Goal: Transaction & Acquisition: Purchase product/service

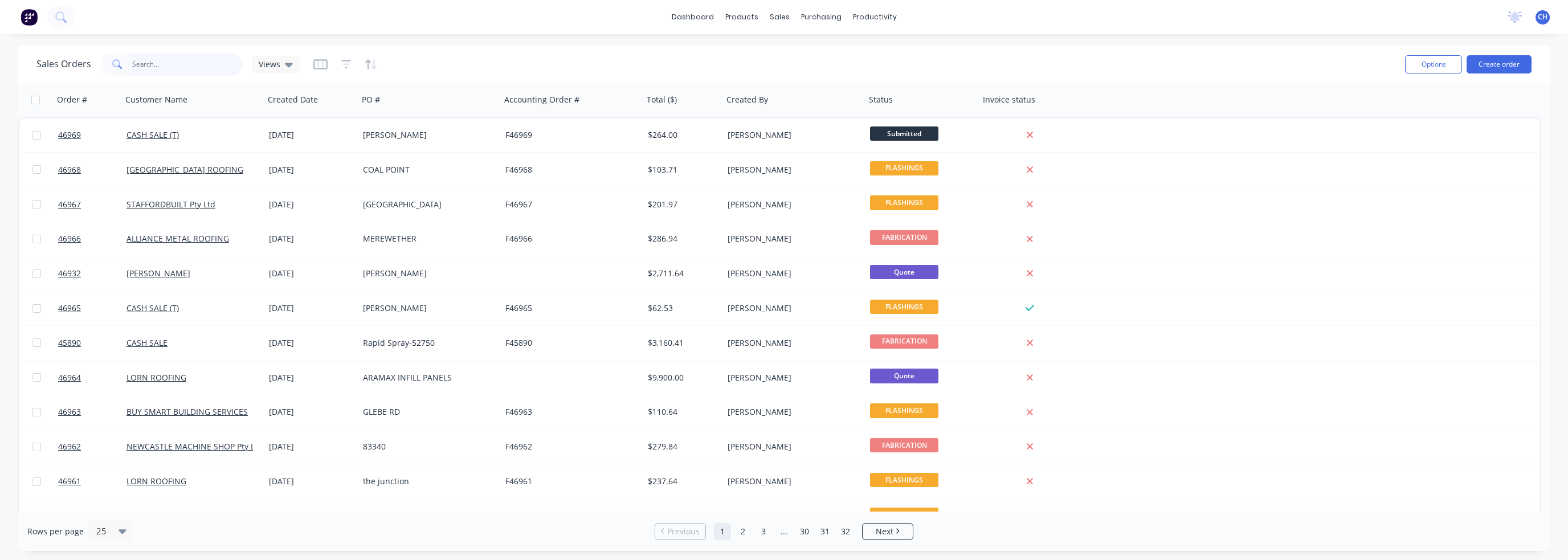
click at [154, 64] on input "text" at bounding box center [187, 64] width 111 height 23
click at [82, 21] on div "dashboard products sales purchasing productivity dashboard products Product Cat…" at bounding box center [784, 17] width 1568 height 34
click at [71, 21] on button at bounding box center [61, 17] width 29 height 23
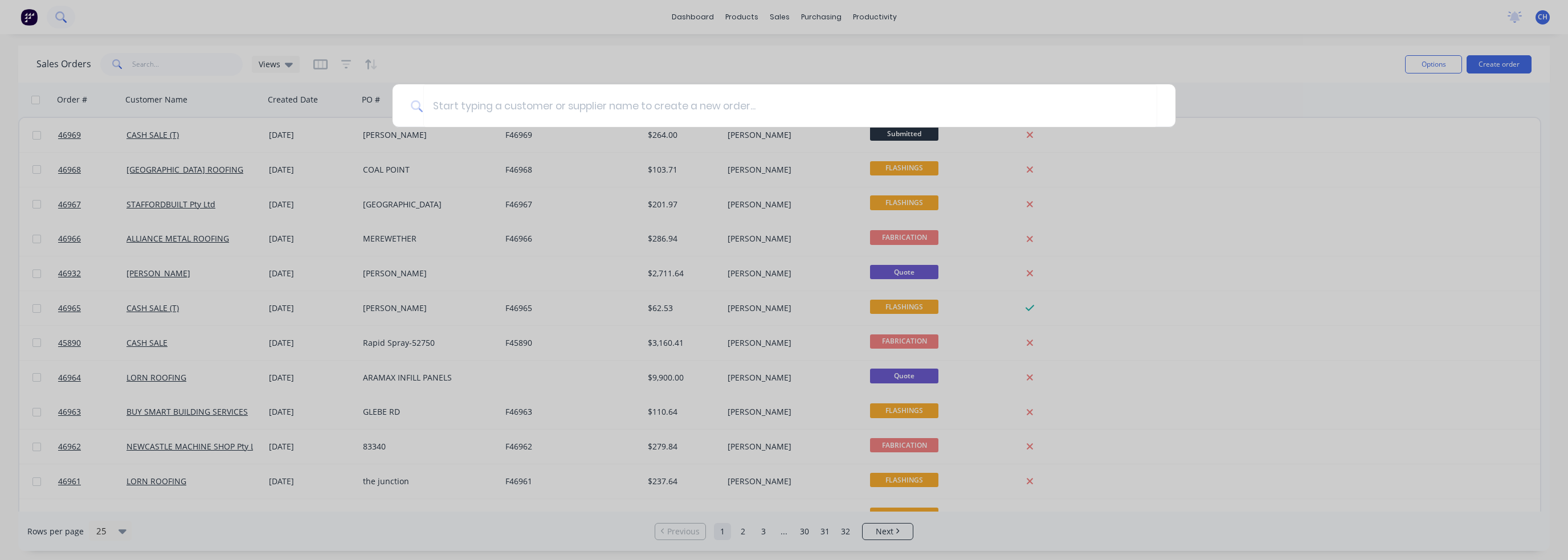
click at [92, 20] on div at bounding box center [784, 280] width 1568 height 560
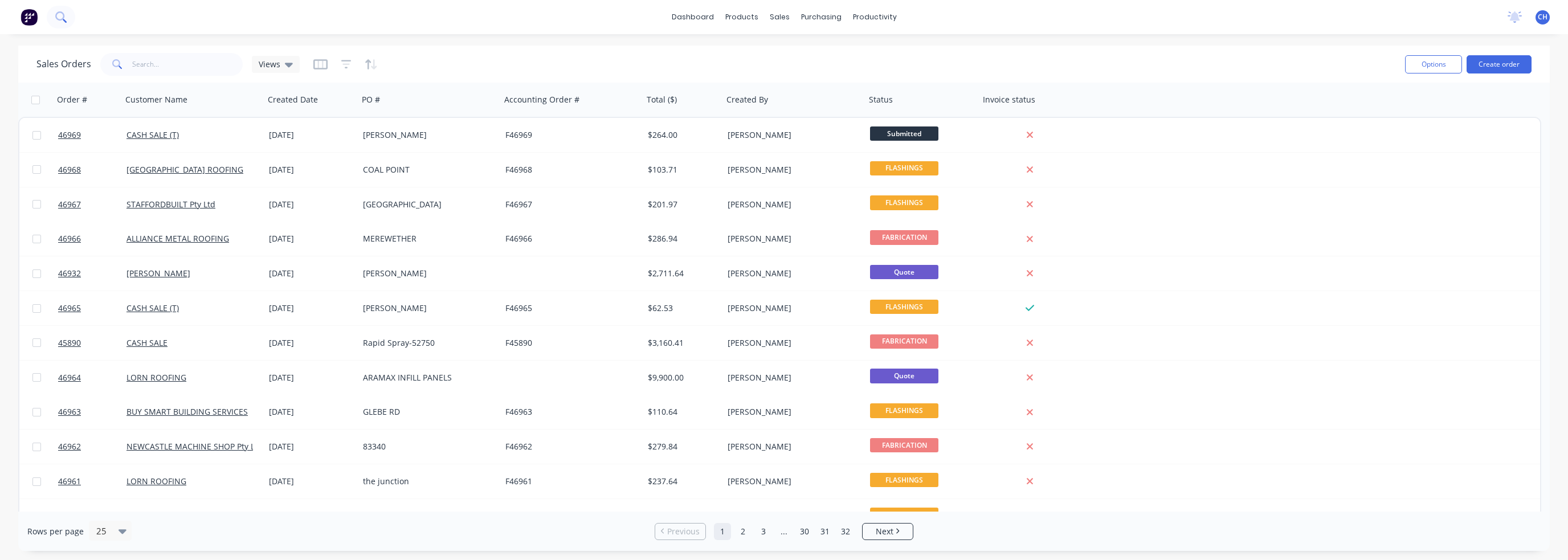
click at [57, 16] on icon at bounding box center [60, 16] width 11 height 11
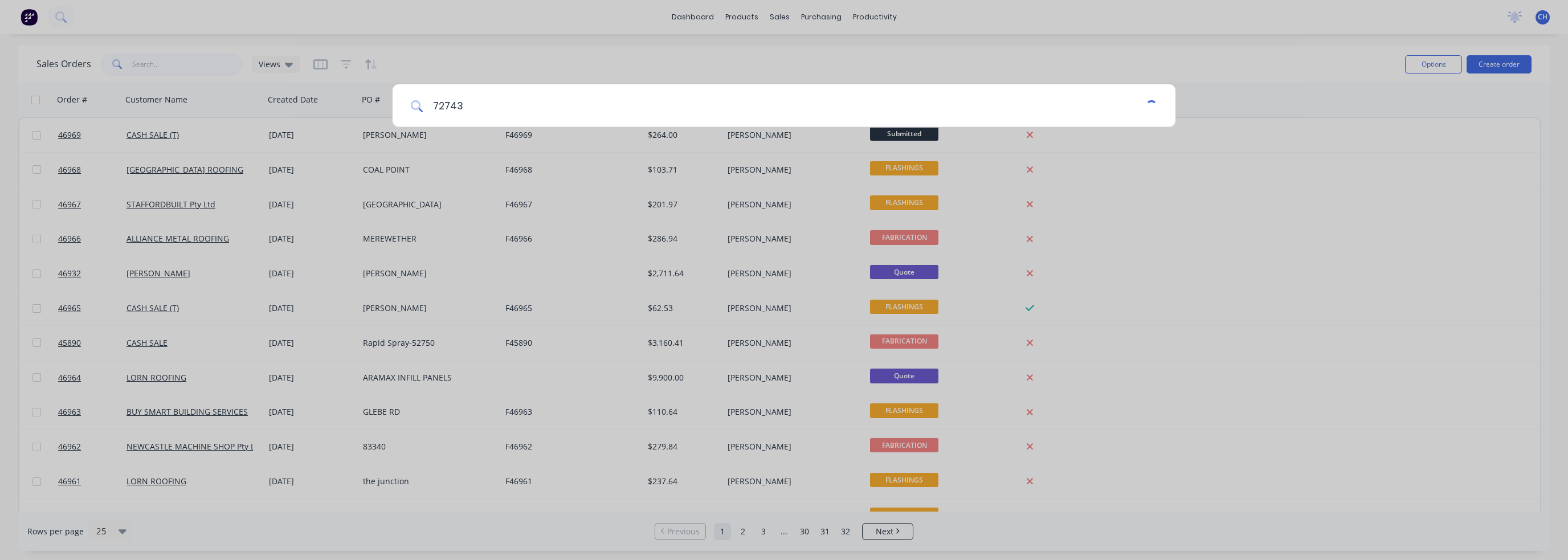
type input "727432"
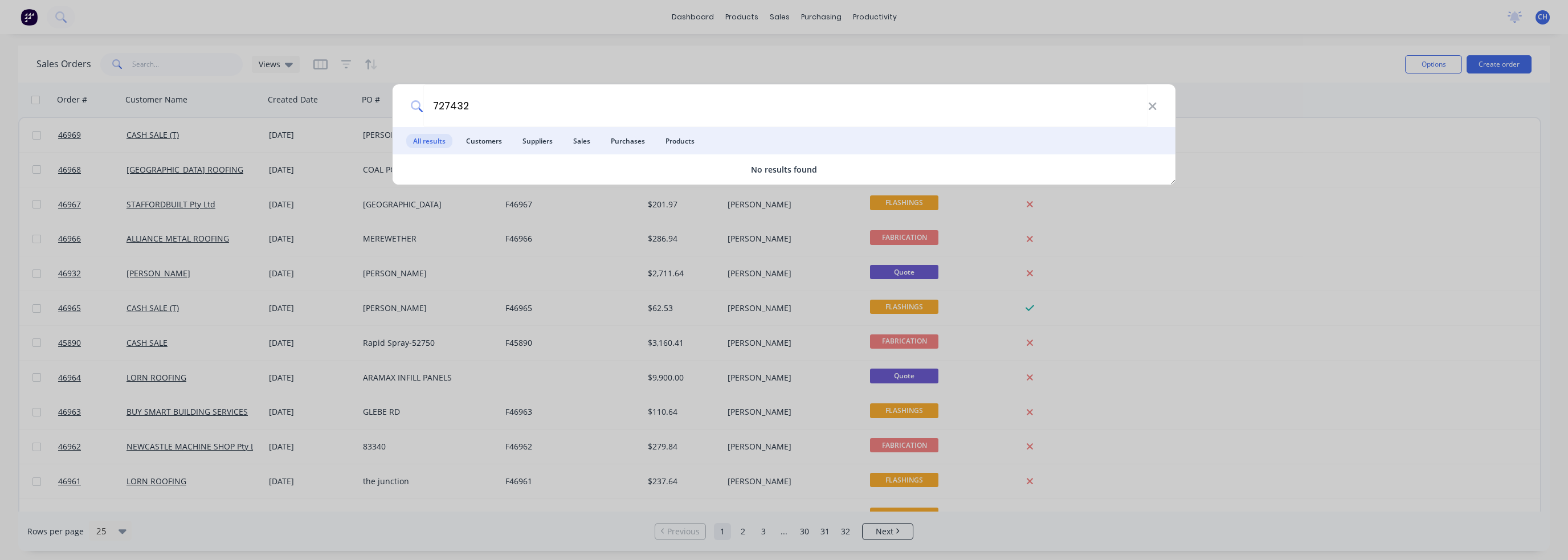
drag, startPoint x: 526, startPoint y: 111, endPoint x: 395, endPoint y: 120, distance: 131.3
click at [395, 120] on div "727432" at bounding box center [784, 106] width 783 height 43
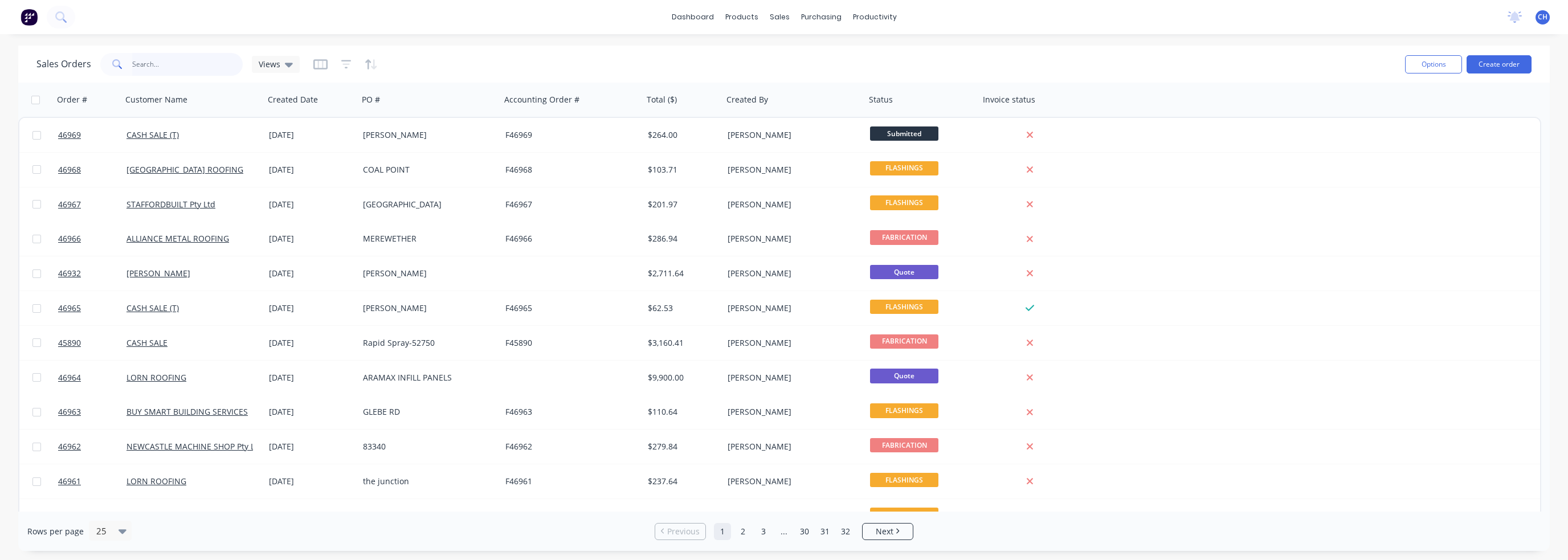
click at [138, 64] on input "text" at bounding box center [187, 64] width 111 height 23
click at [761, 52] on div "Product Catalogue" at bounding box center [792, 54] width 71 height 10
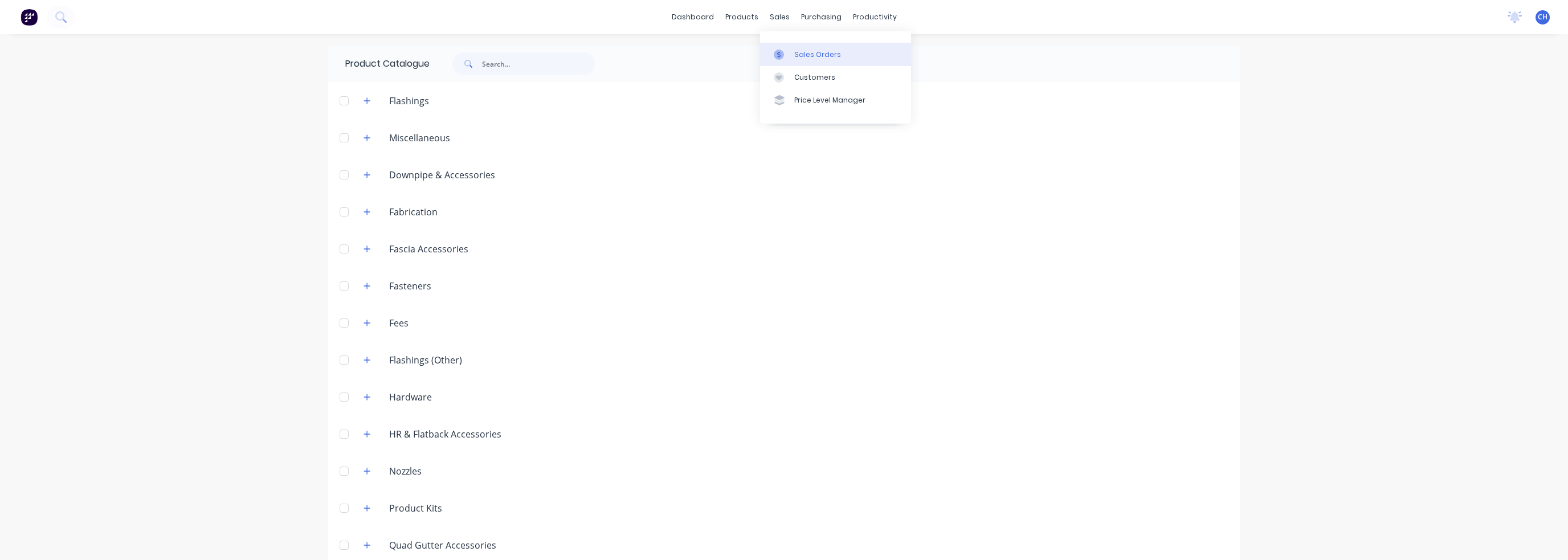
click at [783, 52] on icon at bounding box center [779, 54] width 10 height 10
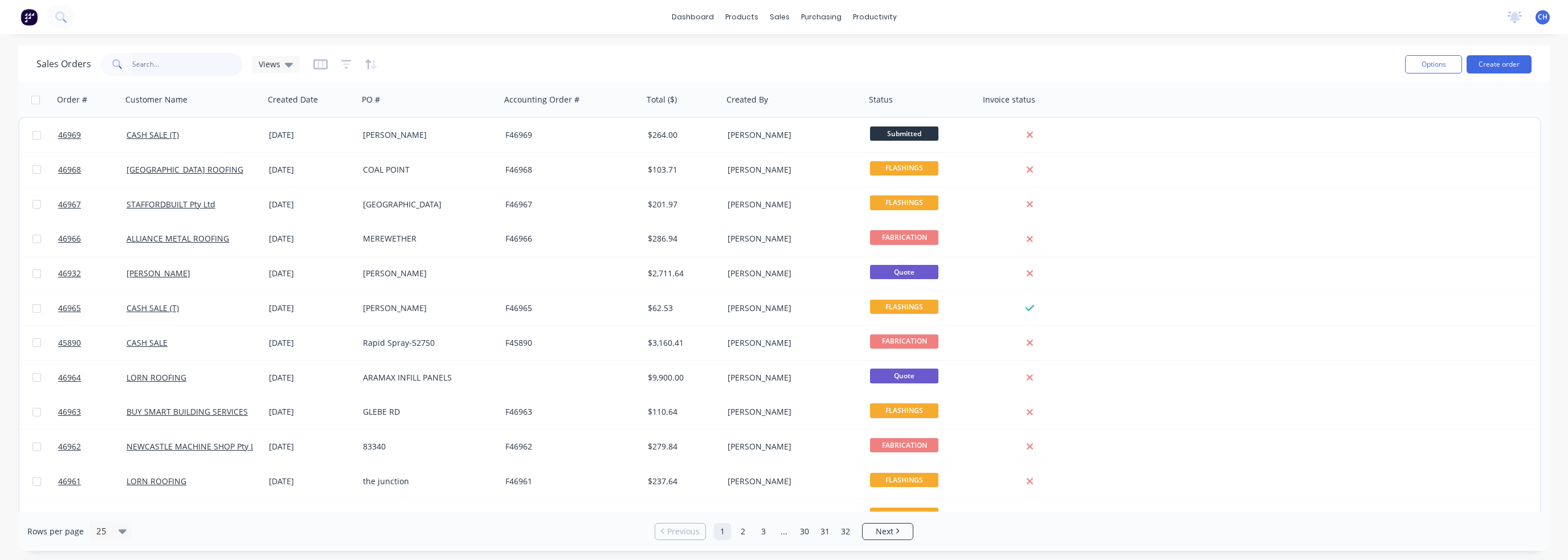
click at [145, 55] on input "text" at bounding box center [187, 64] width 111 height 23
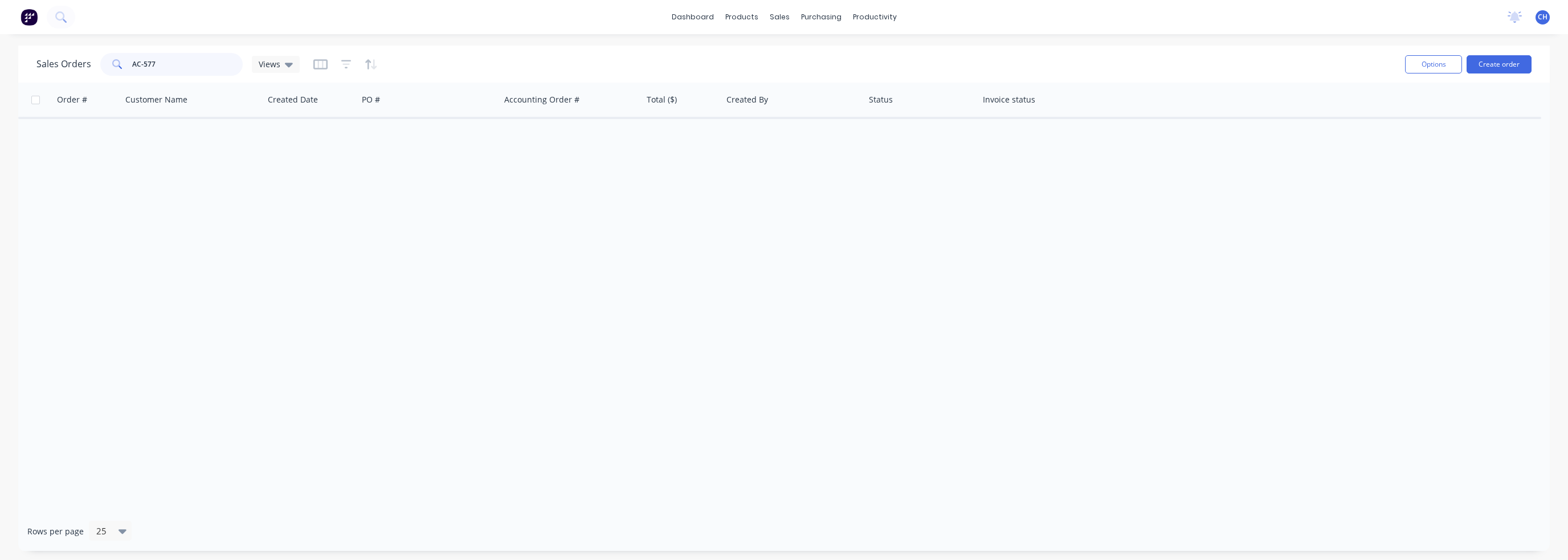
drag, startPoint x: 173, startPoint y: 61, endPoint x: 163, endPoint y: 64, distance: 10.4
click at [173, 61] on input "AC-577" at bounding box center [187, 64] width 111 height 23
click at [142, 66] on input "AC-577" at bounding box center [187, 64] width 111 height 23
drag, startPoint x: 164, startPoint y: 68, endPoint x: 116, endPoint y: 67, distance: 48.0
click at [116, 67] on div "AC 577" at bounding box center [171, 64] width 142 height 23
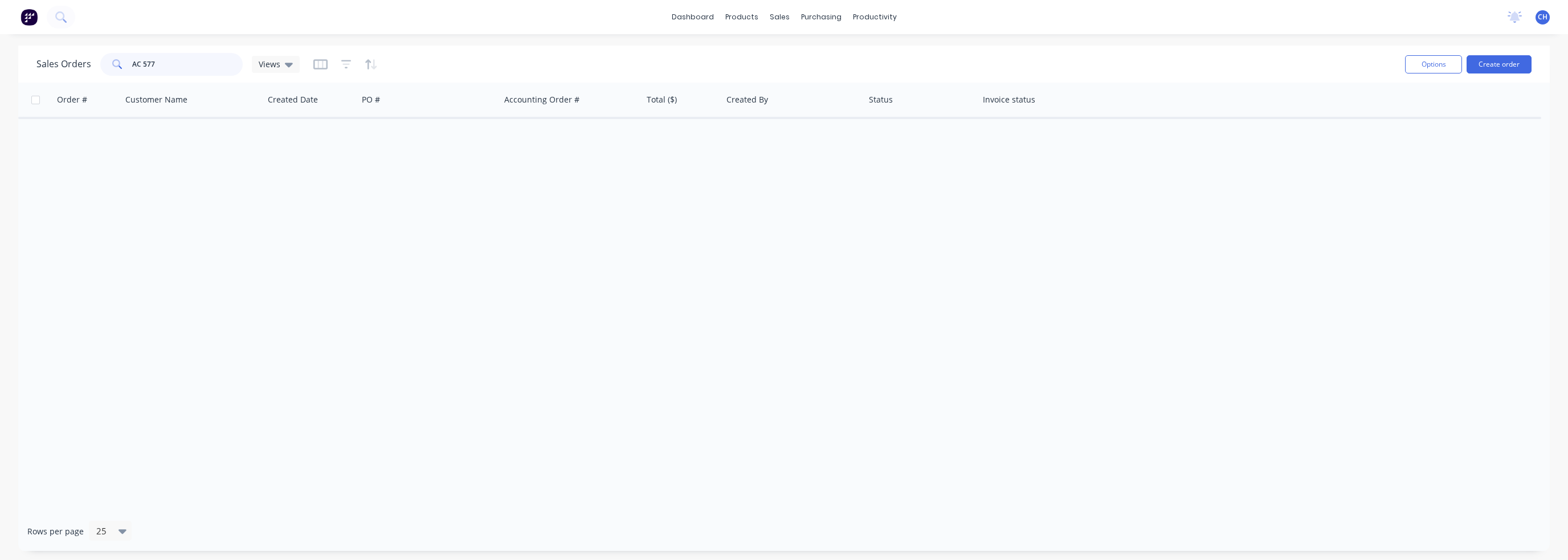
click at [150, 62] on input "AC 577" at bounding box center [187, 64] width 111 height 23
drag, startPoint x: 142, startPoint y: 62, endPoint x: 66, endPoint y: 71, distance: 76.5
click at [66, 71] on div "Sales Orders AC 577 Views" at bounding box center [168, 64] width 263 height 23
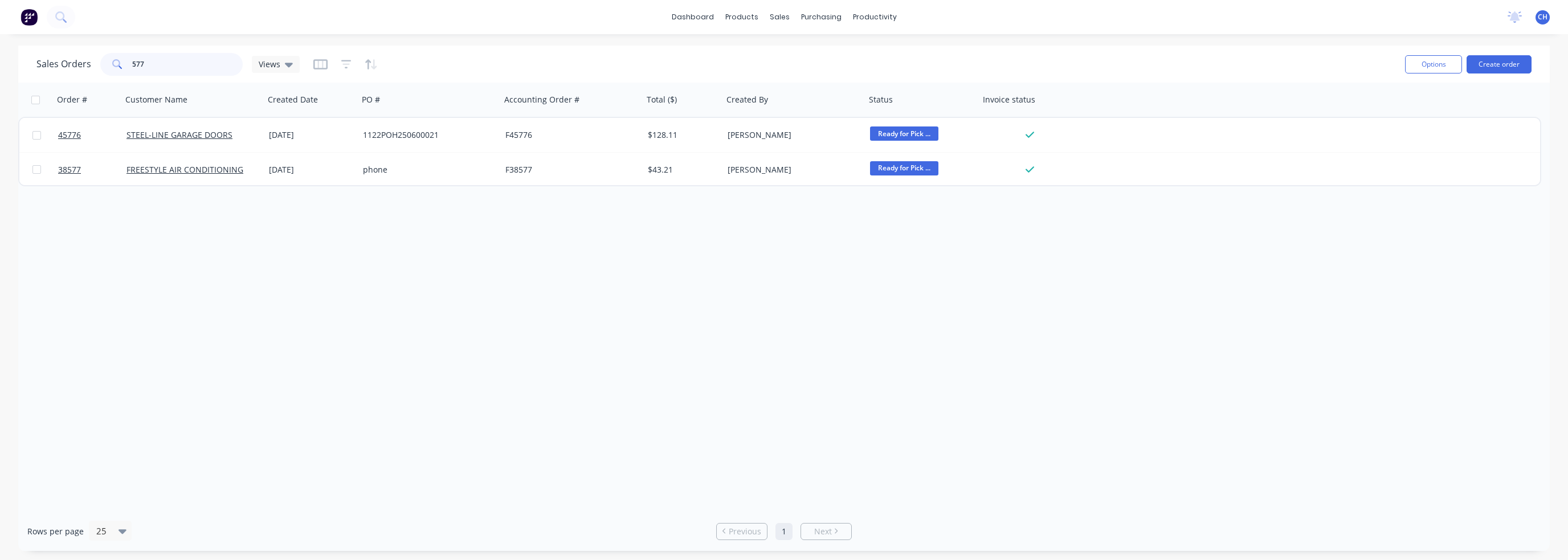
drag, startPoint x: 176, startPoint y: 68, endPoint x: 118, endPoint y: 71, distance: 58.1
click at [118, 71] on div "577" at bounding box center [171, 64] width 142 height 23
type input "577"
click at [68, 22] on button at bounding box center [61, 17] width 29 height 23
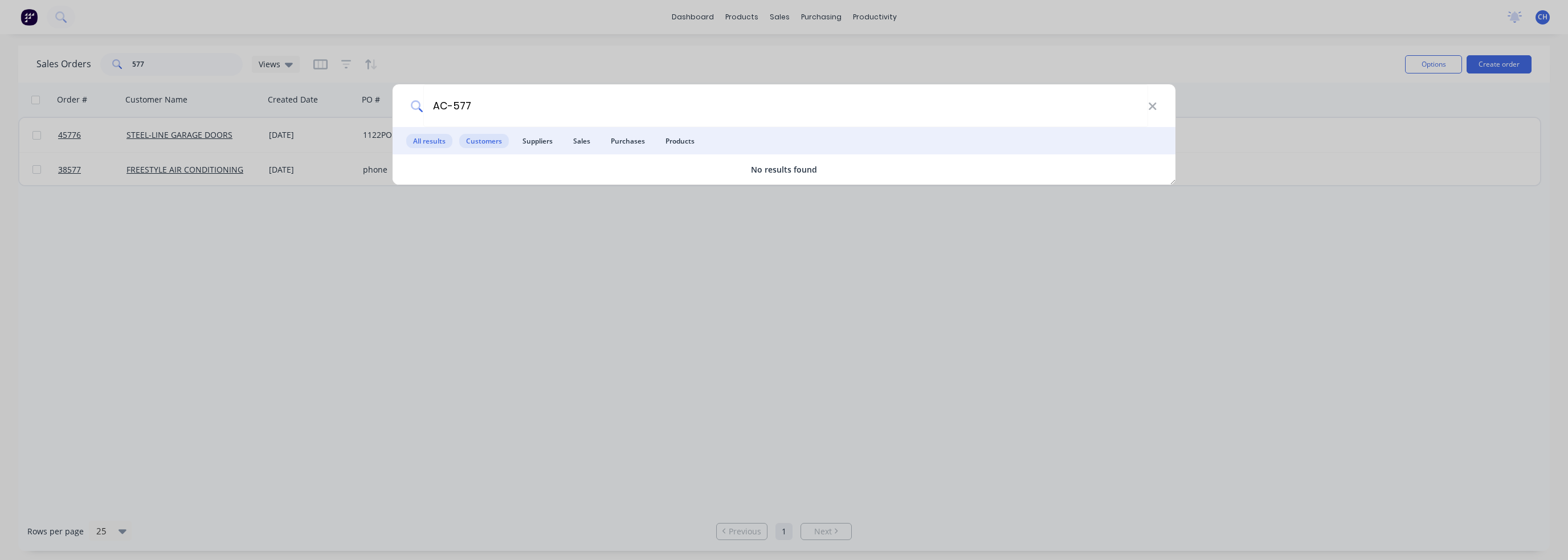
type input "AC-577"
click at [481, 145] on span "Customers" at bounding box center [484, 140] width 49 height 14
click at [630, 146] on span "Purchases" at bounding box center [628, 140] width 48 height 14
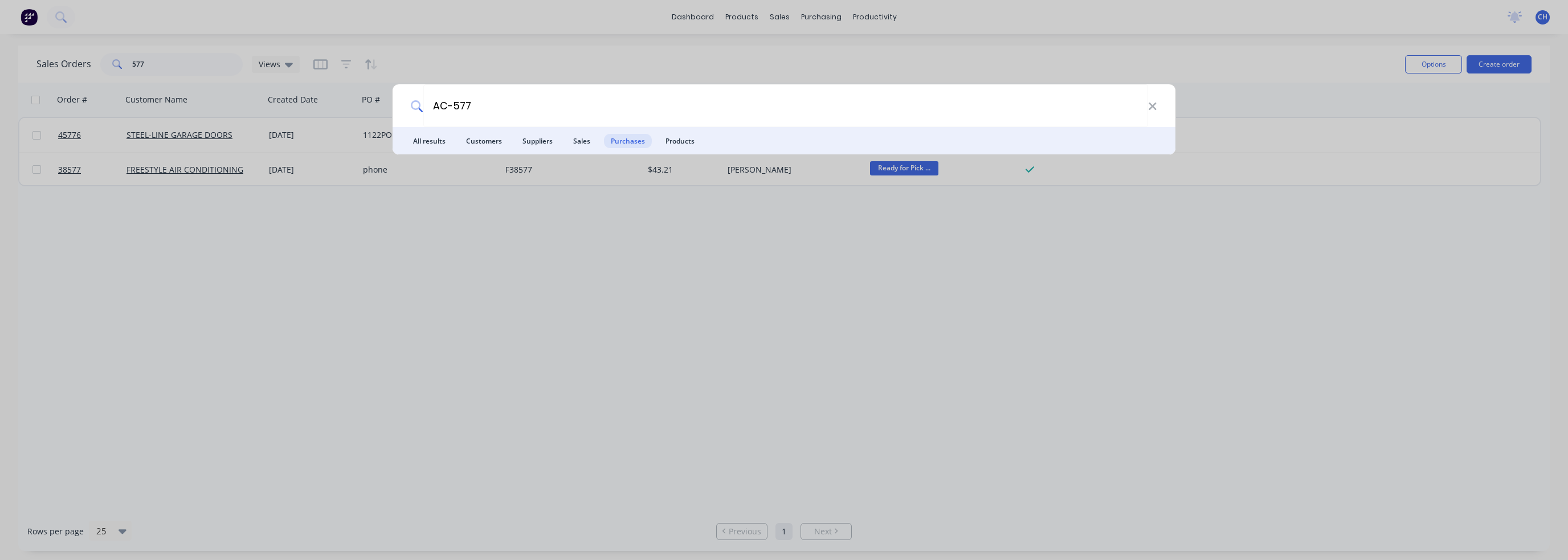
click at [689, 145] on span "Products" at bounding box center [680, 140] width 43 height 14
click at [814, 101] on icon at bounding box center [1152, 106] width 9 height 12
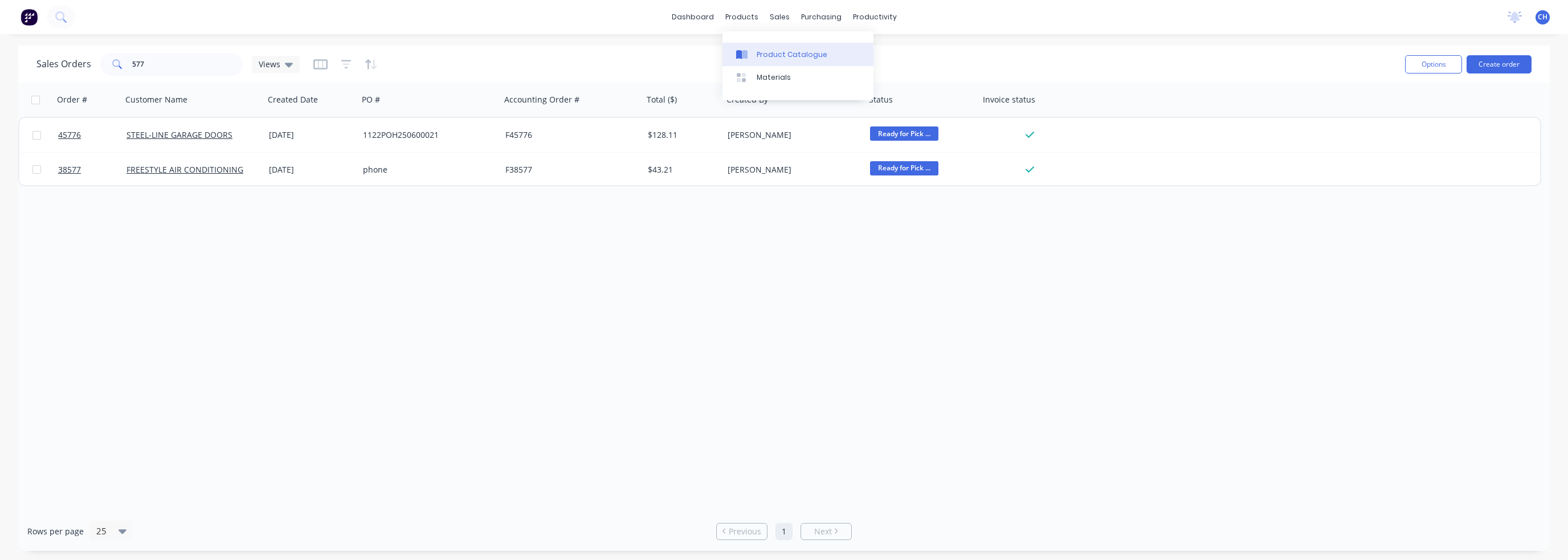
click at [788, 57] on div "Product Catalogue" at bounding box center [792, 54] width 71 height 10
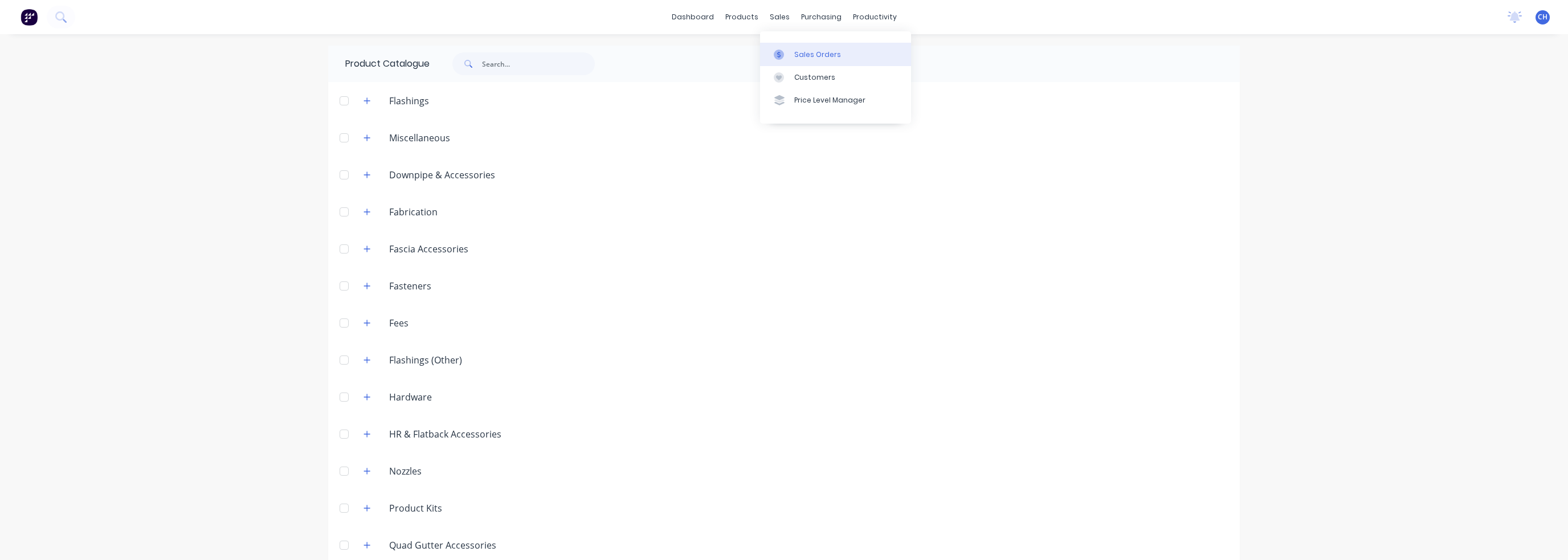
click at [797, 62] on link "Sales Orders" at bounding box center [836, 54] width 151 height 23
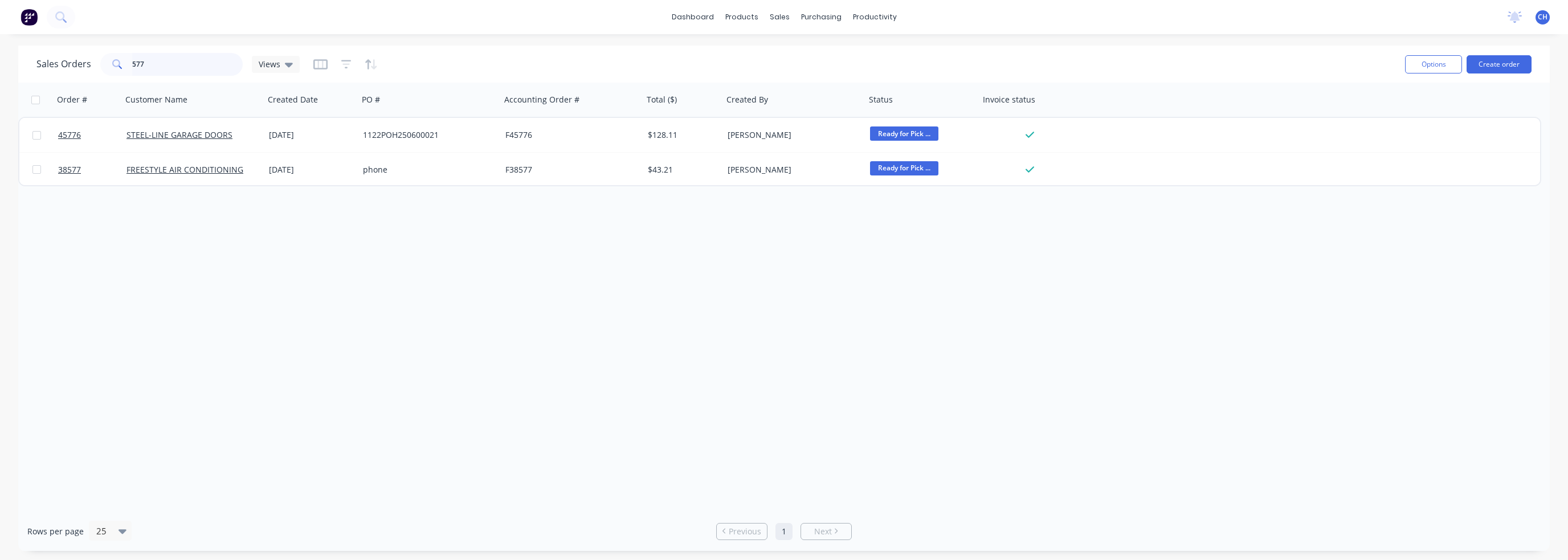
drag, startPoint x: 180, startPoint y: 61, endPoint x: 25, endPoint y: 63, distance: 155.0
click at [0, 64] on div "Sales Orders 577 Views Options Create order Order # Customer Name Created Date …" at bounding box center [784, 297] width 1568 height 505
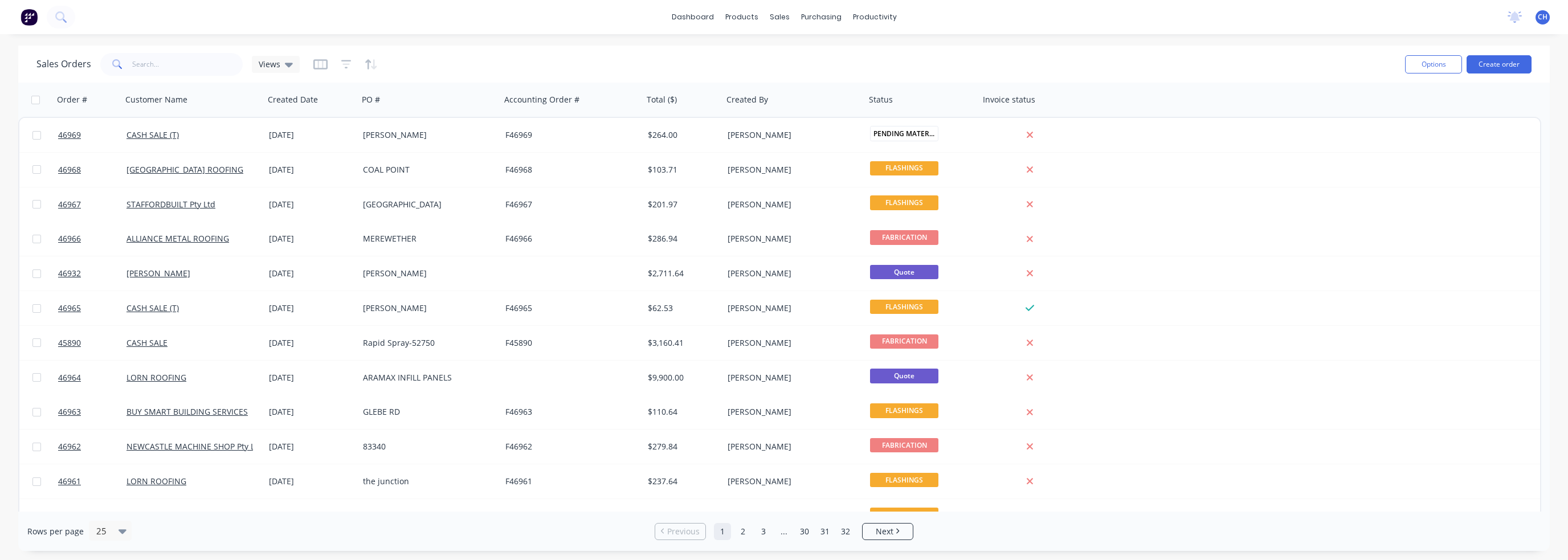
click at [170, 77] on div "Sales Orders Views" at bounding box center [716, 64] width 1360 height 28
click at [178, 70] on input "text" at bounding box center [187, 64] width 111 height 23
paste input "RACOR FUEL"
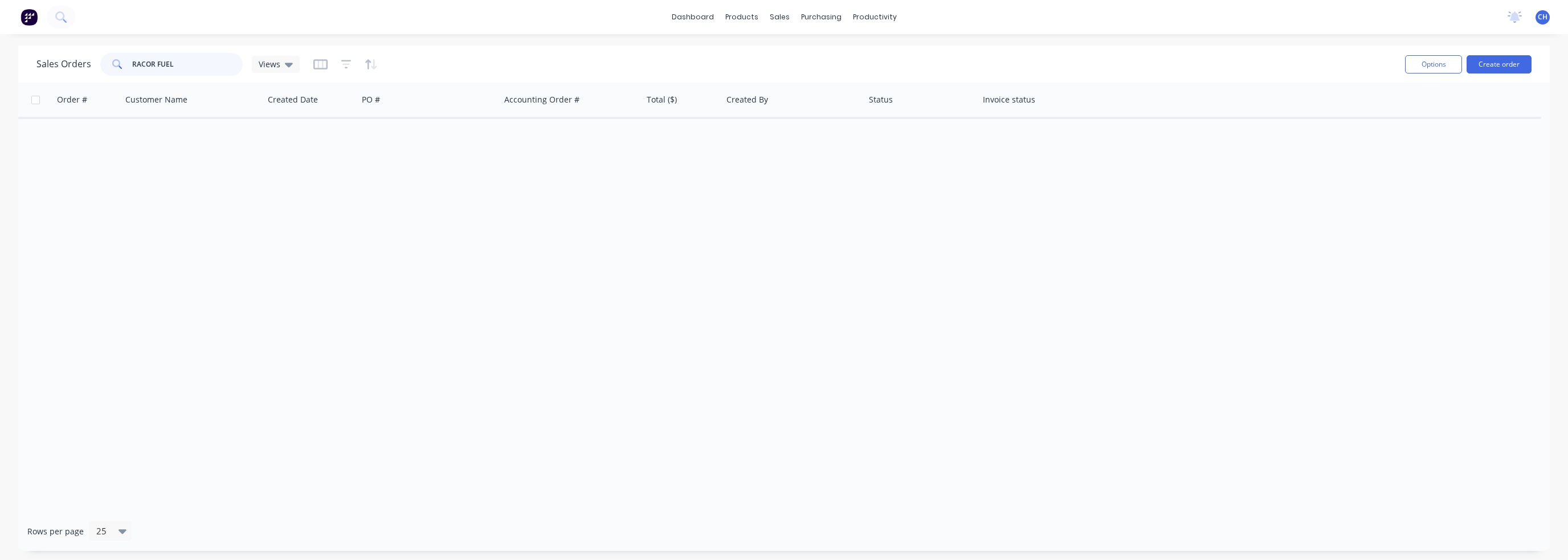
drag, startPoint x: 182, startPoint y: 63, endPoint x: 76, endPoint y: 68, distance: 106.1
click at [76, 68] on div "Sales Orders RACOR FUEL Views" at bounding box center [168, 64] width 263 height 23
paste input "BRACKET MOUNTING"
type input "BRACKET MOUNTING"
click at [141, 264] on div "Order # Customer Name Created Date PO # Accounting Order # Total ($) Created By…" at bounding box center [784, 297] width 1532 height 429
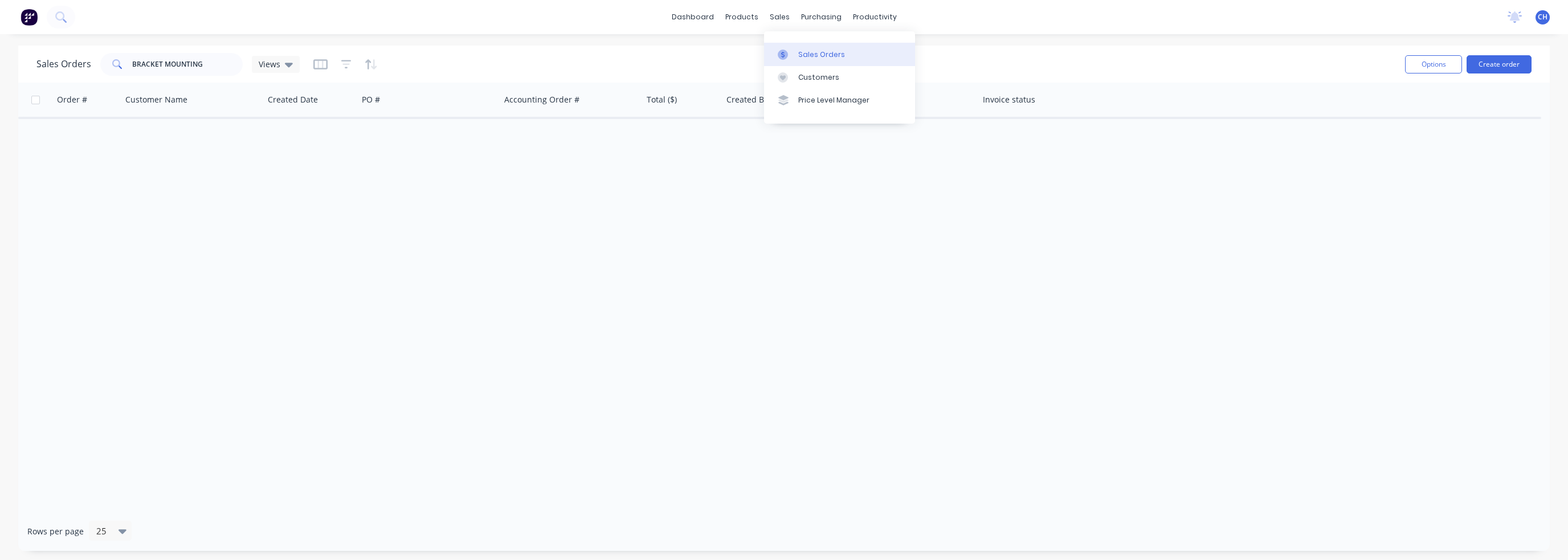
click at [792, 51] on div at bounding box center [786, 54] width 17 height 10
click at [814, 68] on button "Create order" at bounding box center [1499, 64] width 65 height 18
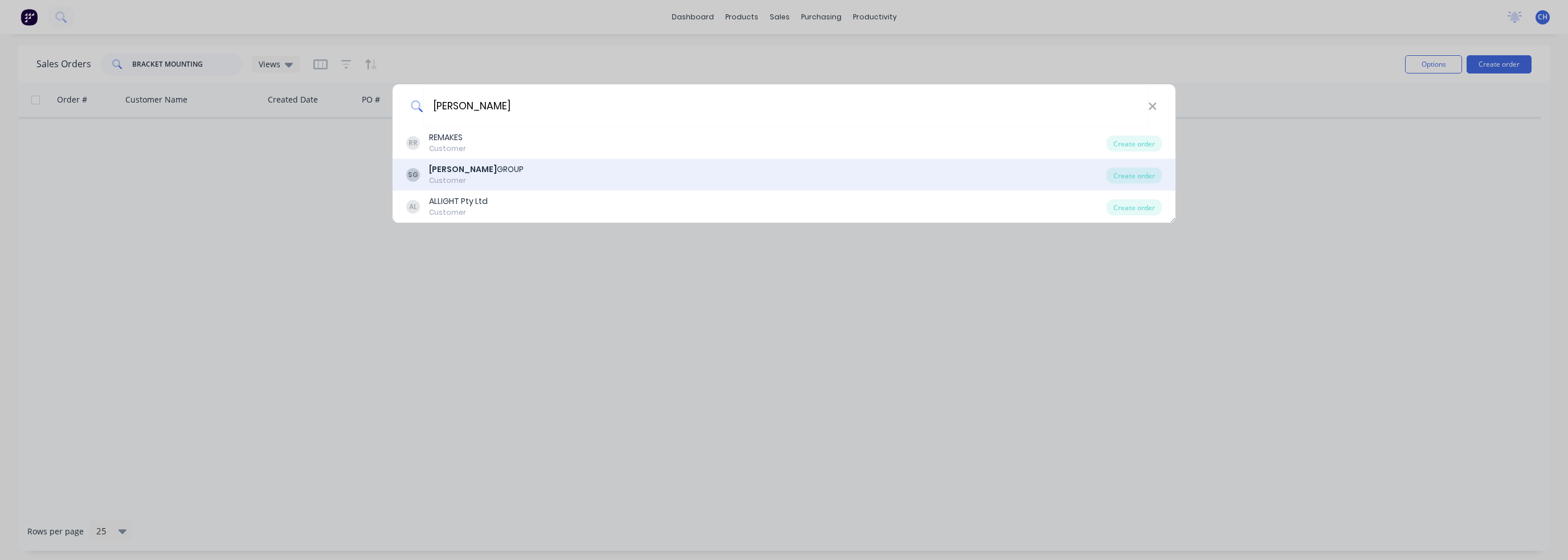
type input "[PERSON_NAME]"
click at [494, 170] on div "[PERSON_NAME] GROUP Customer" at bounding box center [756, 174] width 700 height 22
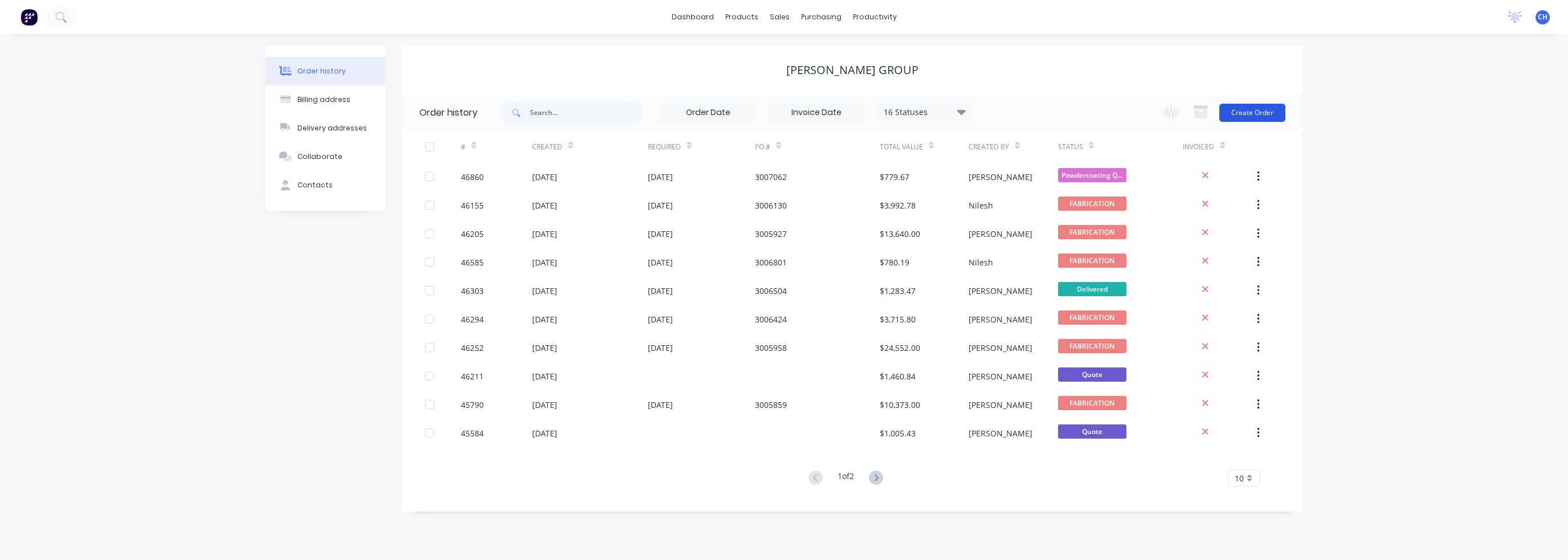
click at [814, 112] on button "Create Order" at bounding box center [1252, 112] width 66 height 18
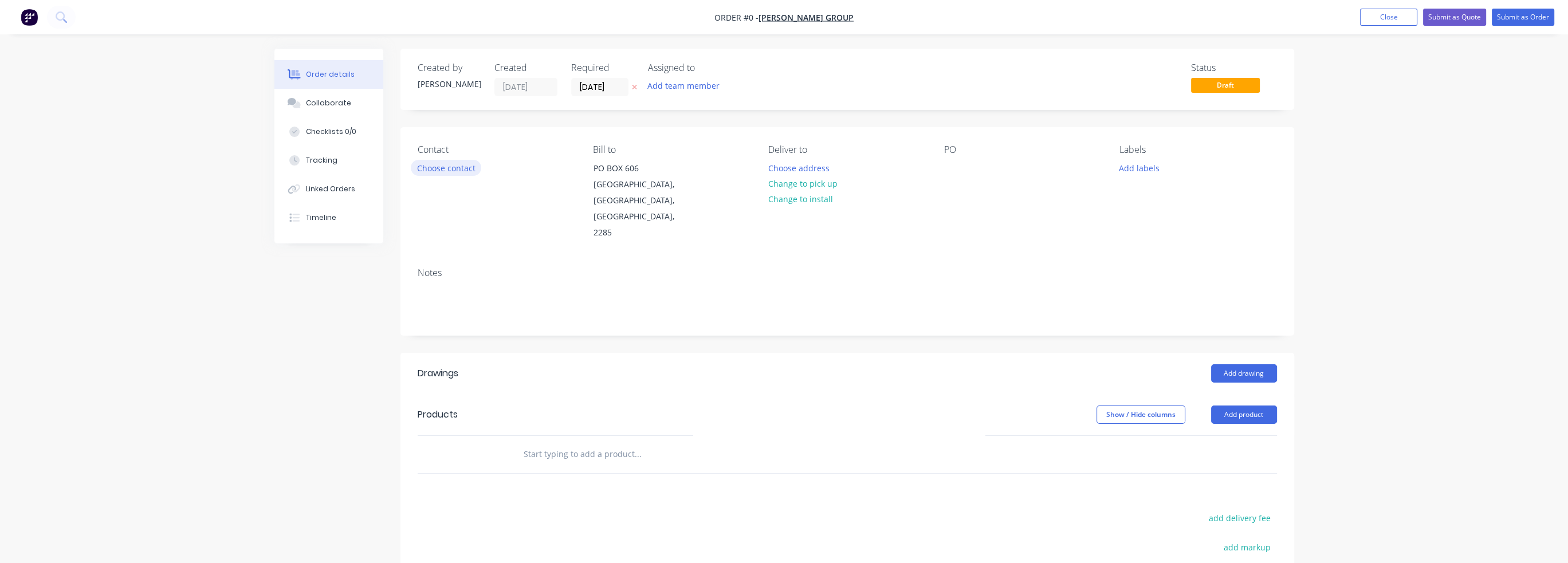
click at [444, 167] on button "Choose contact" at bounding box center [445, 167] width 70 height 16
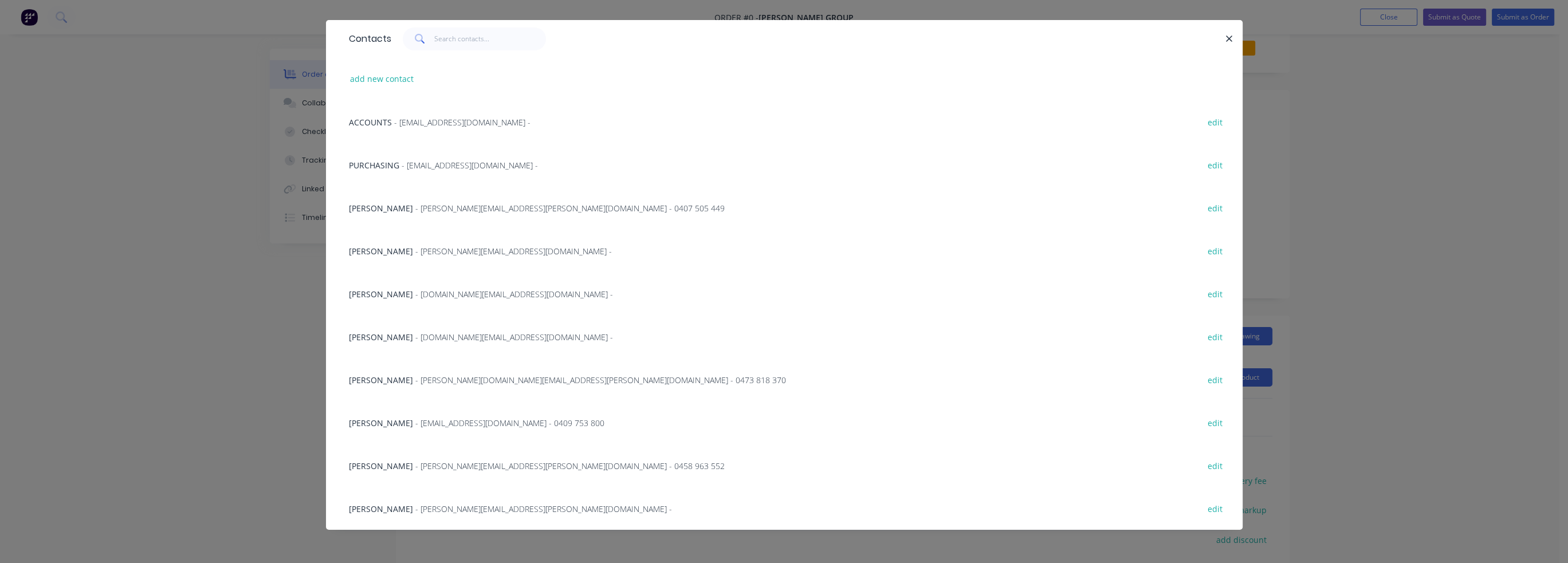
scroll to position [57, 0]
click at [429, 165] on span "- [EMAIL_ADDRESS][DOMAIN_NAME] -" at bounding box center [469, 164] width 136 height 11
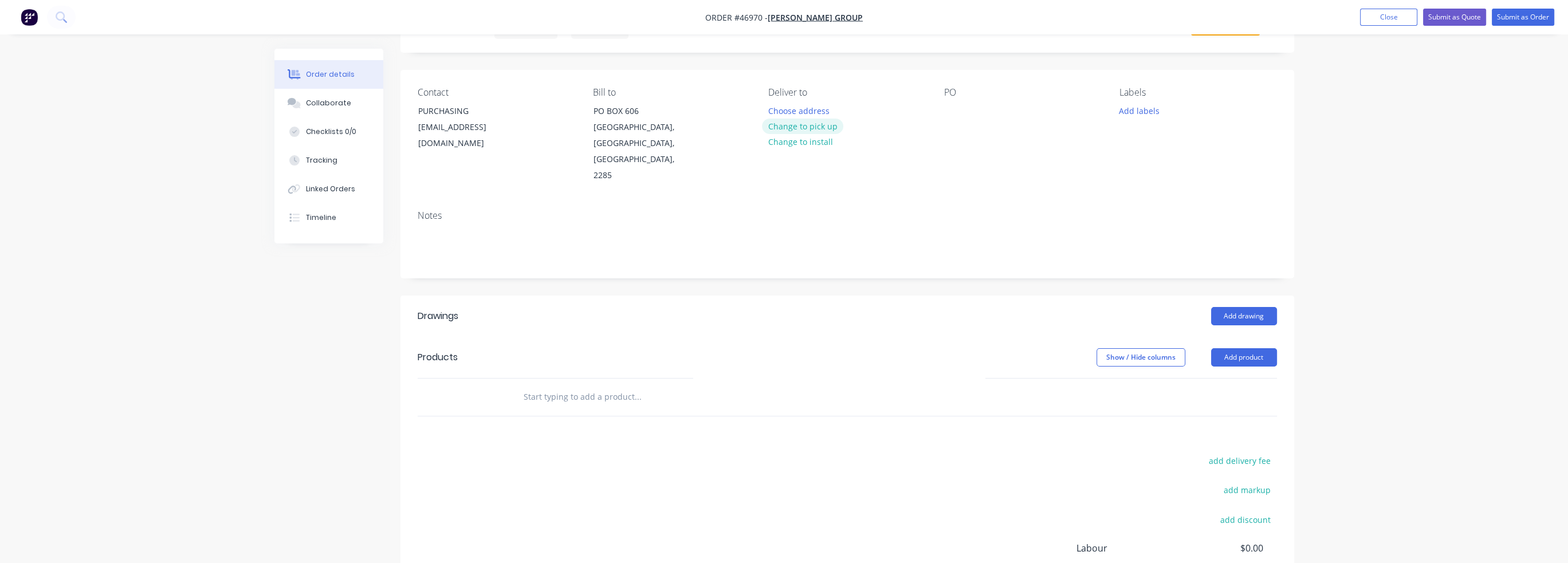
click at [819, 129] on button "Change to pick up" at bounding box center [802, 126] width 81 height 16
click at [819, 93] on div "PO" at bounding box center [1023, 92] width 157 height 11
click at [819, 348] on button "Add product" at bounding box center [1244, 357] width 66 height 18
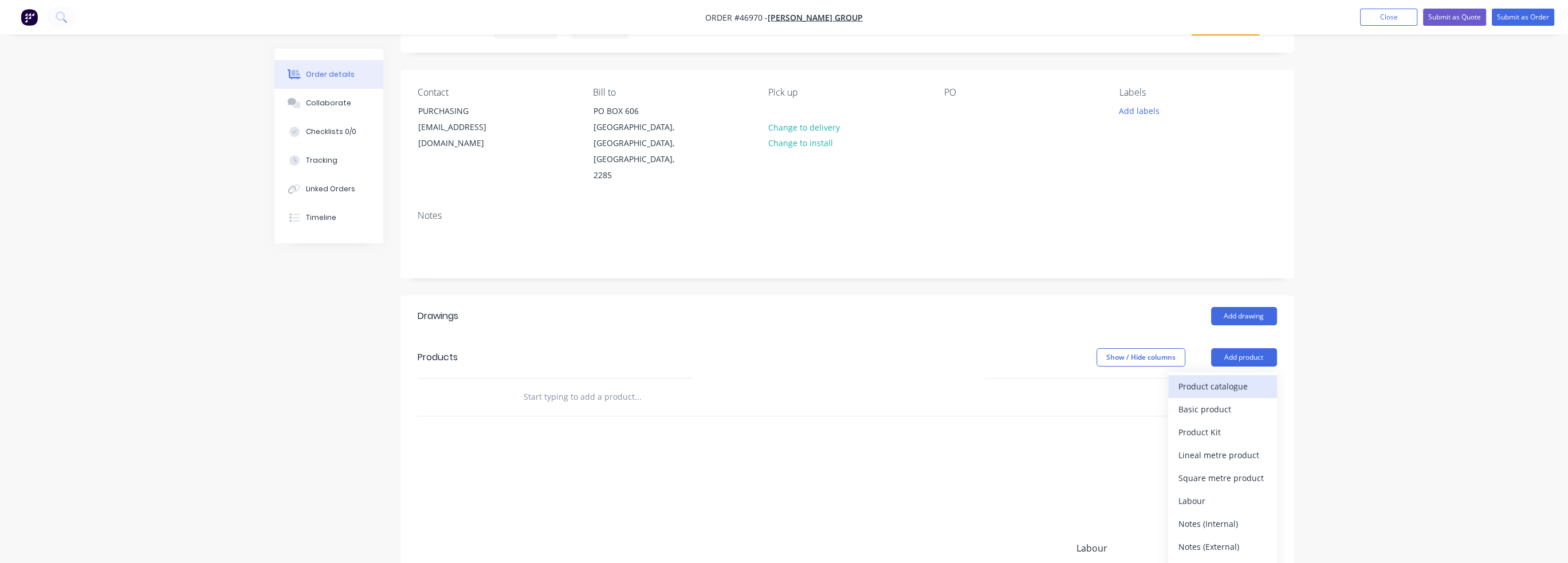
click at [819, 378] on div "Product catalogue" at bounding box center [1222, 386] width 88 height 17
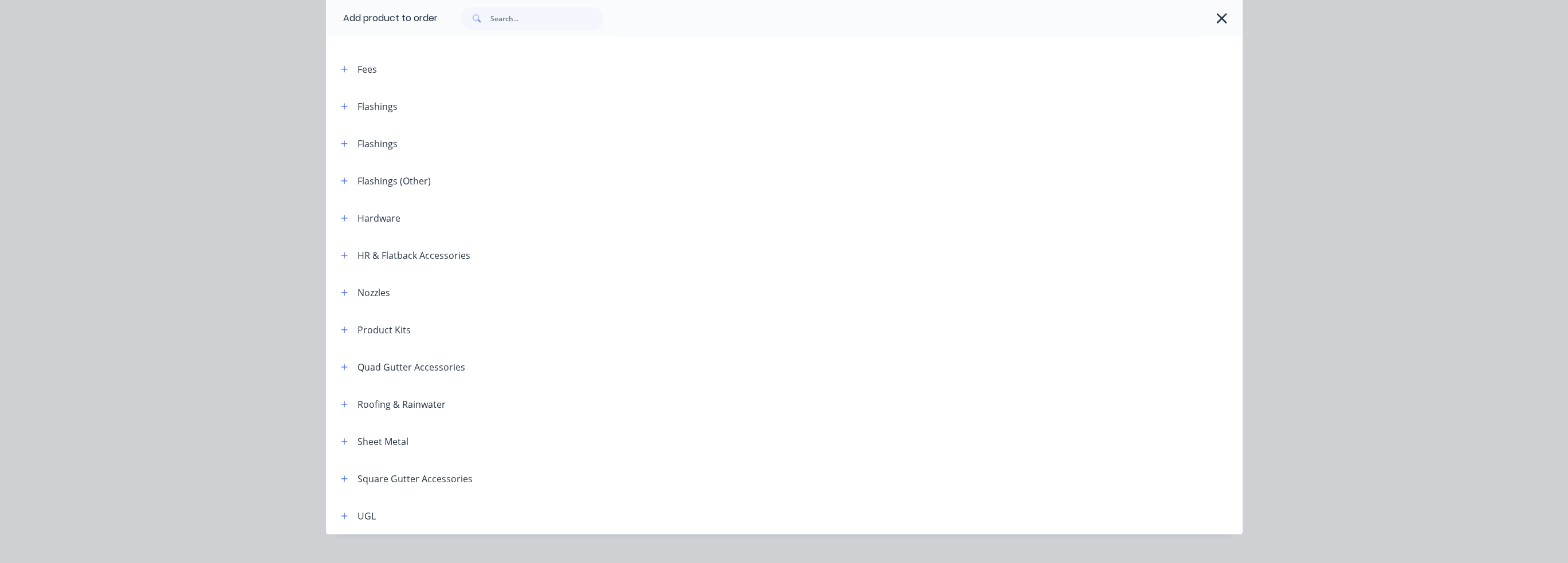
scroll to position [229, 0]
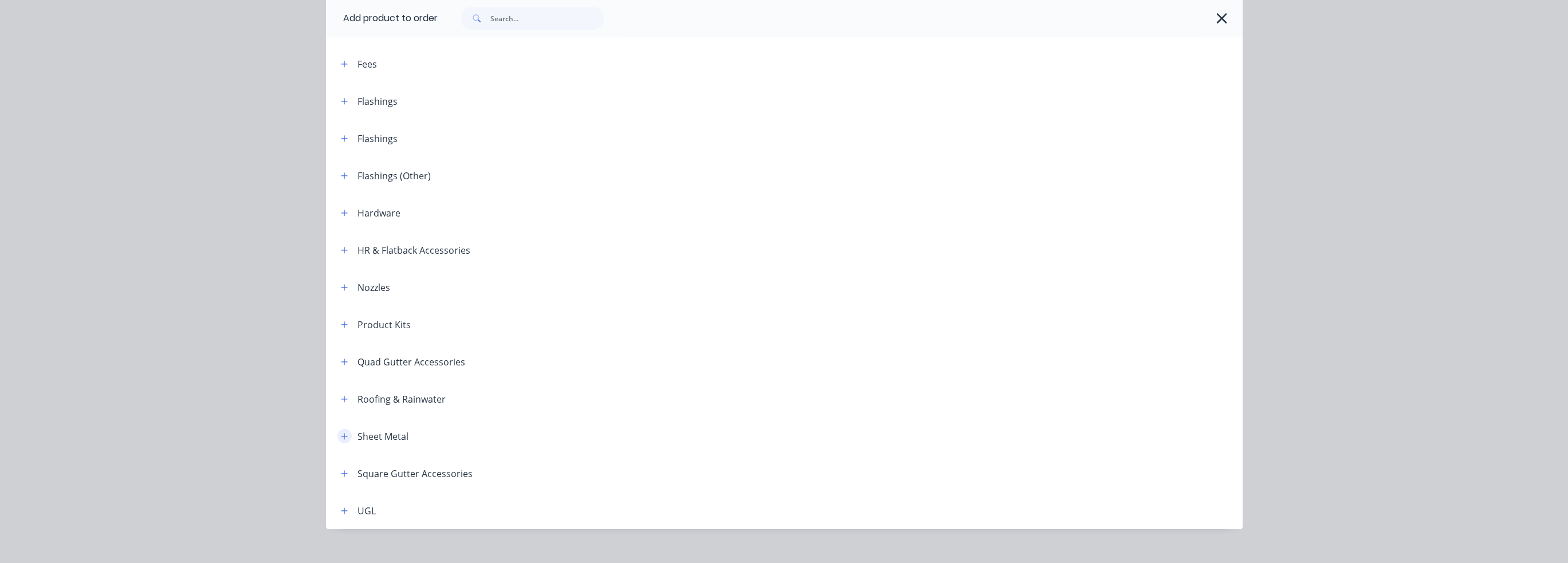
click at [343, 437] on icon "button" at bounding box center [344, 437] width 7 height 8
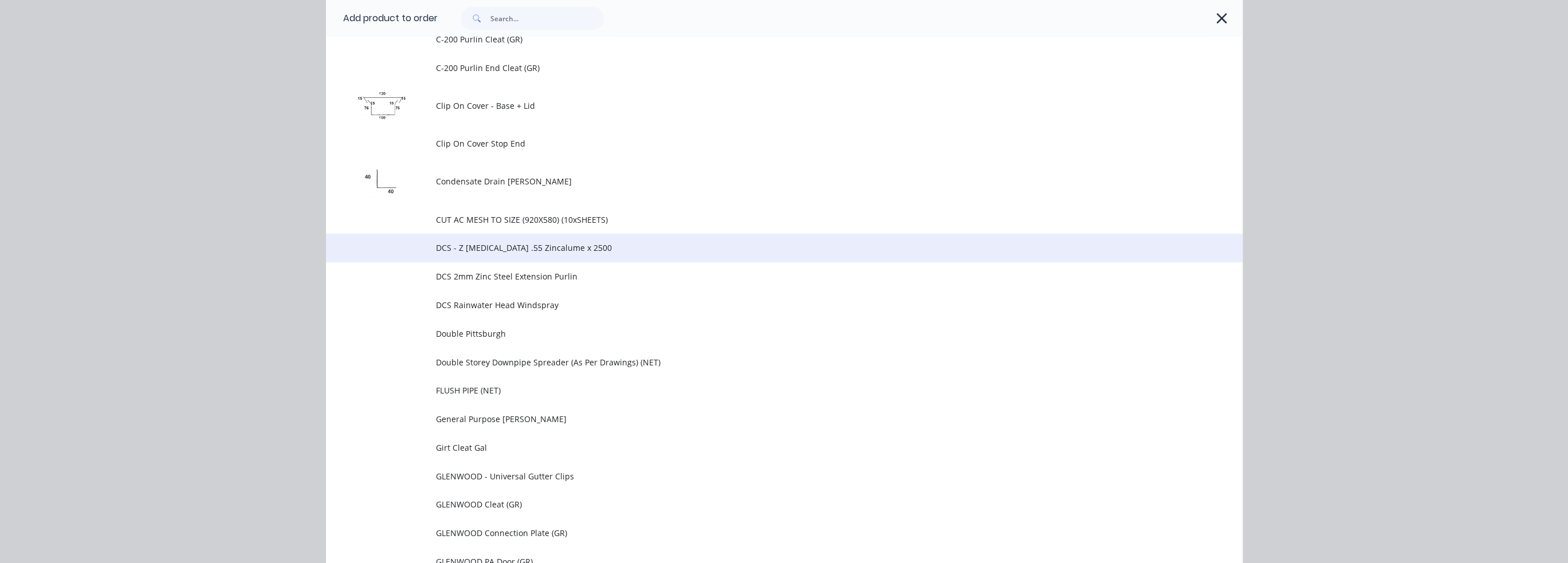
scroll to position [458, 0]
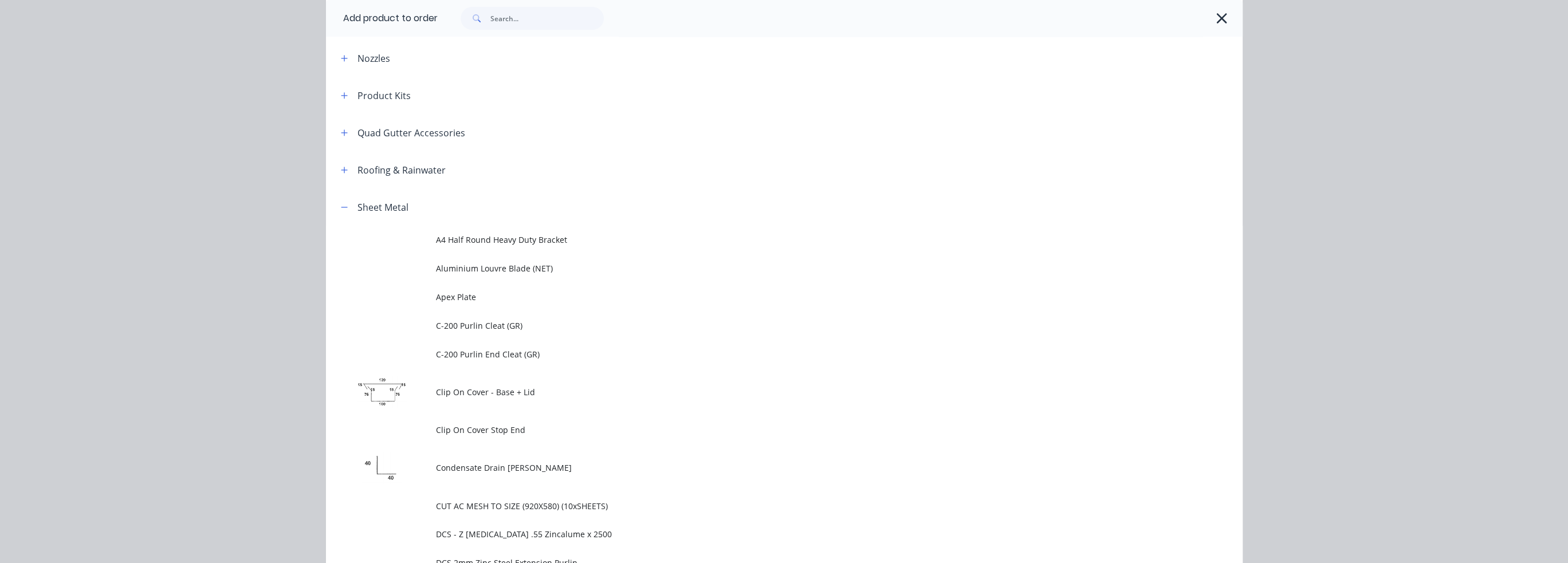
click at [359, 210] on div "Sheet Metal" at bounding box center [383, 207] width 51 height 14
click at [345, 206] on button "button" at bounding box center [344, 206] width 14 height 14
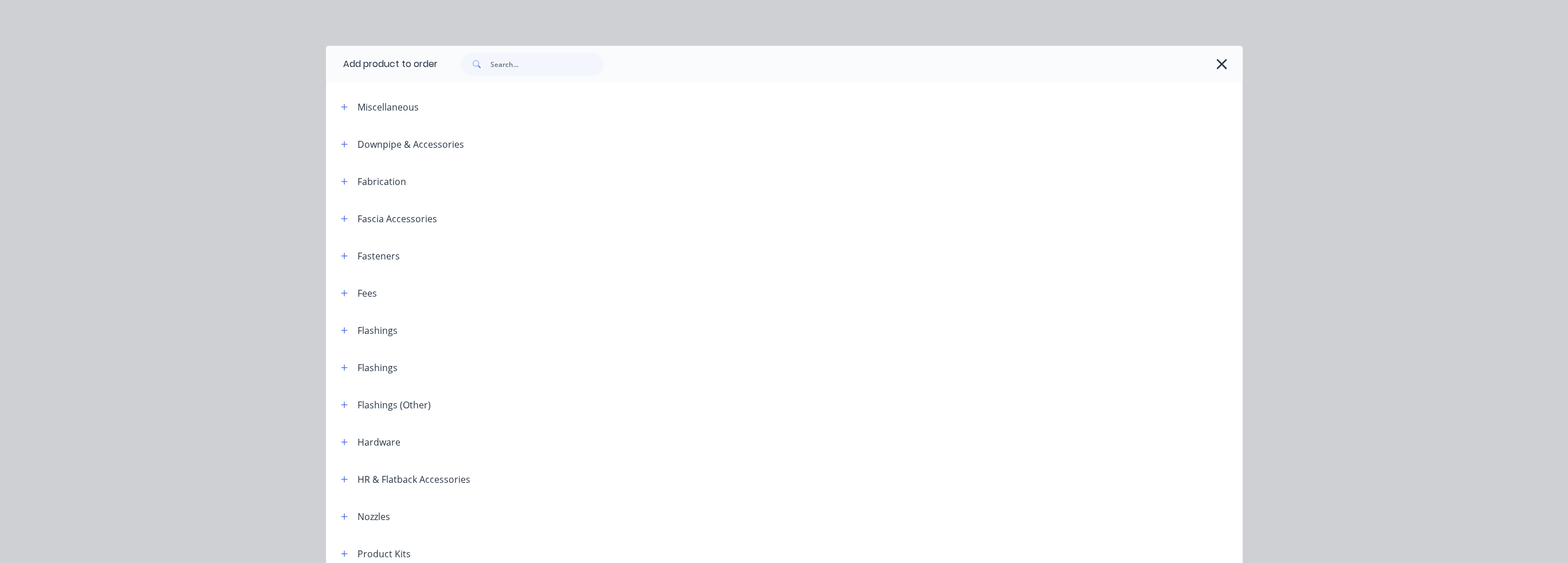
scroll to position [0, 0]
click at [532, 61] on input "text" at bounding box center [547, 64] width 113 height 23
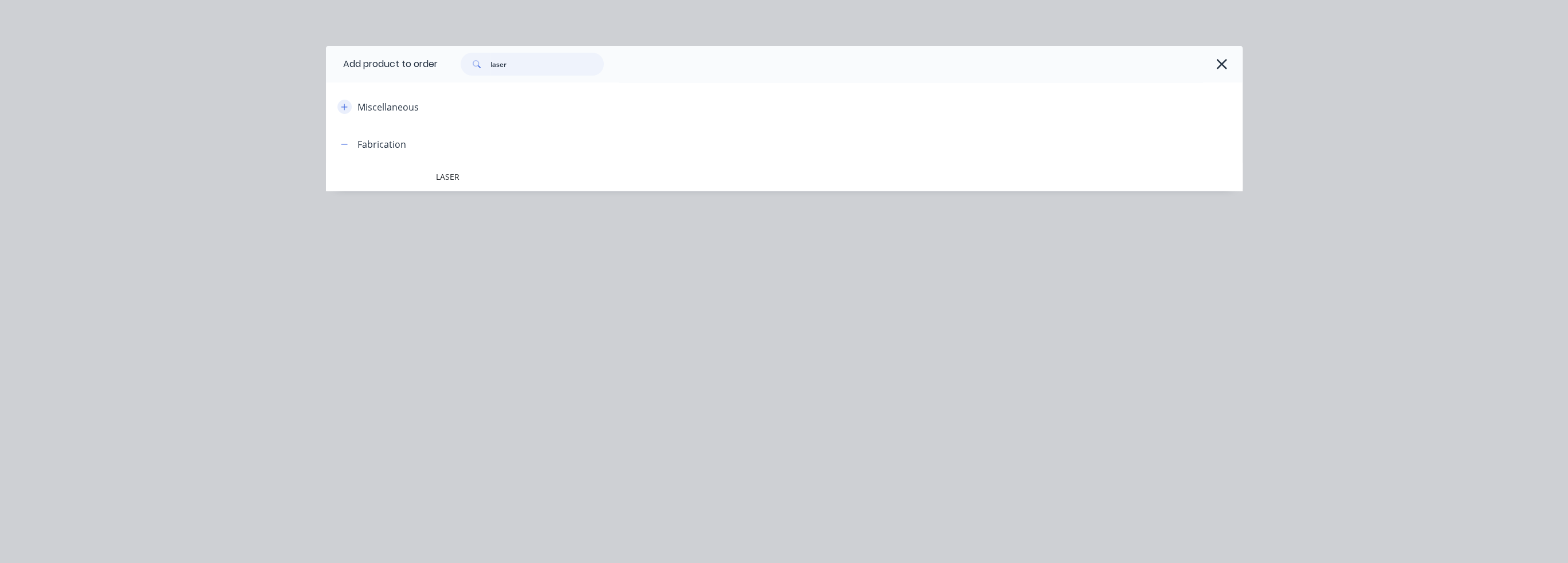
type input "laser"
click at [339, 106] on button "button" at bounding box center [344, 106] width 14 height 14
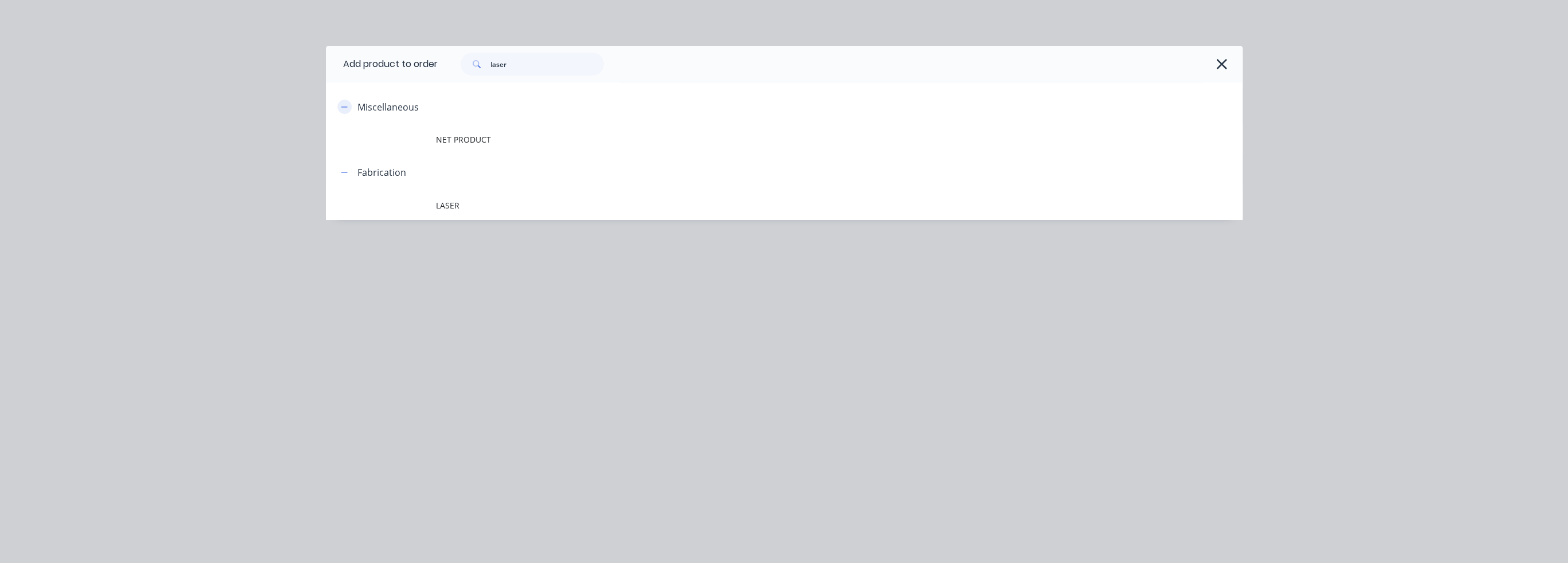
click at [343, 106] on icon "button" at bounding box center [344, 107] width 7 height 8
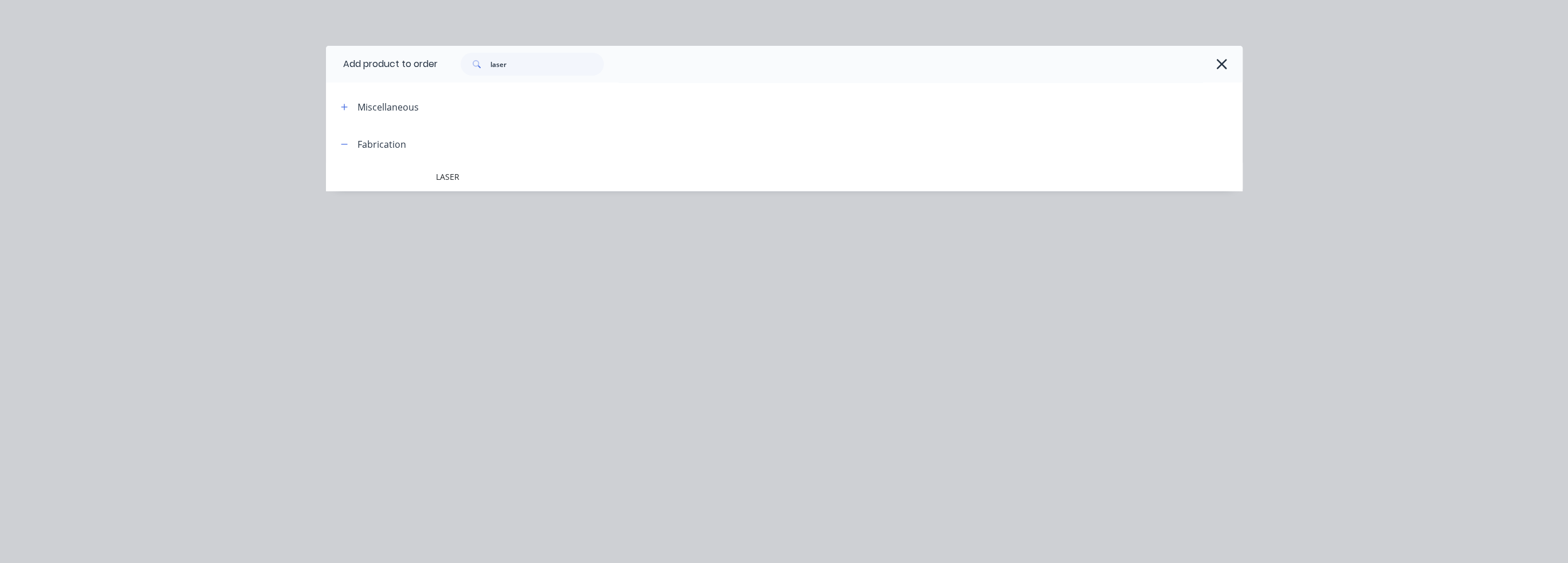
click at [350, 150] on span at bounding box center [344, 144] width 14 height 14
click at [462, 178] on span "LASER" at bounding box center [758, 177] width 645 height 12
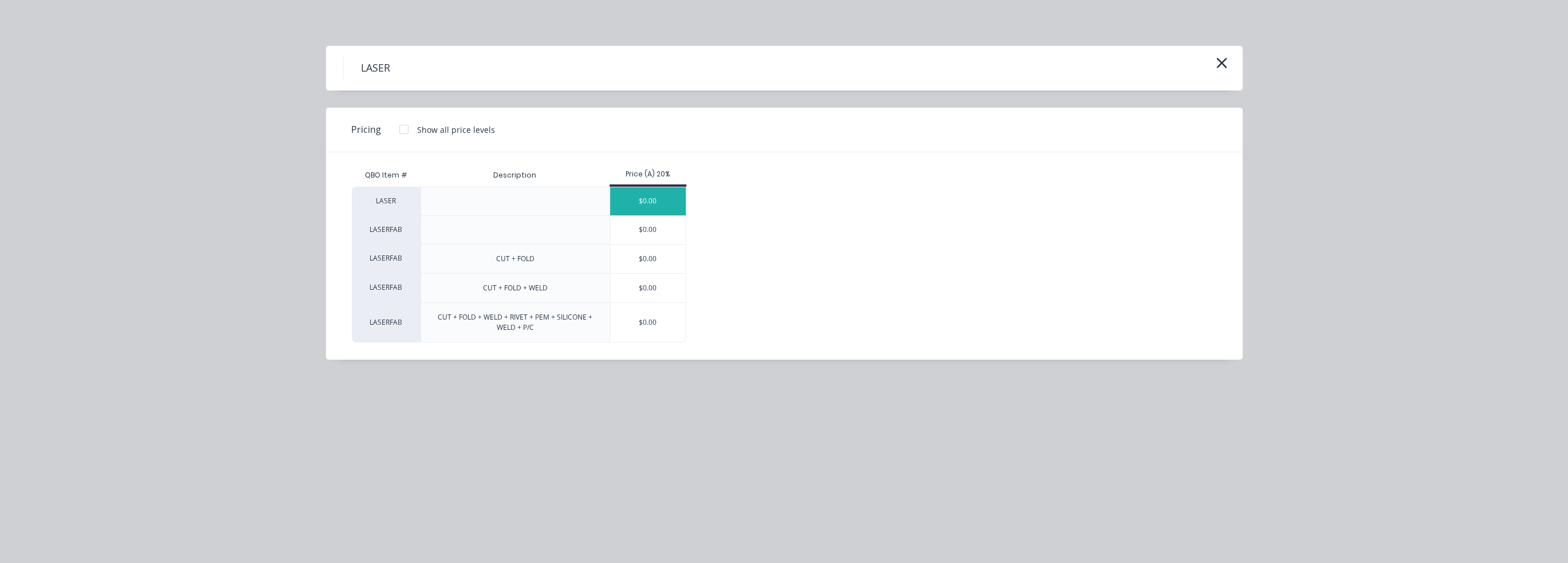
click at [669, 207] on div "$0.00" at bounding box center [648, 201] width 76 height 28
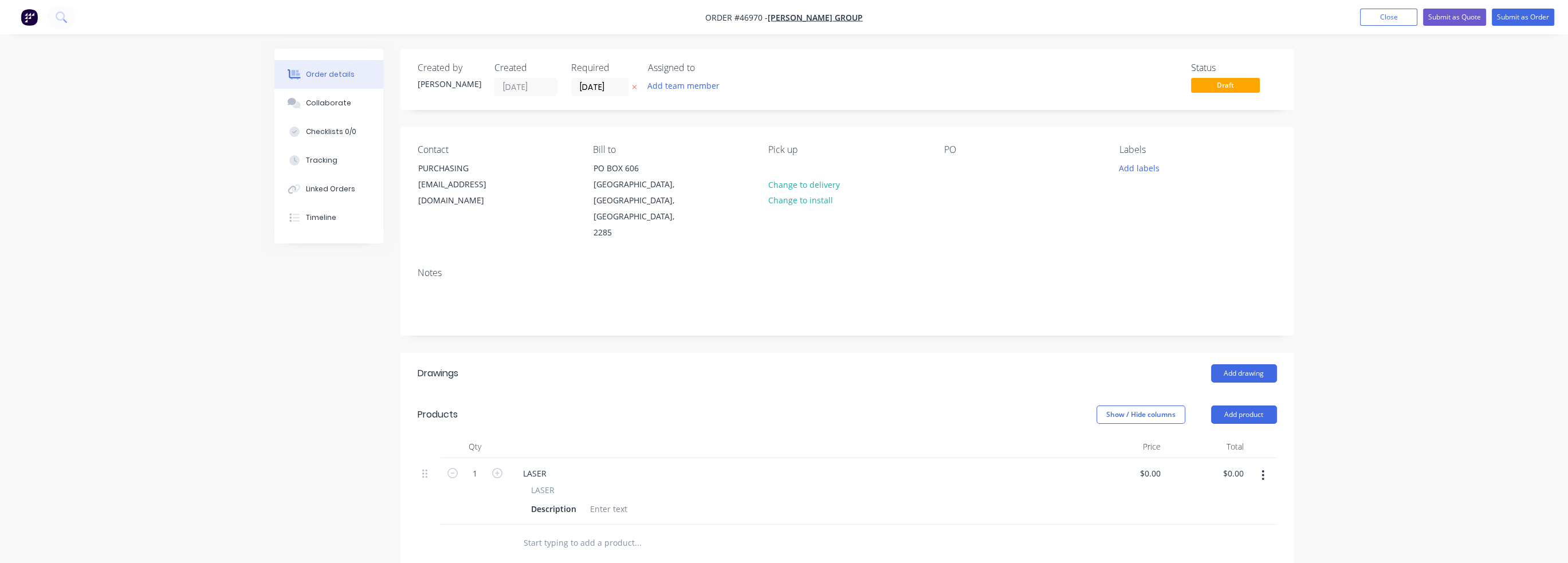
click at [819, 458] on div "$0.00 $0.00" at bounding box center [1124, 491] width 83 height 66
click at [819, 458] on div "0 $0.00" at bounding box center [1124, 491] width 83 height 66
click at [819, 458] on div "0 0" at bounding box center [1124, 491] width 83 height 66
click at [819, 465] on input "0" at bounding box center [1158, 473] width 13 height 17
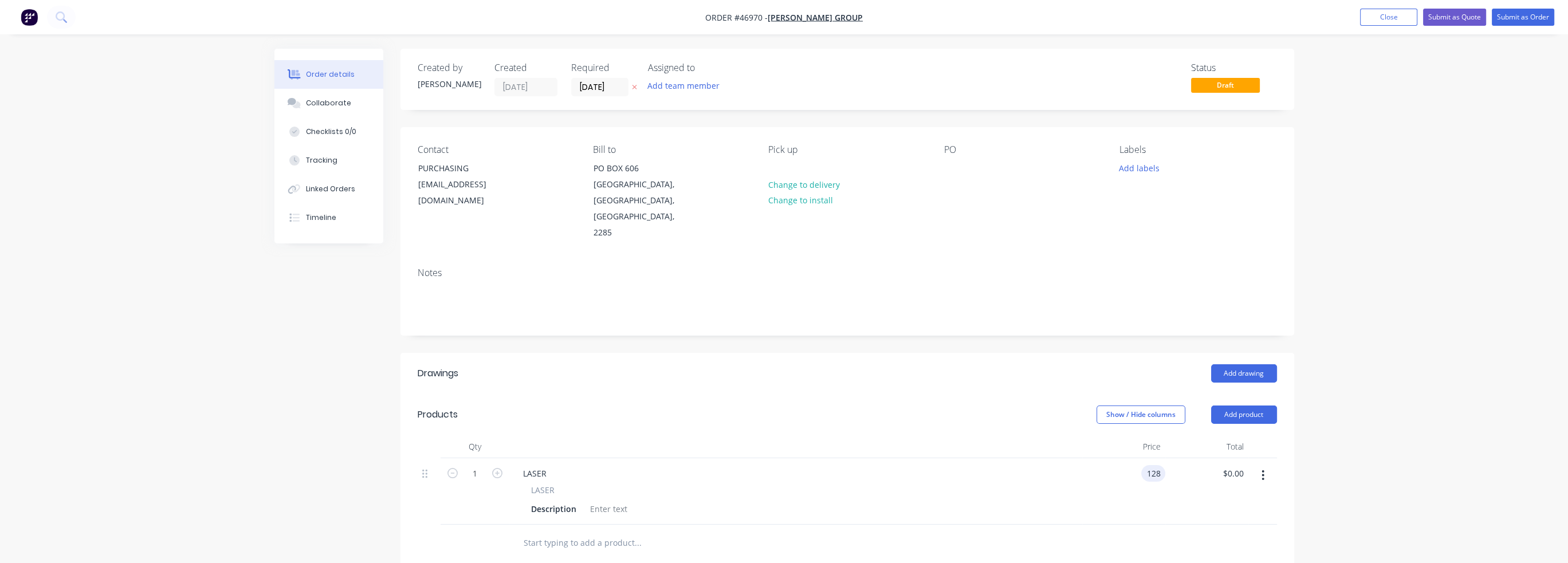
type input "$128.00"
click at [819, 465] on button "button" at bounding box center [1262, 475] width 27 height 21
click at [603, 484] on div "LASER" at bounding box center [796, 490] width 530 height 12
click at [496, 468] on icon "button" at bounding box center [497, 473] width 10 height 10
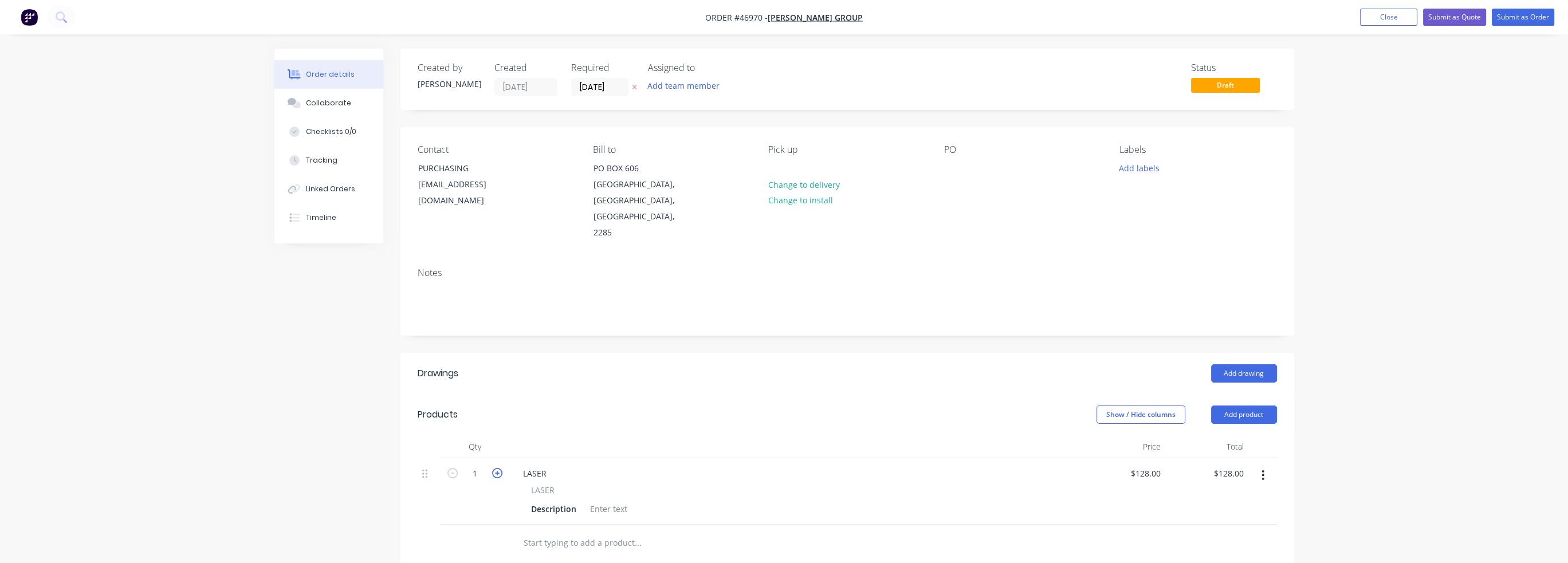
type input "2"
type input "$256.00"
click at [496, 468] on icon "button" at bounding box center [497, 473] width 10 height 10
type input "3"
type input "$384.00"
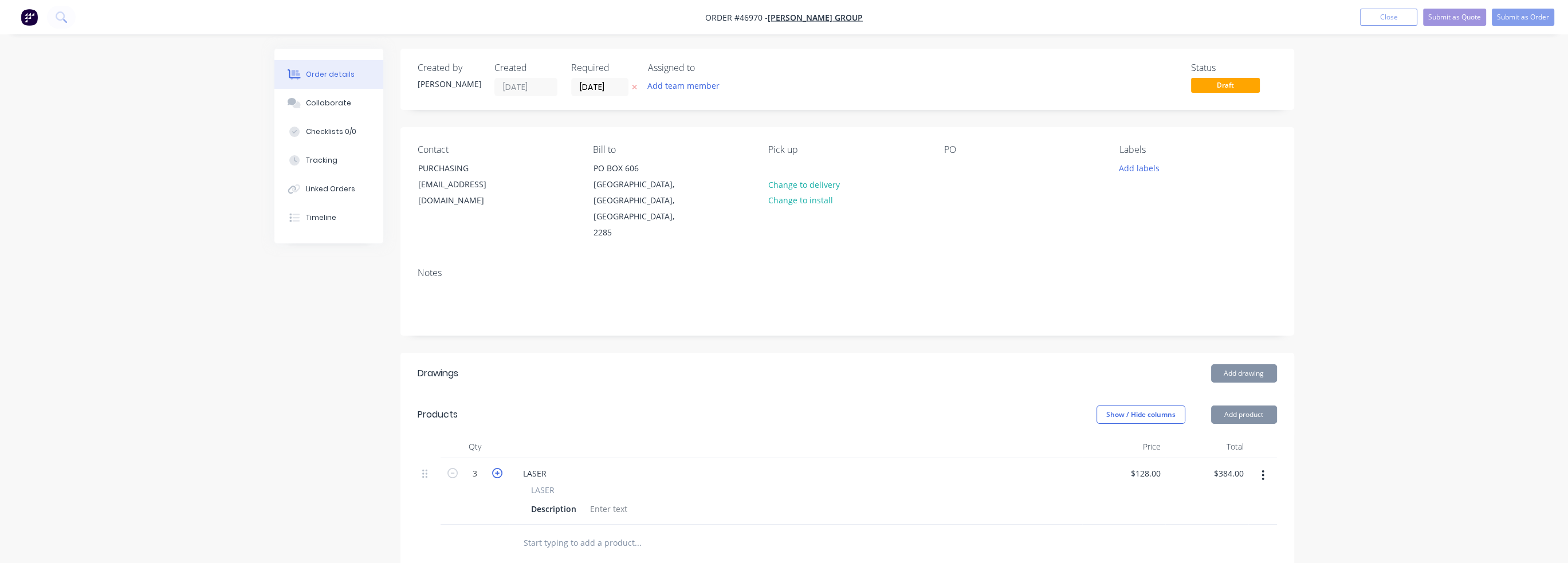
click at [495, 468] on icon "button" at bounding box center [497, 473] width 10 height 10
type input "4"
type input "$512.00"
click at [685, 484] on div "LASER" at bounding box center [796, 490] width 530 height 12
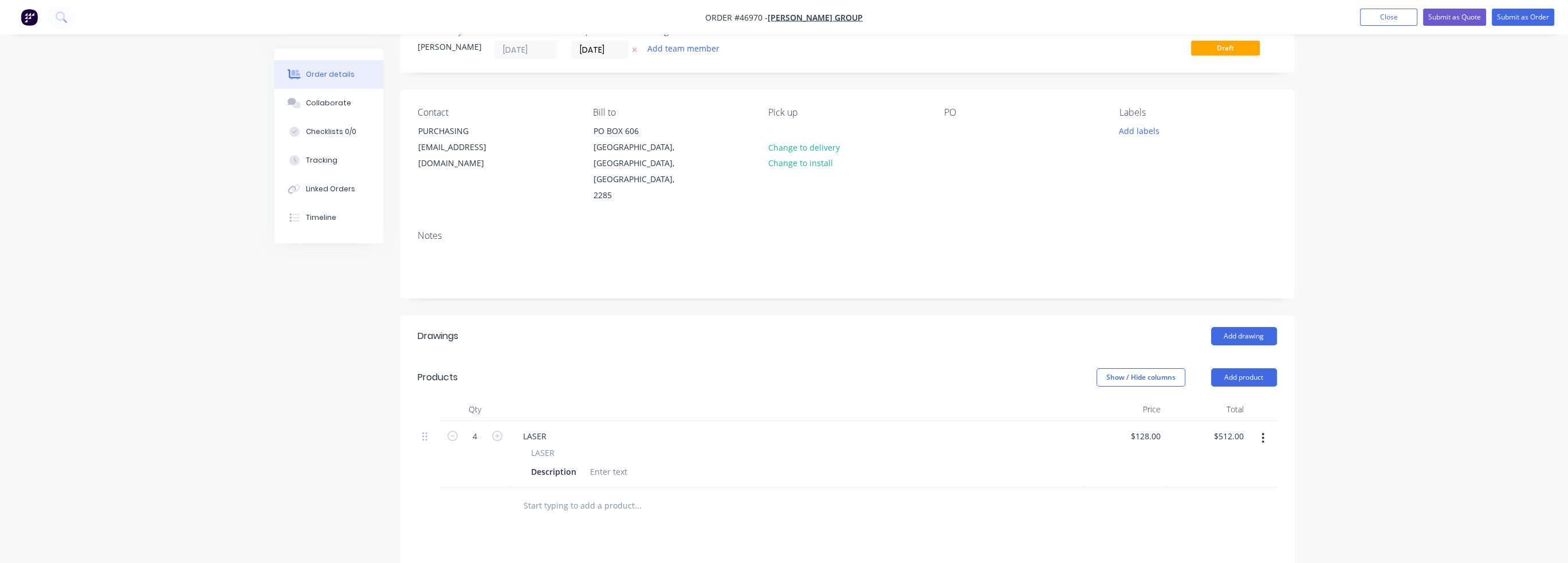
scroll to position [57, 0]
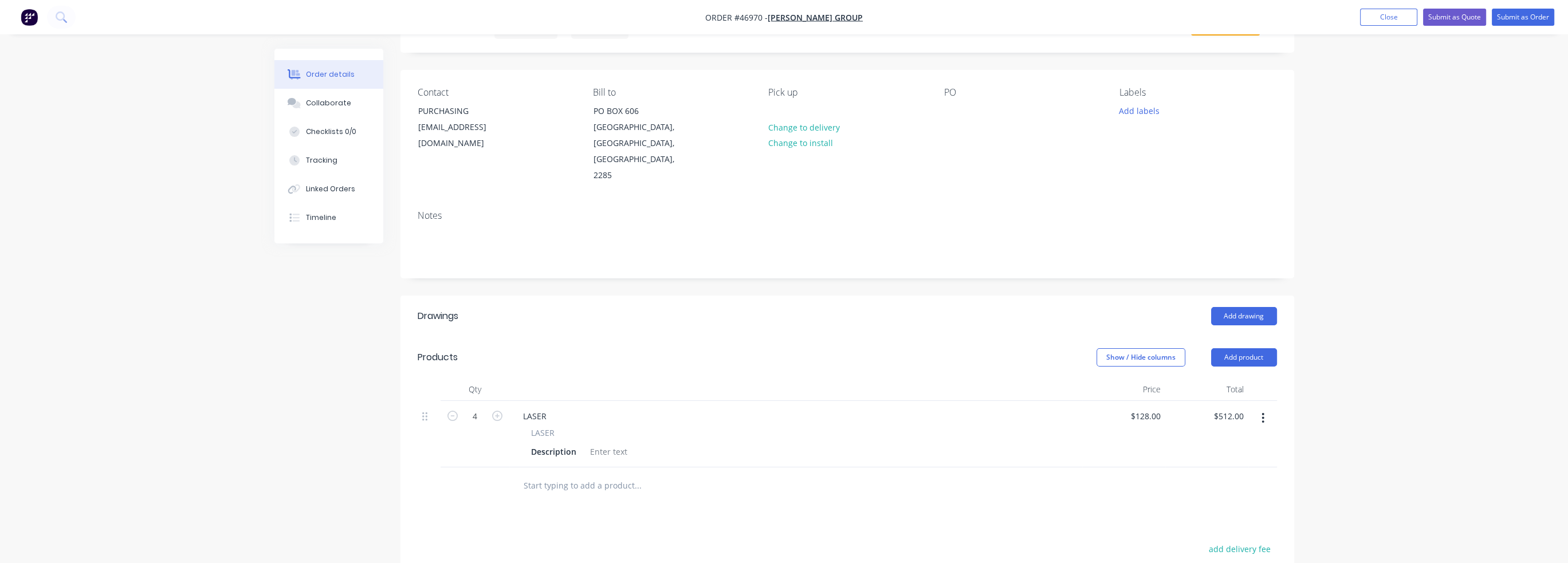
click at [534, 427] on span "LASER" at bounding box center [543, 433] width 23 height 12
drag, startPoint x: 577, startPoint y: 398, endPoint x: 607, endPoint y: 400, distance: 30.1
click at [580, 427] on div "LASER" at bounding box center [796, 433] width 530 height 12
click at [528, 408] on div "LASER" at bounding box center [535, 416] width 42 height 17
click at [534, 408] on div "LASER" at bounding box center [535, 416] width 42 height 17
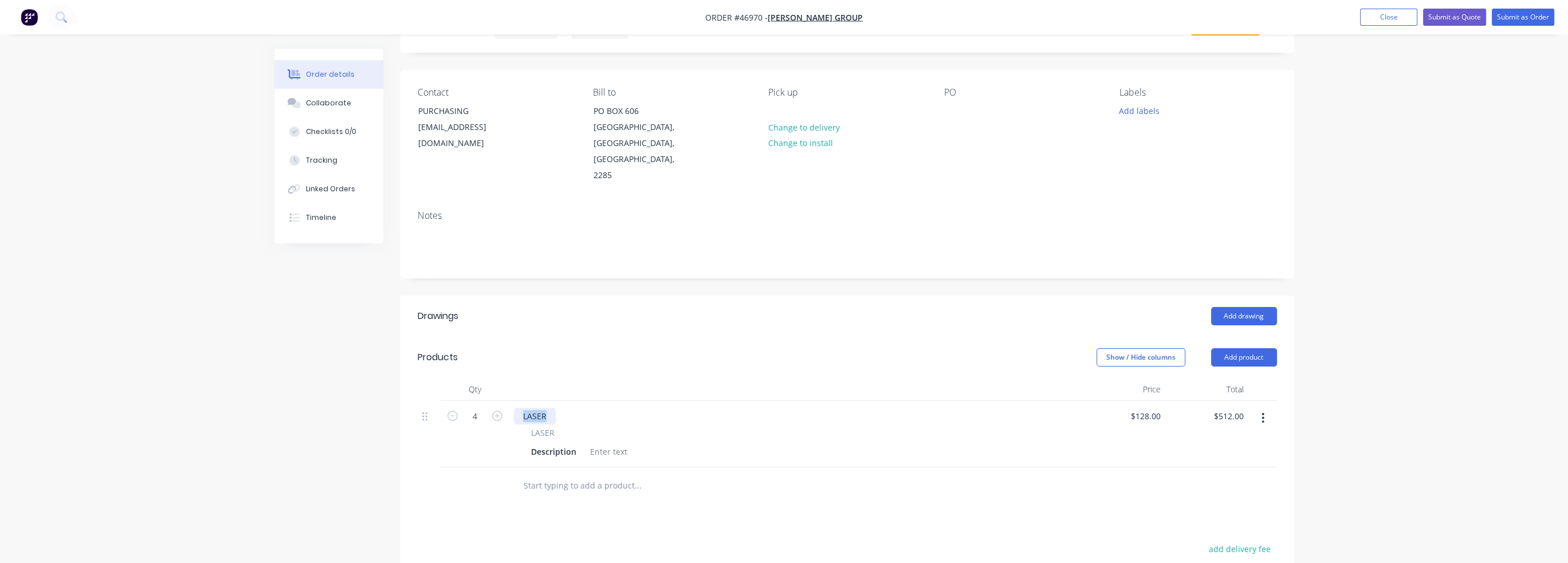
click at [534, 408] on div "LASER" at bounding box center [535, 416] width 42 height 17
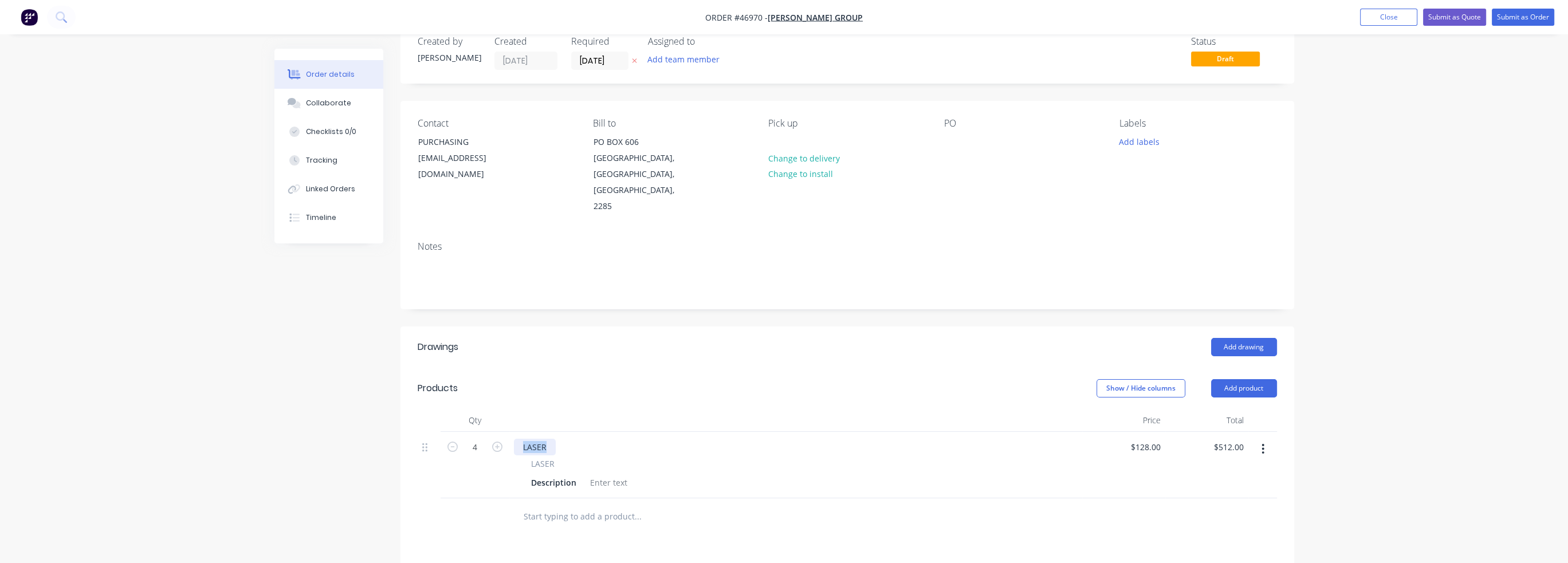
scroll to position [0, 0]
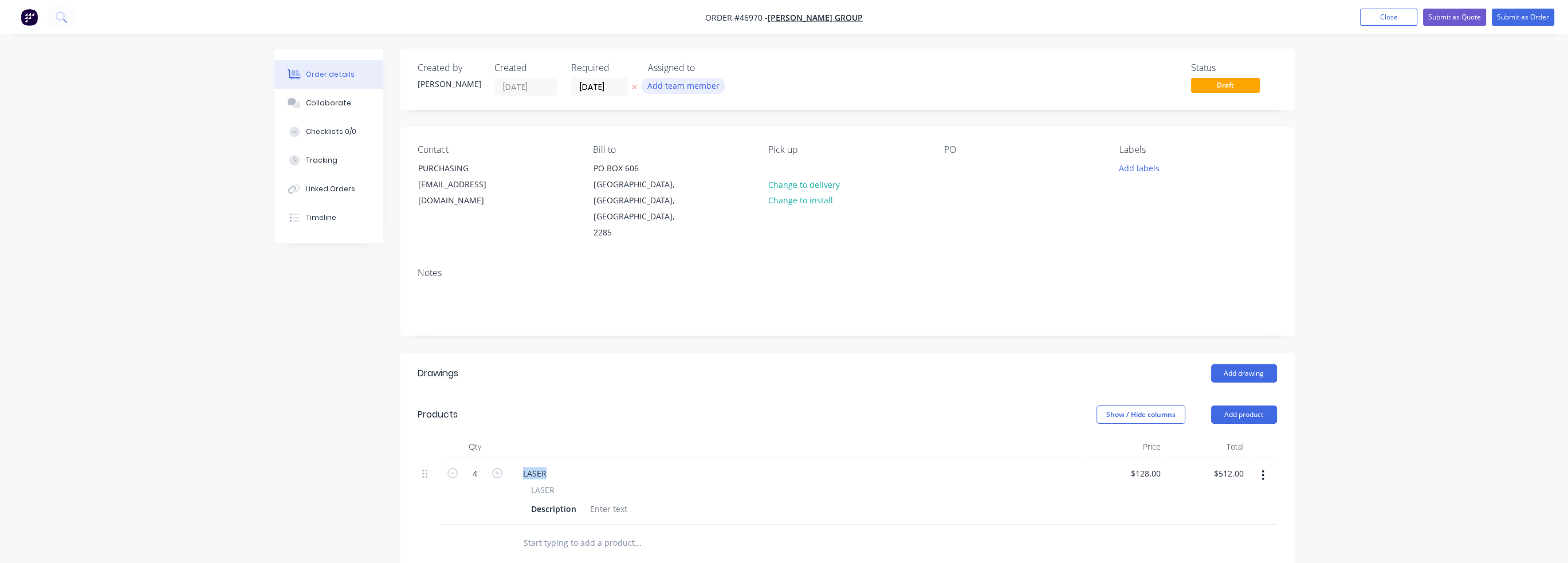
click at [709, 84] on button "Add team member" at bounding box center [683, 85] width 84 height 16
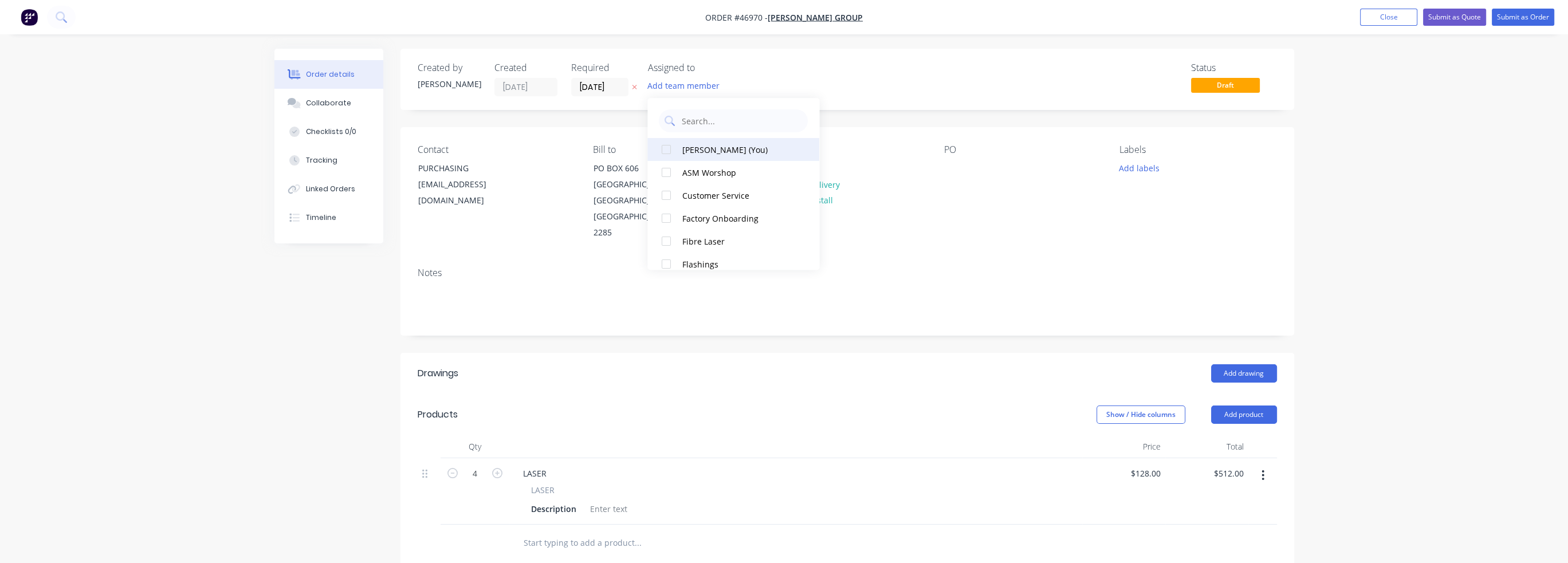
click at [701, 144] on div "[PERSON_NAME] (You)" at bounding box center [739, 149] width 115 height 12
click at [588, 83] on input "[DATE]" at bounding box center [600, 87] width 56 height 17
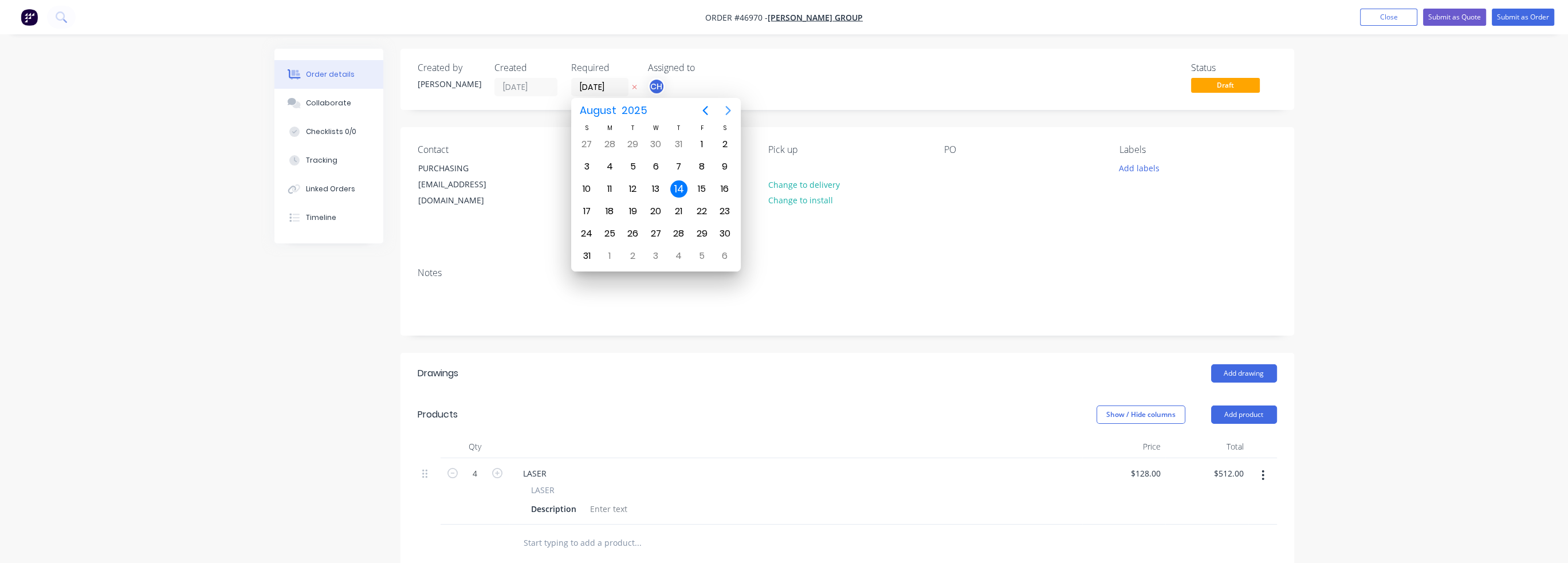
click at [728, 106] on icon "Next page" at bounding box center [728, 111] width 14 height 14
click at [634, 166] on div "9" at bounding box center [633, 166] width 17 height 17
type input "[DATE]"
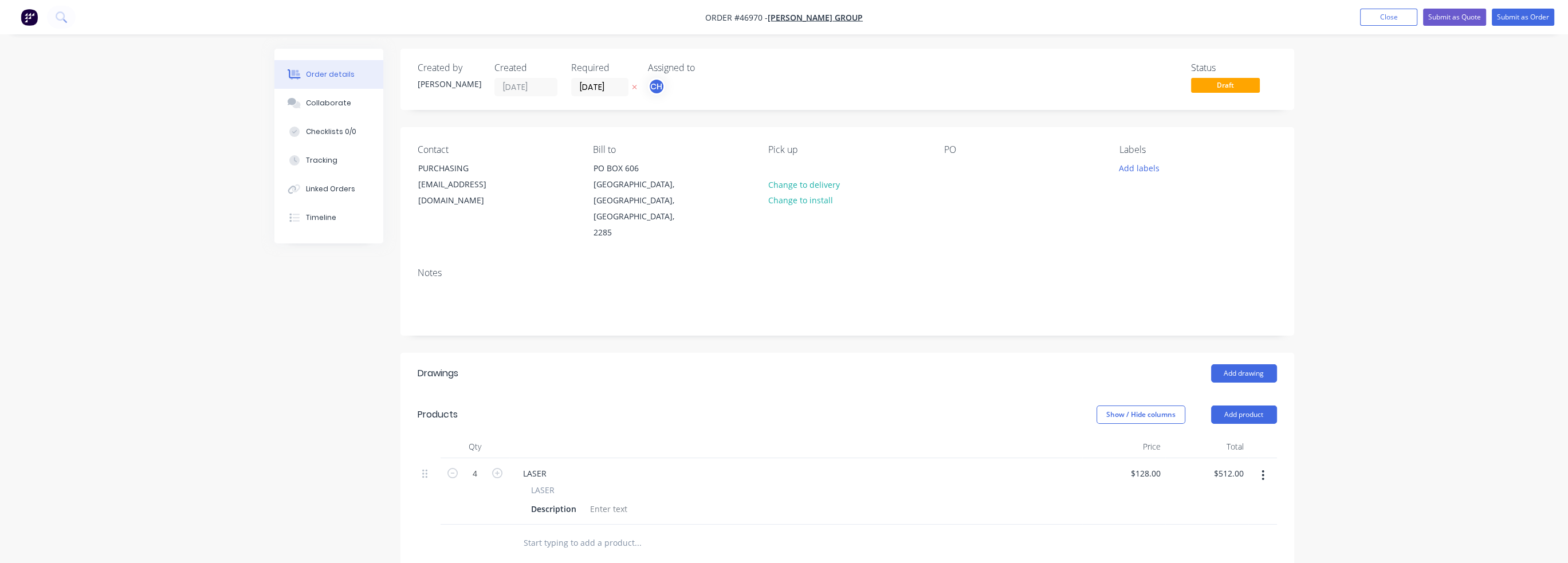
click at [819, 212] on div "Contact PURCHASING [EMAIL_ADDRESS][DOMAIN_NAME] Bill to [GEOGRAPHIC_DATA], [GEO…" at bounding box center [848, 192] width 894 height 131
click at [819, 267] on div "Notes" at bounding box center [848, 272] width 859 height 11
click at [819, 330] on div "Order details Collaborate Checklists 0/0 Tracking Linked Orders Timeline Order …" at bounding box center [784, 414] width 1568 height 828
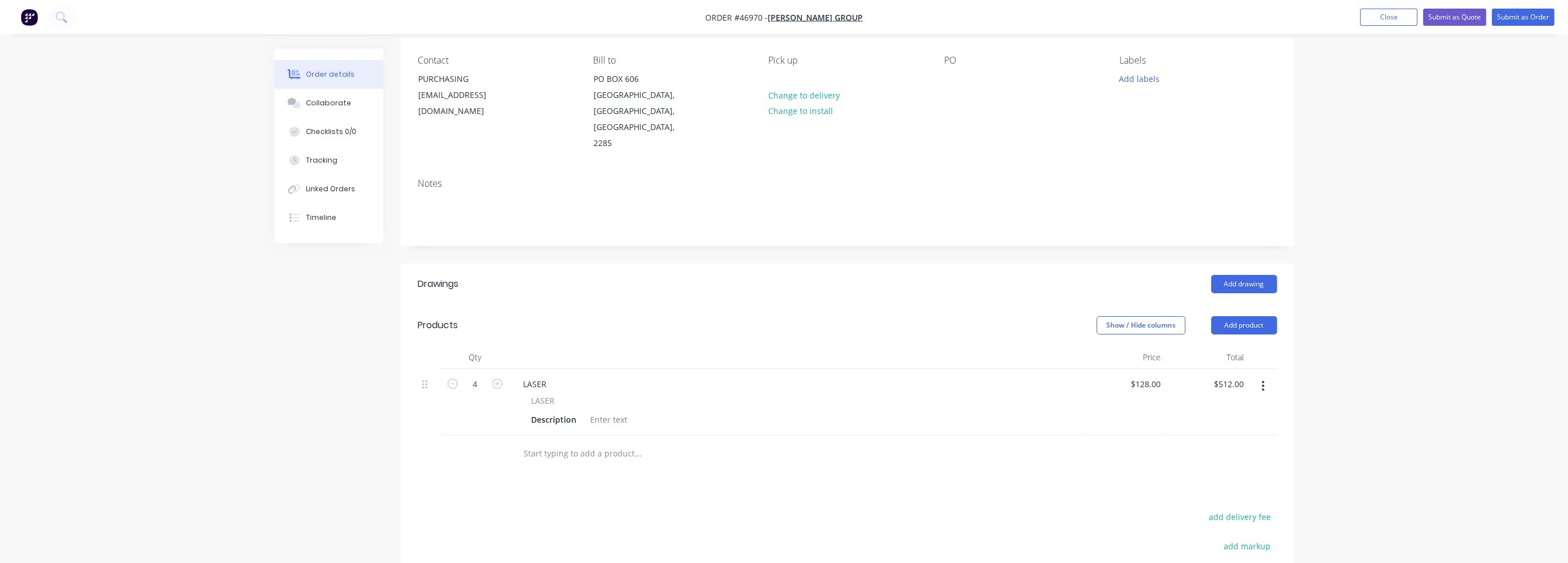
scroll to position [229, 0]
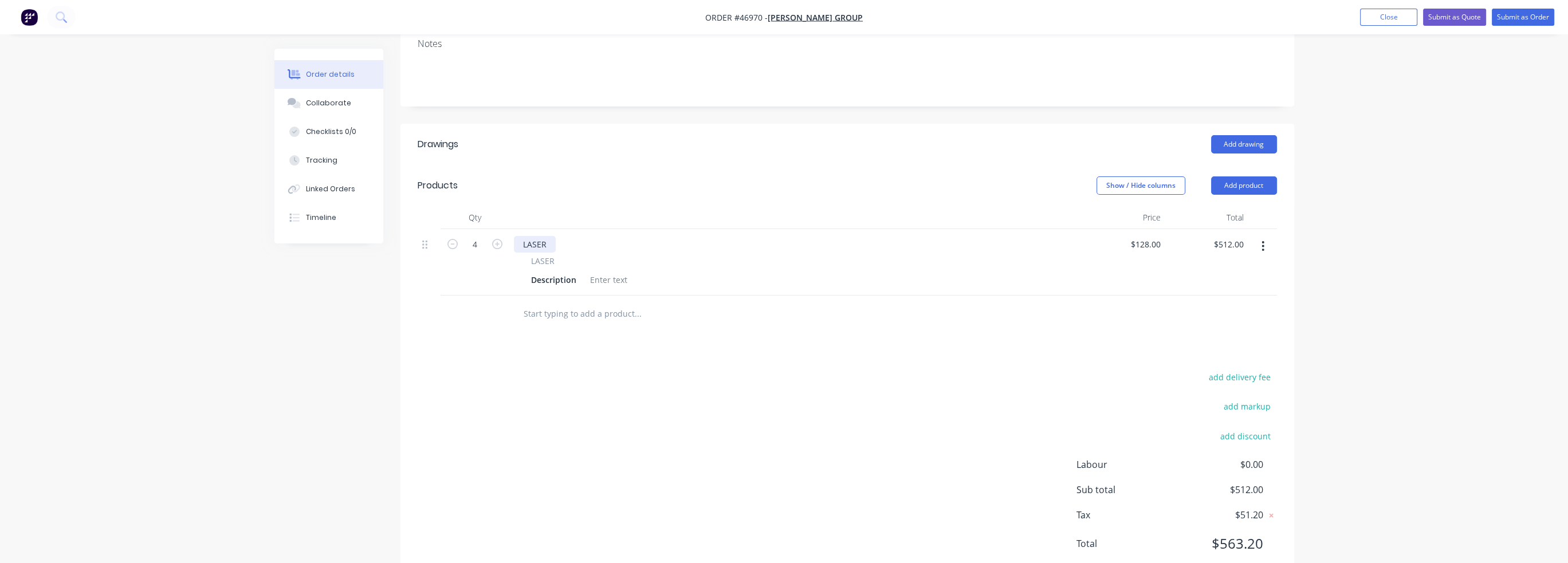
click at [535, 236] on div "LASER" at bounding box center [535, 244] width 42 height 17
click at [691, 369] on div "add delivery fee add markup add discount Labour $0.00 Sub total $512.00 Tax $51…" at bounding box center [848, 466] width 859 height 196
click at [119, 439] on div "Order details Collaborate Checklists 0/0 Tracking Linked Orders Timeline Order …" at bounding box center [784, 185] width 1568 height 828
click at [145, 417] on div "Order details Collaborate Checklists 0/0 Tracking Linked Orders Timeline Order …" at bounding box center [784, 185] width 1568 height 828
click at [541, 272] on div "Description" at bounding box center [554, 280] width 55 height 17
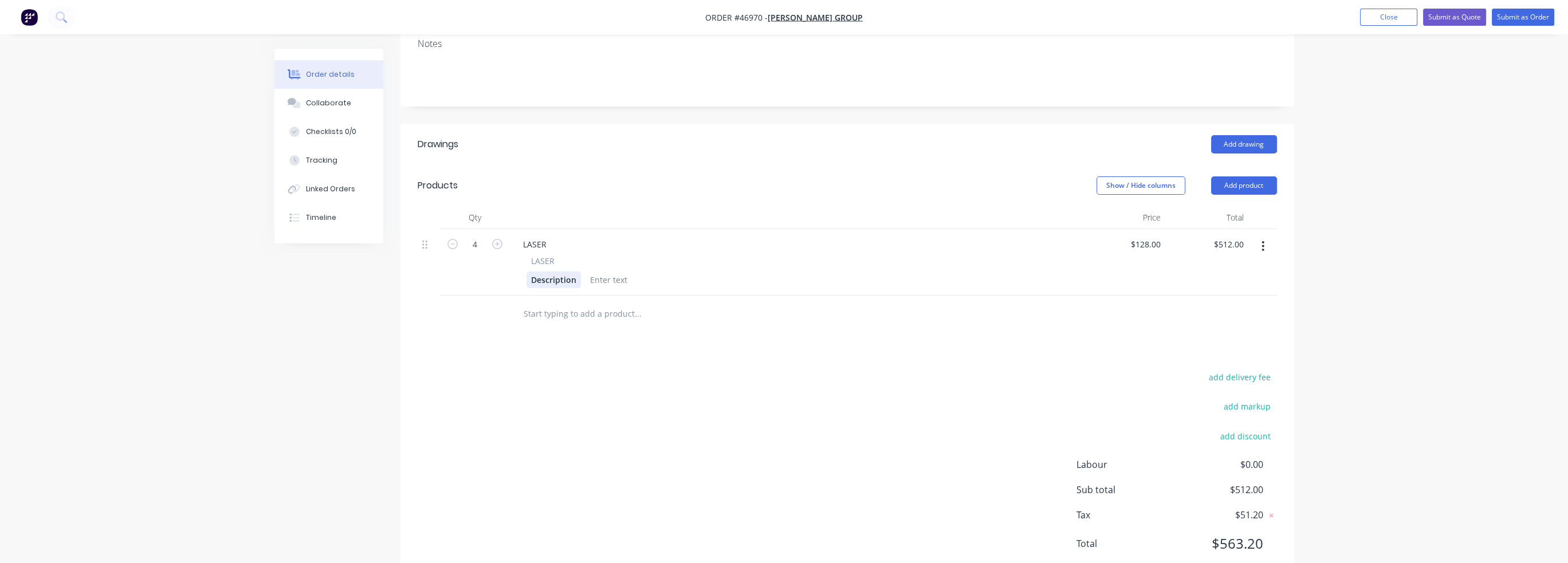
click at [548, 272] on div "Description" at bounding box center [554, 280] width 55 height 17
click at [545, 272] on div "Description" at bounding box center [554, 280] width 55 height 17
paste div
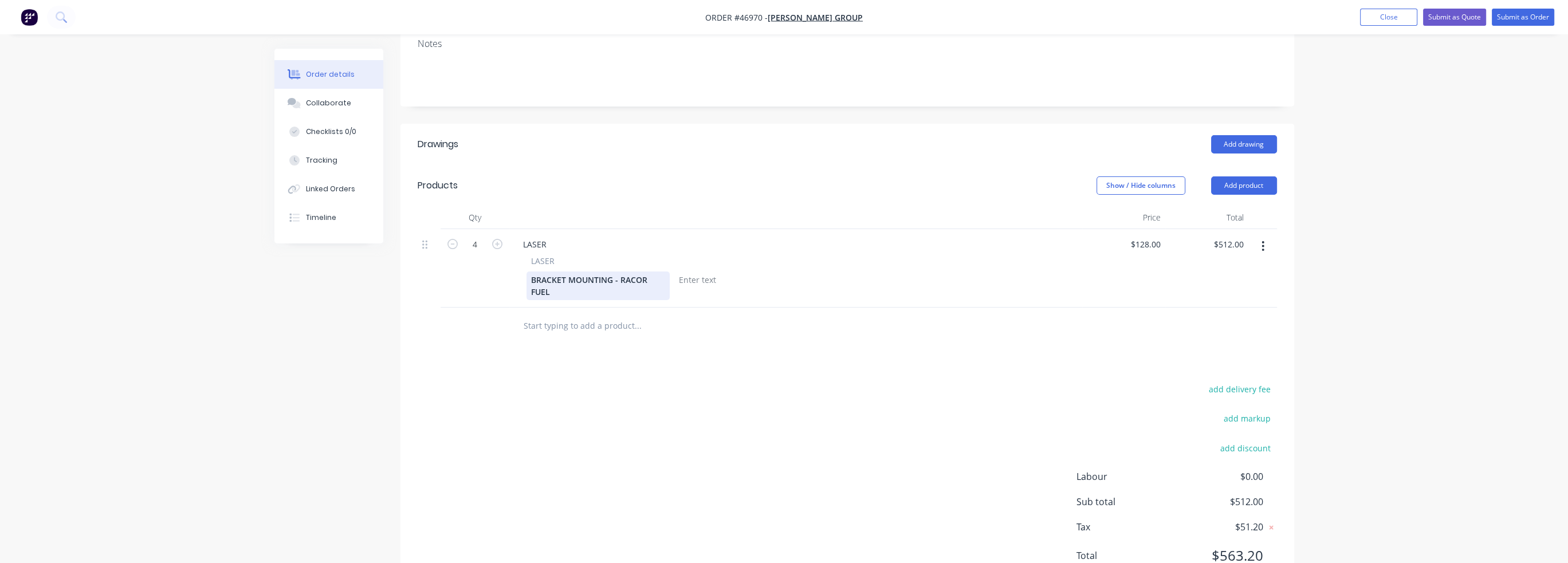
click at [577, 272] on div "BRACKET MOUNTING - RACOR FUEL" at bounding box center [597, 286] width 143 height 29
click at [535, 236] on div "LASER" at bounding box center [535, 244] width 42 height 17
click at [551, 236] on div "LASER" at bounding box center [535, 244] width 42 height 17
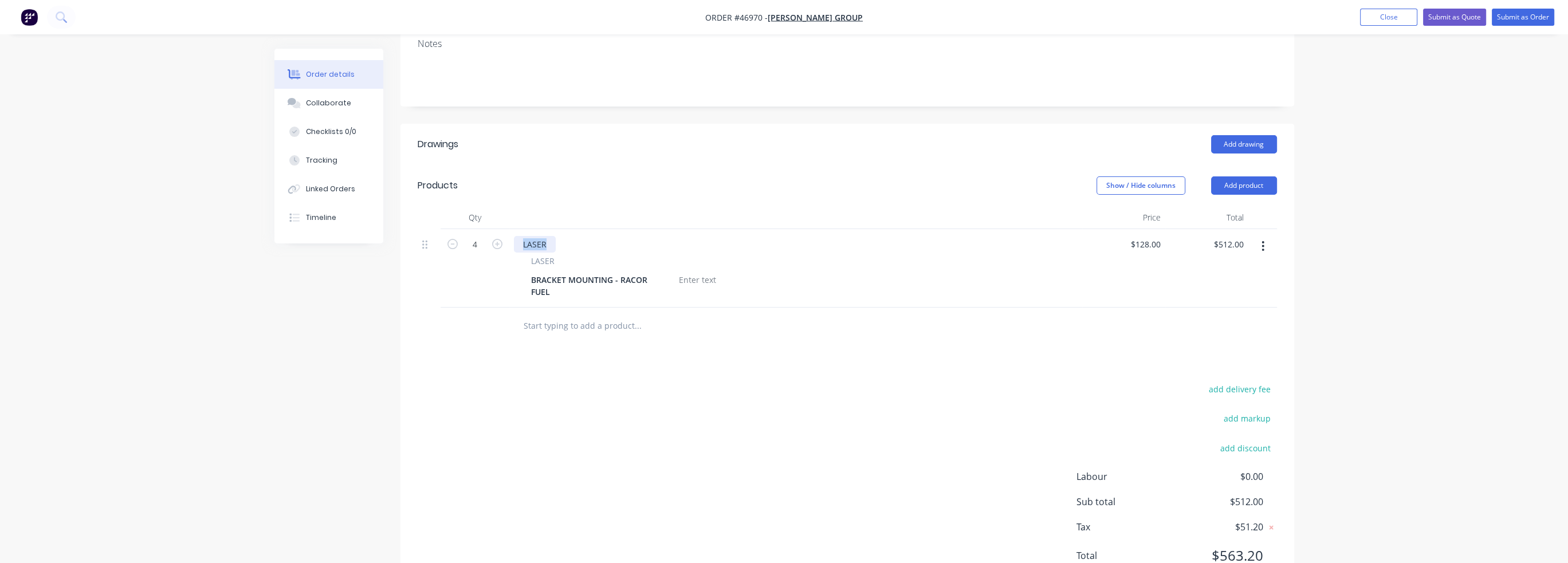
click at [550, 236] on div "LASER" at bounding box center [535, 244] width 42 height 17
paste div
click at [557, 272] on div "BRACKET MOUNTING - RACOR FUEL" at bounding box center [597, 286] width 143 height 29
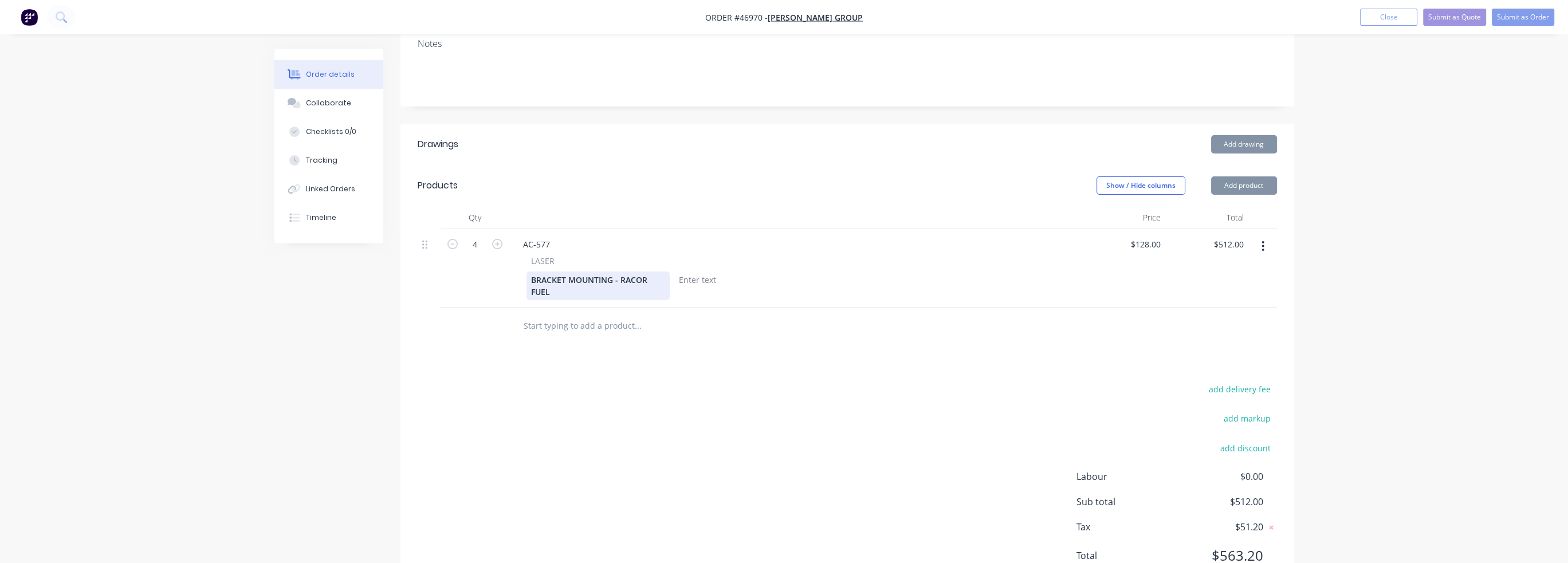
click at [566, 272] on div "BRACKET MOUNTING - RACOR FUEL" at bounding box center [597, 286] width 143 height 29
drag, startPoint x: 634, startPoint y: 261, endPoint x: 615, endPoint y: 251, distance: 21.5
click at [615, 272] on div "BRACKET MOUNTING - RACOR FUEL" at bounding box center [597, 286] width 143 height 29
click at [559, 272] on div "BRACKET MOUNTING - RACOR FUEL" at bounding box center [597, 286] width 143 height 29
click at [554, 272] on div "BRACKET MOUNTING - RACOR FUEL" at bounding box center [597, 286] width 143 height 29
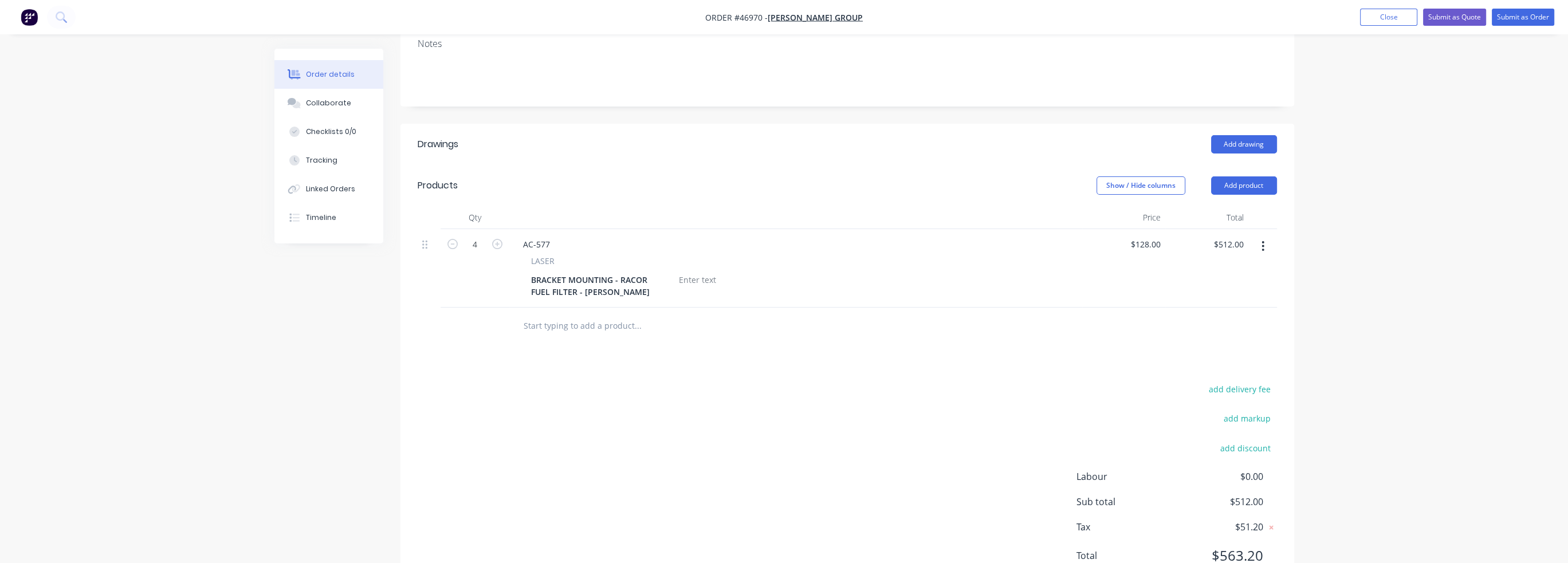
click at [741, 324] on div "Drawings Add drawing Products Show / Hide columns Add product Qty Price Total 4…" at bounding box center [848, 359] width 894 height 471
click at [692, 272] on div at bounding box center [697, 280] width 46 height 17
click at [819, 307] on div at bounding box center [715, 325] width 412 height 37
click at [690, 272] on div at bounding box center [697, 280] width 46 height 17
click at [740, 272] on div "6.0 mm MS 250GR" at bounding box center [714, 280] width 79 height 17
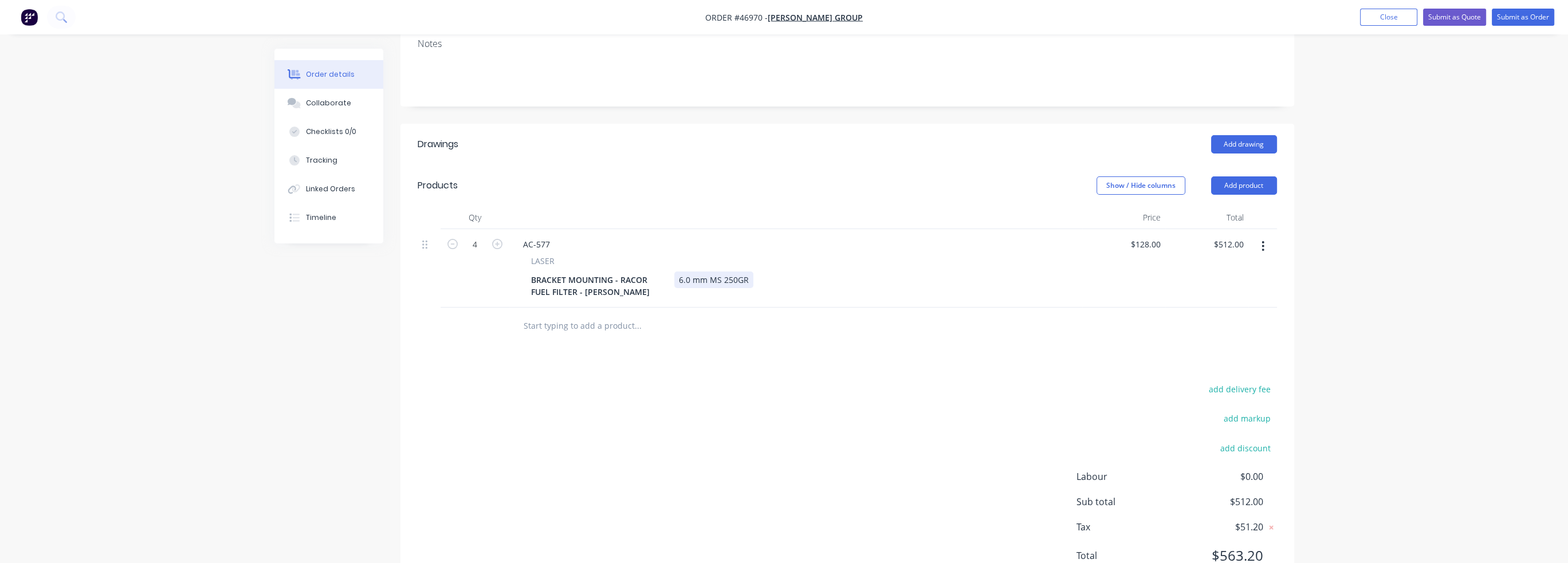
click at [735, 272] on div "6.0 mm MS 250GR" at bounding box center [714, 280] width 79 height 17
click at [720, 272] on div "6.0 mm MS 250GR" at bounding box center [714, 280] width 79 height 17
click at [715, 272] on div "6.0 mm MS 250GR" at bounding box center [714, 280] width 79 height 17
click at [709, 272] on div "6.0 mm MS 250GR" at bounding box center [714, 280] width 79 height 17
drag, startPoint x: 706, startPoint y: 247, endPoint x: 690, endPoint y: 253, distance: 17.1
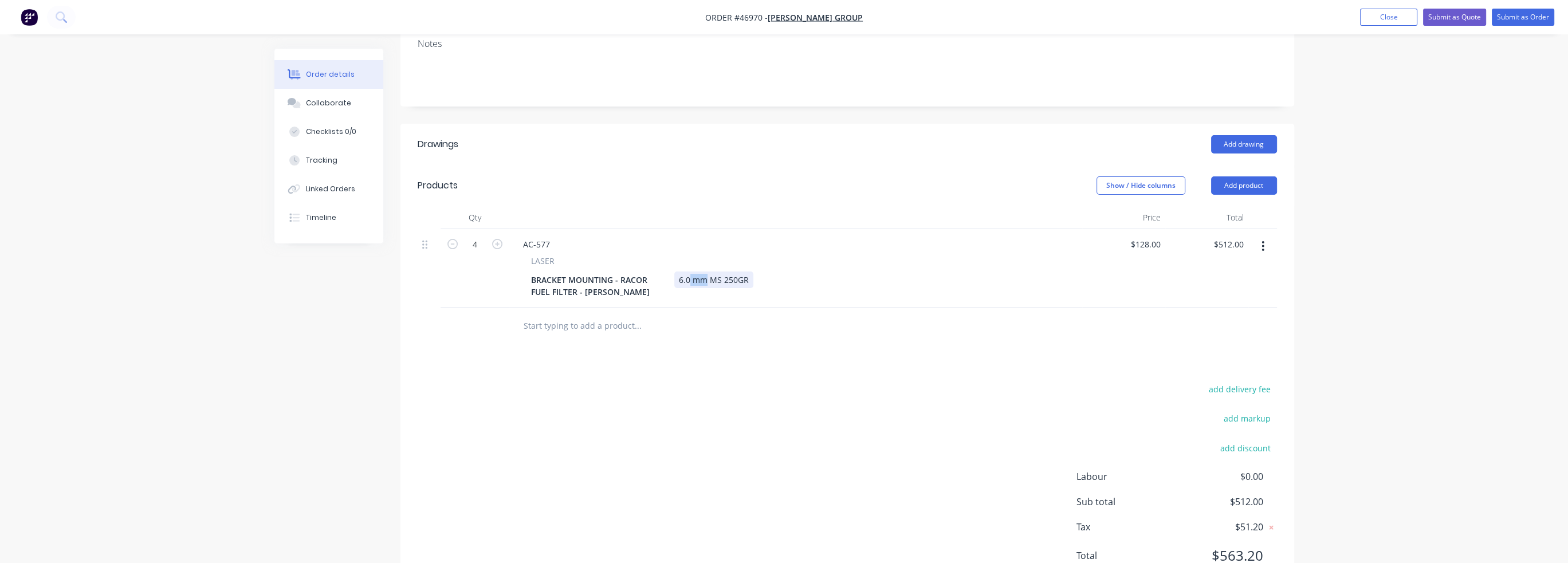
click at [690, 272] on div "6.0 mm MS 250GR" at bounding box center [714, 280] width 79 height 17
click at [761, 272] on div "BRACKET MOUNTING - RACOR FUEL FILTER - [PERSON_NAME] 6.0 MS 250GR" at bounding box center [793, 286] width 534 height 29
click at [691, 272] on div "6.0 MS 250GR" at bounding box center [705, 280] width 62 height 17
click at [816, 315] on div at bounding box center [686, 326] width 344 height 23
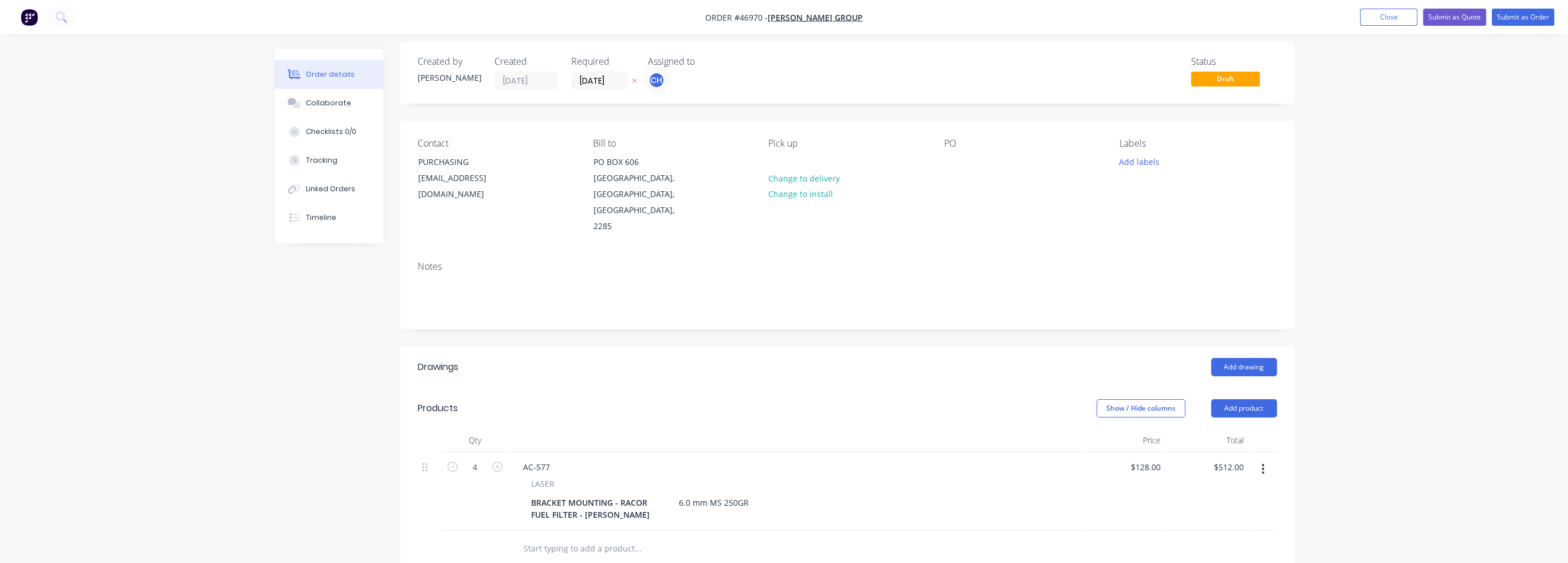
scroll to position [0, 0]
click at [819, 156] on div "Contact PURCHASING [EMAIL_ADDRESS][DOMAIN_NAME] Bill to [GEOGRAPHIC_DATA], [GEO…" at bounding box center [848, 192] width 894 height 131
click at [819, 147] on div "PO" at bounding box center [1023, 149] width 157 height 11
click at [819, 153] on div "PO" at bounding box center [1023, 149] width 157 height 11
click at [819, 168] on div "PO" at bounding box center [1023, 192] width 157 height 97
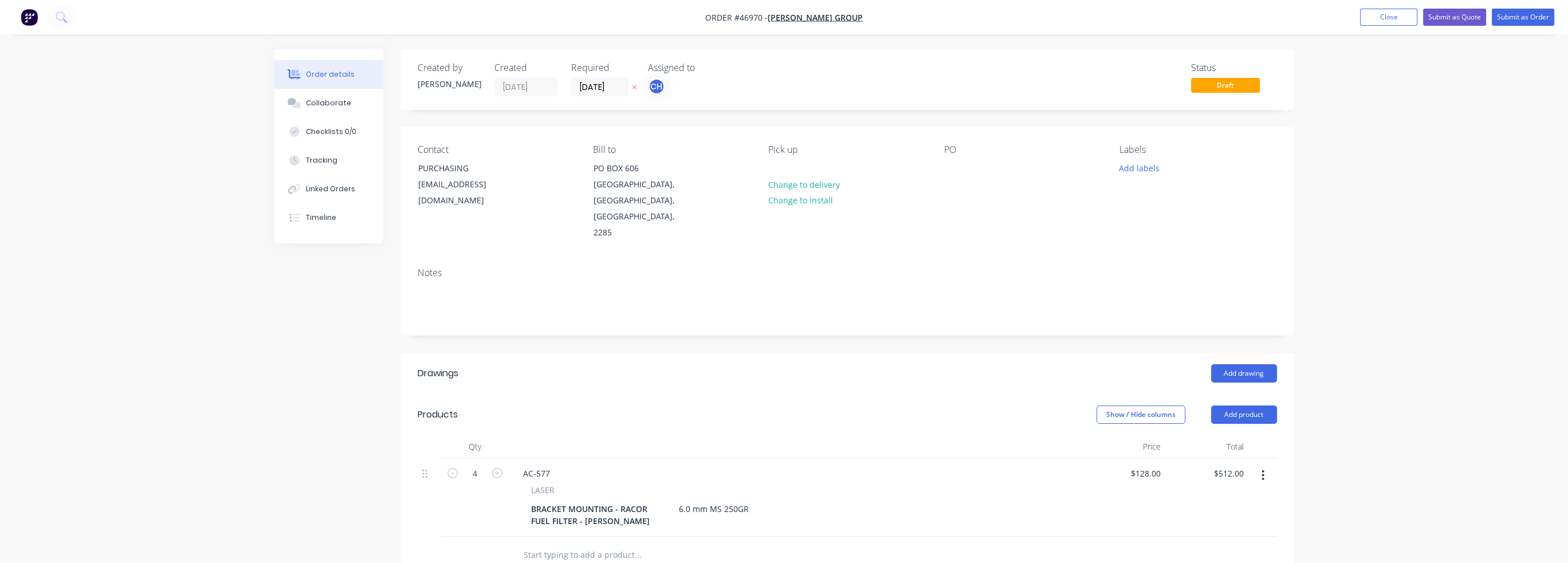
drag, startPoint x: 963, startPoint y: 169, endPoint x: 980, endPoint y: 179, distance: 19.7
click at [819, 176] on div "PO" at bounding box center [1023, 192] width 157 height 97
drag, startPoint x: 980, startPoint y: 179, endPoint x: 969, endPoint y: 184, distance: 12.1
click at [819, 182] on div "PO" at bounding box center [1023, 192] width 157 height 97
click at [819, 169] on div at bounding box center [953, 168] width 18 height 17
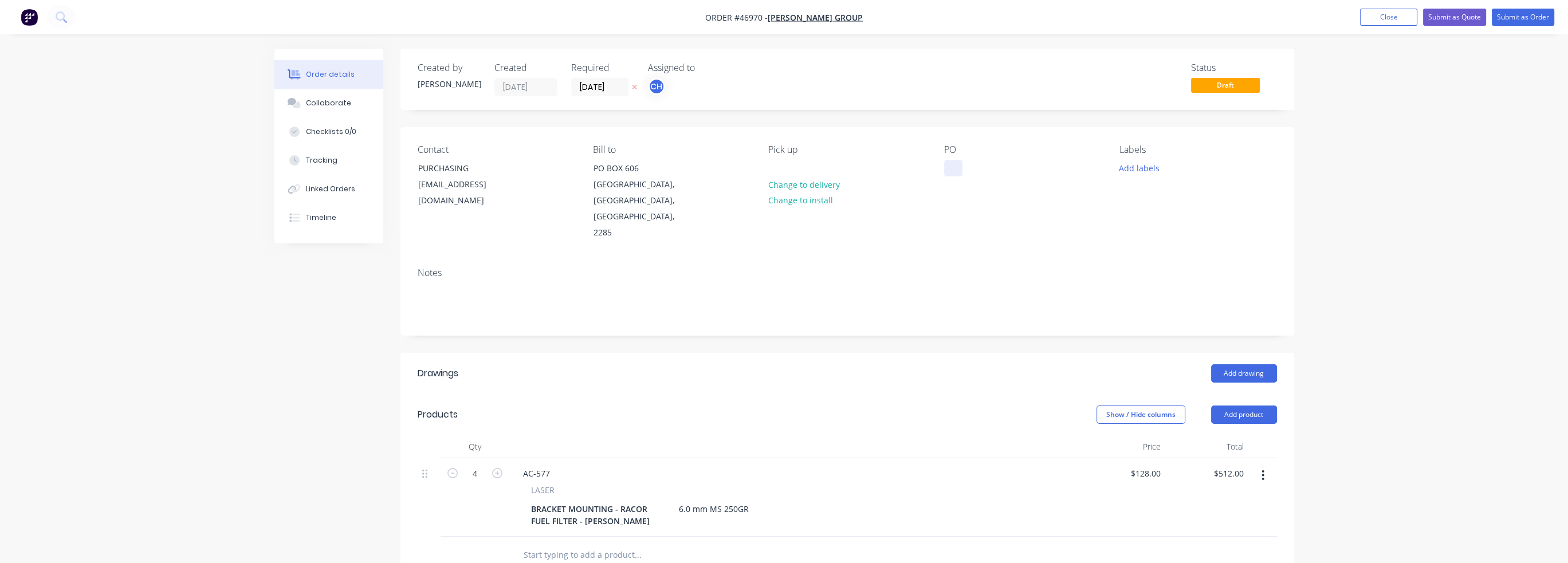
paste div
click at [819, 210] on div "Contact PURCHASING [EMAIL_ADDRESS][DOMAIN_NAME] Bill to [GEOGRAPHIC_DATA] Pick …" at bounding box center [848, 192] width 894 height 131
click at [819, 171] on button "Add labels" at bounding box center [1139, 167] width 53 height 16
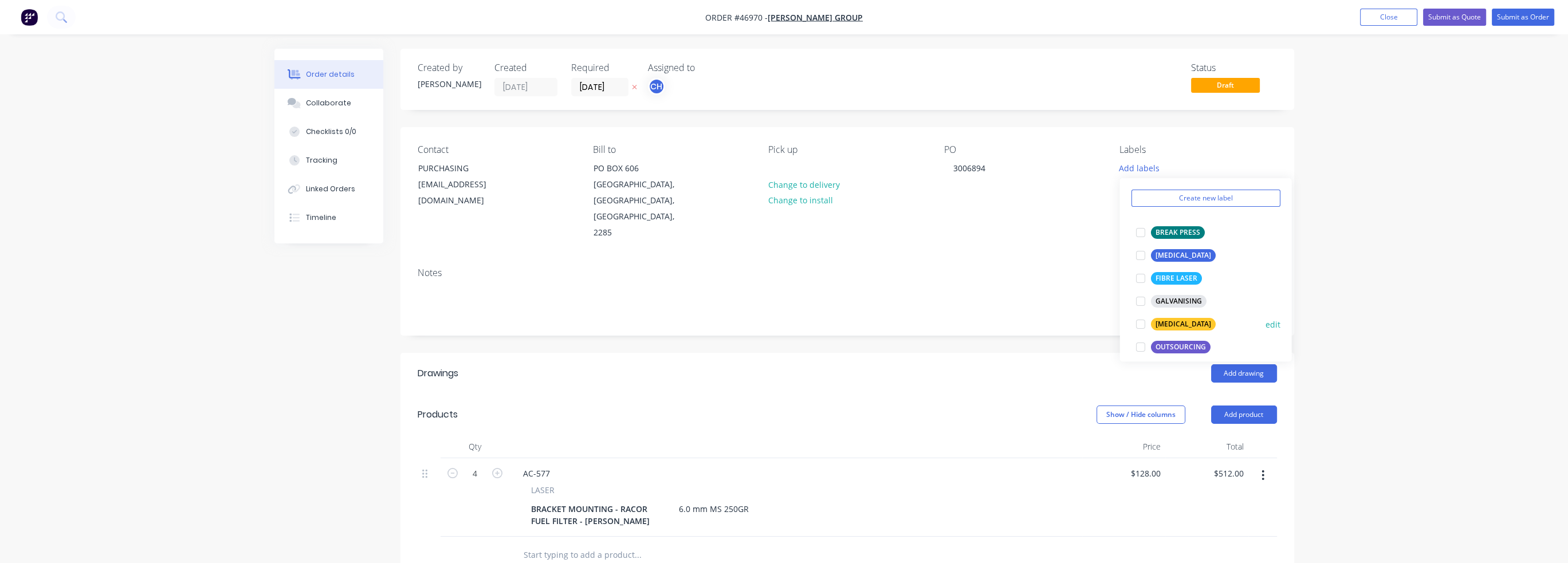
scroll to position [57, 0]
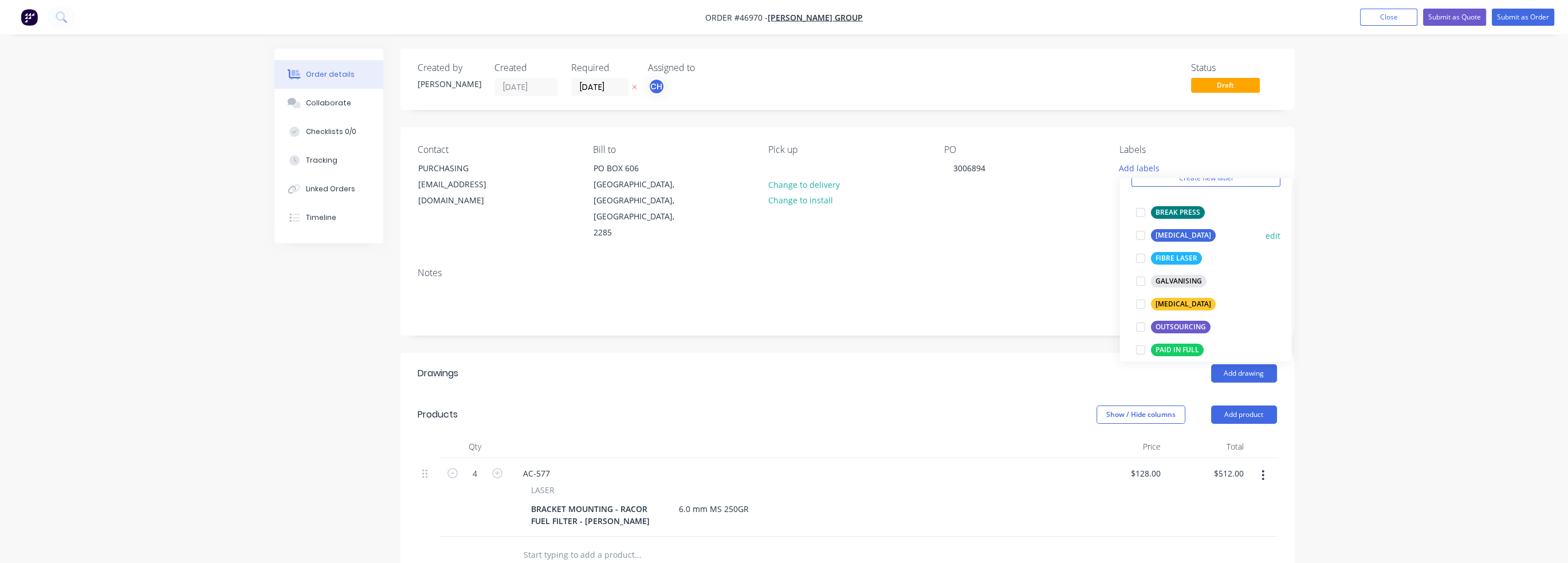
click at [819, 240] on div at bounding box center [1140, 235] width 23 height 23
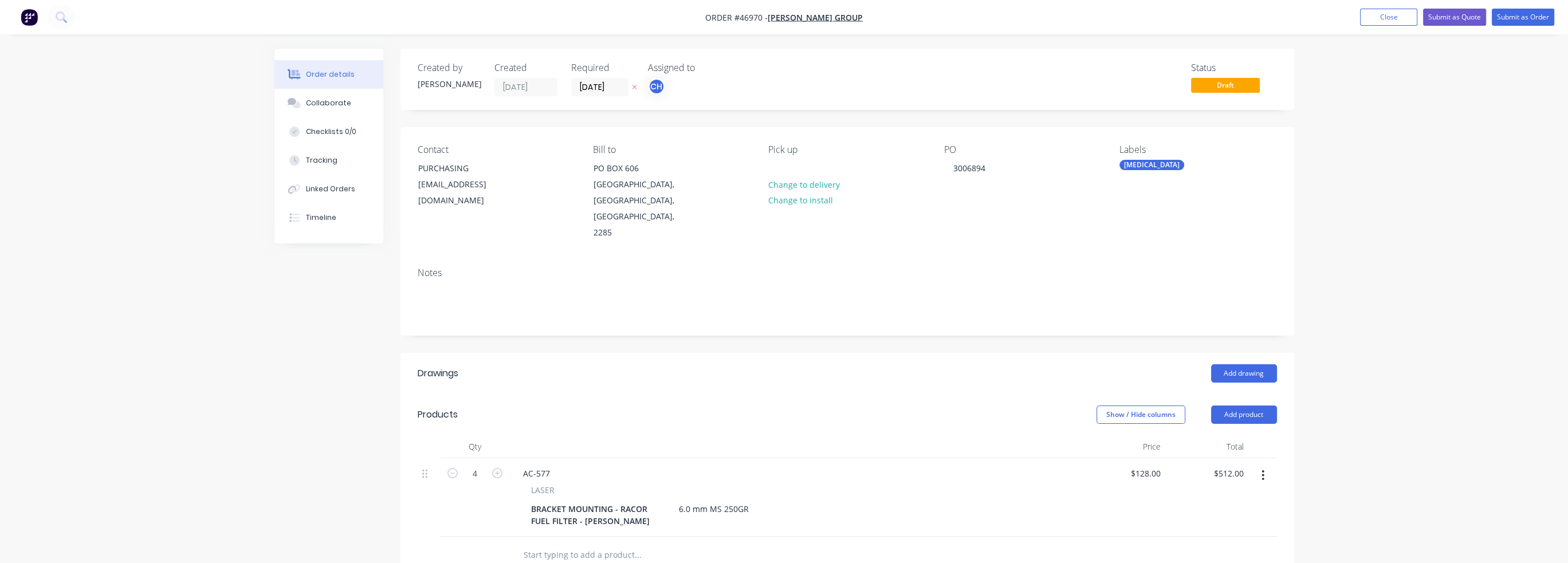
click at [819, 227] on div "Order details Collaborate Checklists 0/0 Tracking Linked Orders Timeline Order …" at bounding box center [784, 420] width 1568 height 840
click at [819, 173] on div "3006894" at bounding box center [969, 168] width 50 height 17
click at [819, 169] on div "3006894" at bounding box center [969, 168] width 50 height 17
click at [819, 207] on div "PO 3006894" at bounding box center [1023, 192] width 157 height 97
click at [460, 182] on div "[EMAIL_ADDRESS][DOMAIN_NAME]" at bounding box center [465, 192] width 95 height 32
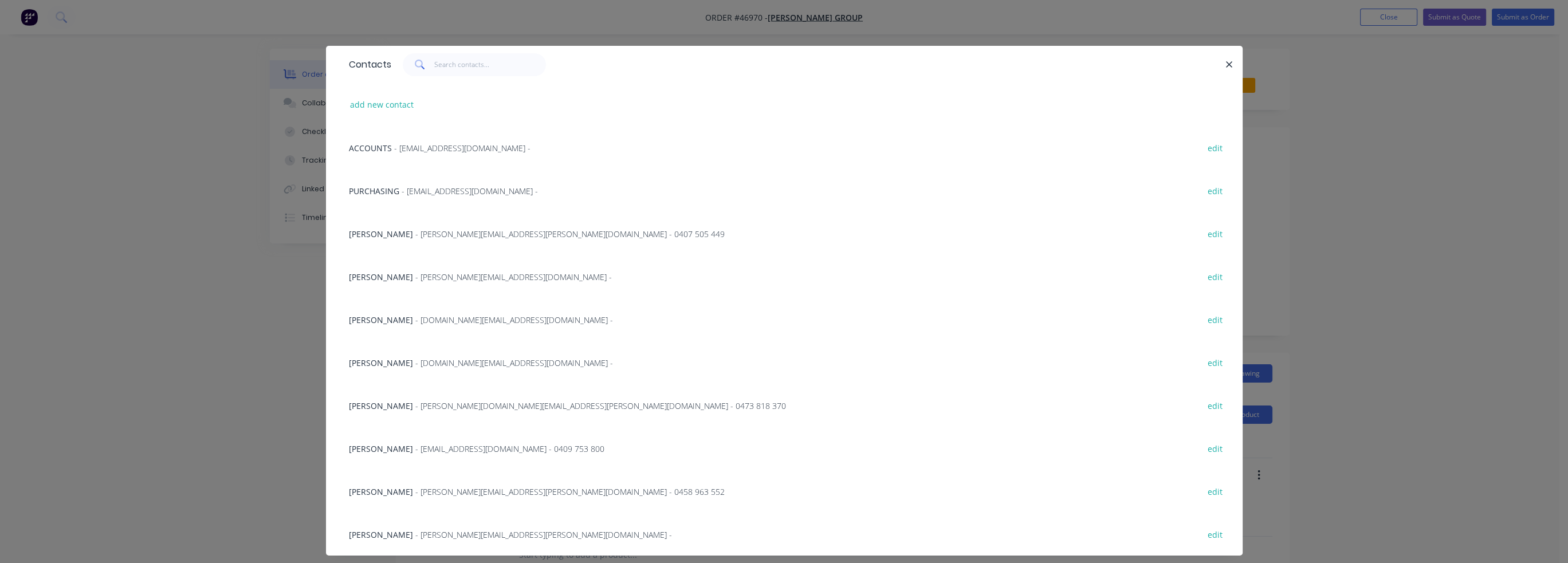
click at [429, 314] on div "[PERSON_NAME] - [DOMAIN_NAME][EMAIL_ADDRESS][DOMAIN_NAME] -" at bounding box center [481, 319] width 264 height 12
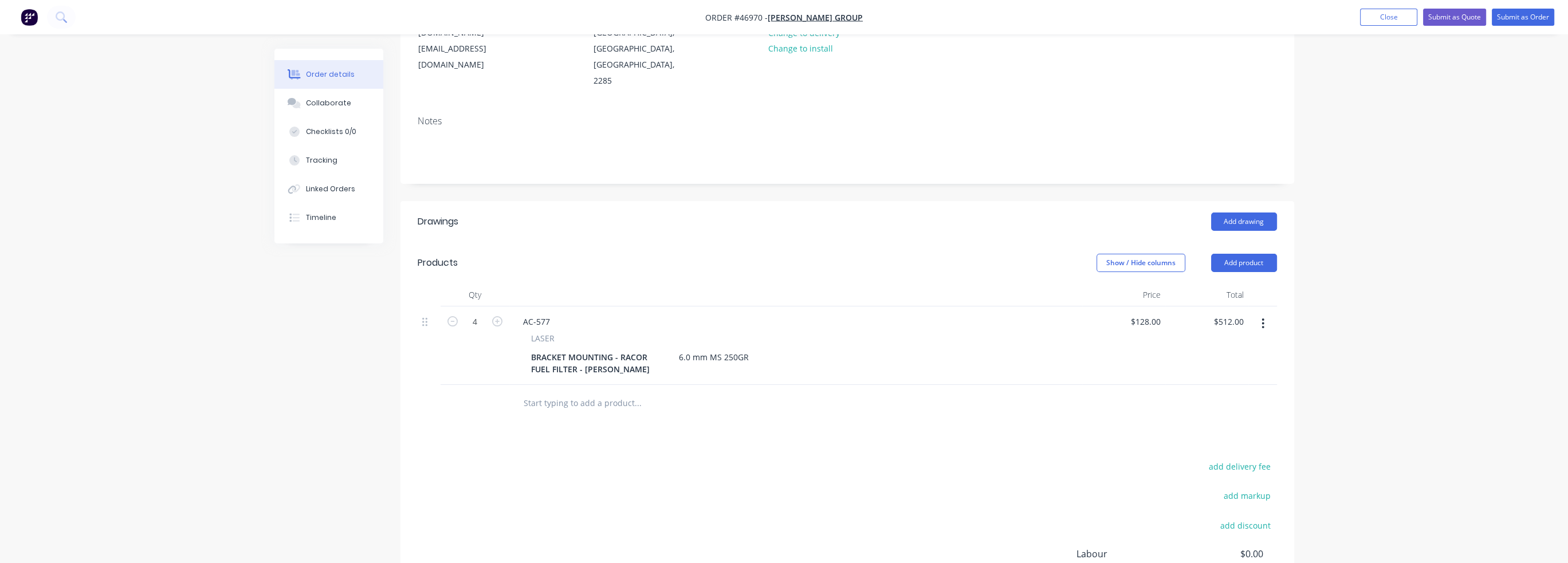
scroll to position [172, 0]
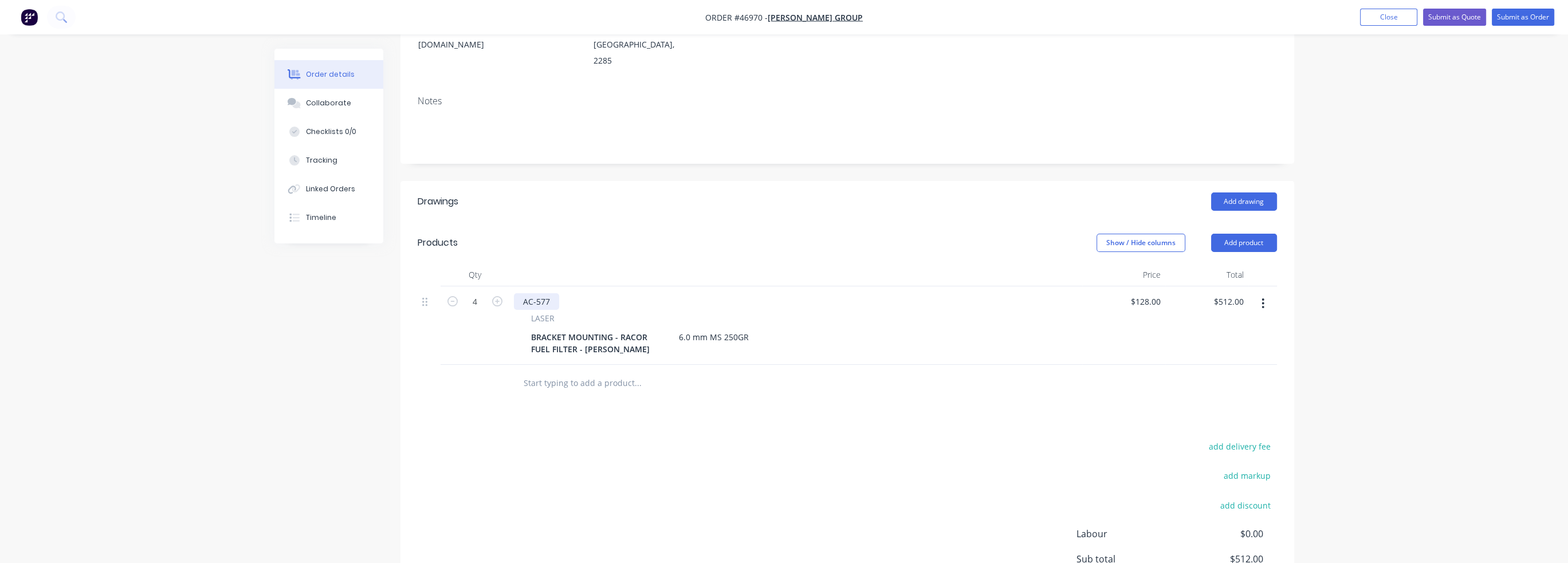
click at [548, 293] on div "AC-577" at bounding box center [536, 301] width 45 height 17
click at [745, 390] on div "Drawings Add drawing Products Show / Hide columns Add product Qty Price Total 4…" at bounding box center [848, 416] width 894 height 471
click at [558, 293] on div "AC-577 R2" at bounding box center [542, 301] width 57 height 17
click at [549, 293] on div "AC-577 R2" at bounding box center [542, 301] width 57 height 17
click at [550, 293] on div "AC-577 R2" at bounding box center [542, 301] width 57 height 17
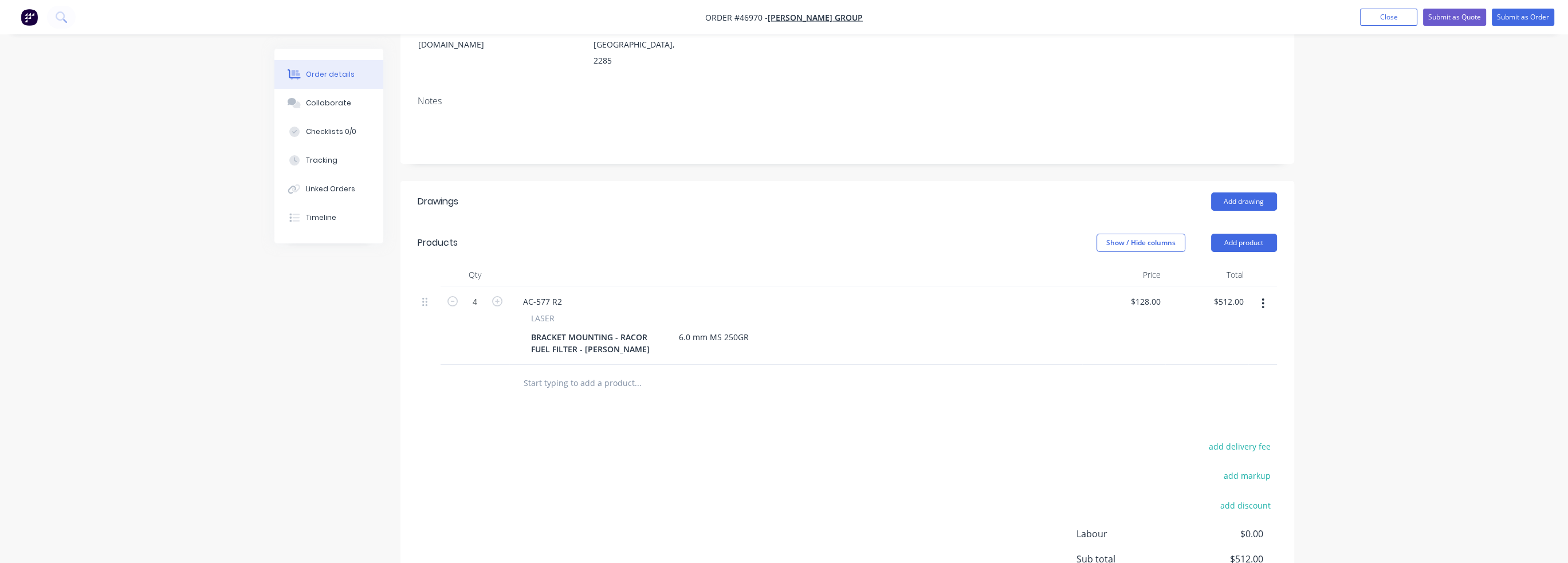
click at [819, 365] on div at bounding box center [848, 383] width 859 height 37
click at [559, 293] on div "AC-577 R2" at bounding box center [542, 301] width 57 height 17
drag, startPoint x: 557, startPoint y: 268, endPoint x: 567, endPoint y: 272, distance: 10.8
click at [557, 293] on div "AC-577 R2" at bounding box center [542, 301] width 57 height 17
click at [722, 375] on div "Drawings Add drawing Products Show / Hide columns Add product Qty Price Total 4…" at bounding box center [848, 416] width 894 height 471
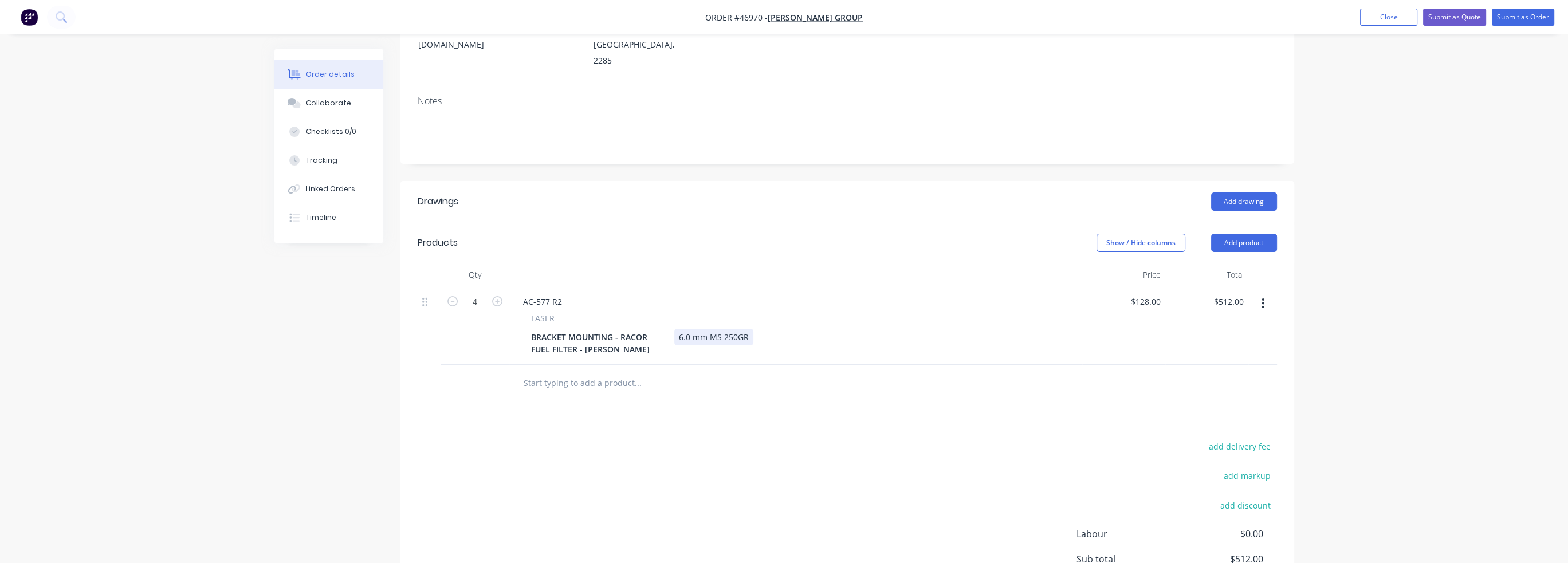
click at [729, 329] on div "6.0 mm MS 250GR" at bounding box center [714, 337] width 79 height 17
click at [819, 329] on div "BRACKET MOUNTING - RACOR FUEL FILTER - [PERSON_NAME] 6.0 mm MS 250GR" at bounding box center [793, 343] width 534 height 29
click at [819, 365] on div at bounding box center [848, 383] width 859 height 37
click at [814, 393] on div "Drawings Add drawing Products Show / Hide columns Add product Qty Price Total 4…" at bounding box center [848, 416] width 894 height 471
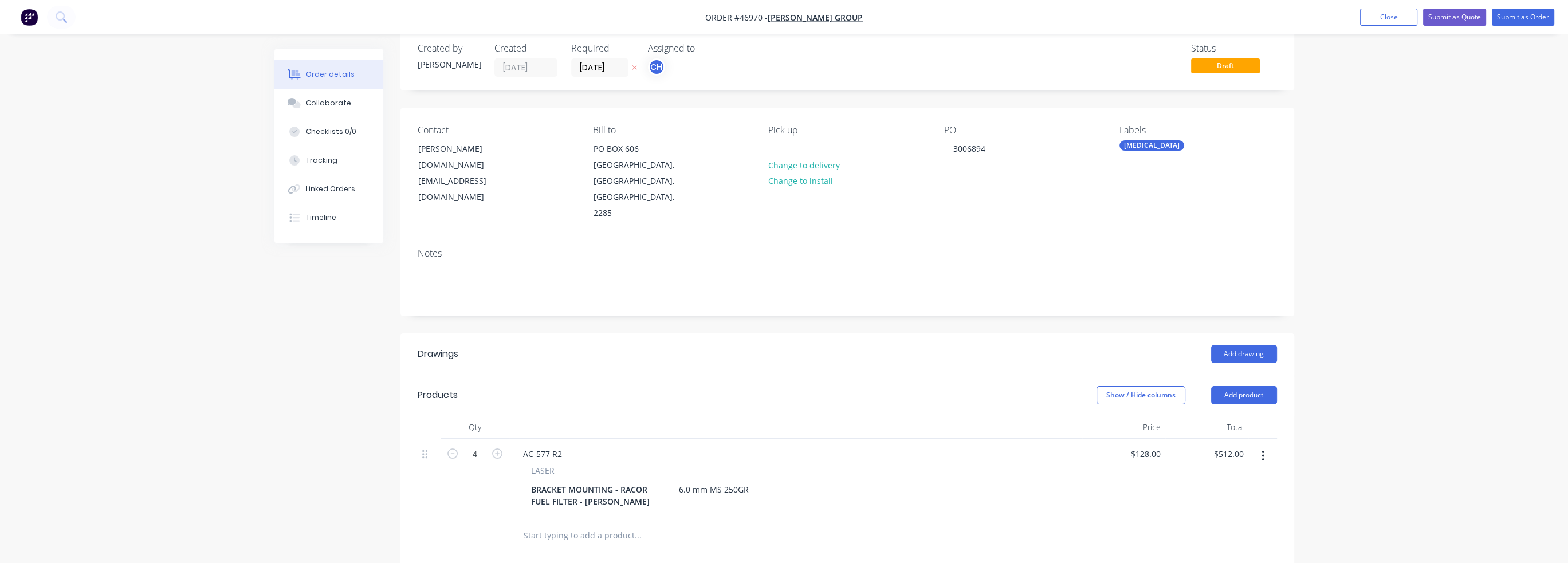
scroll to position [0, 0]
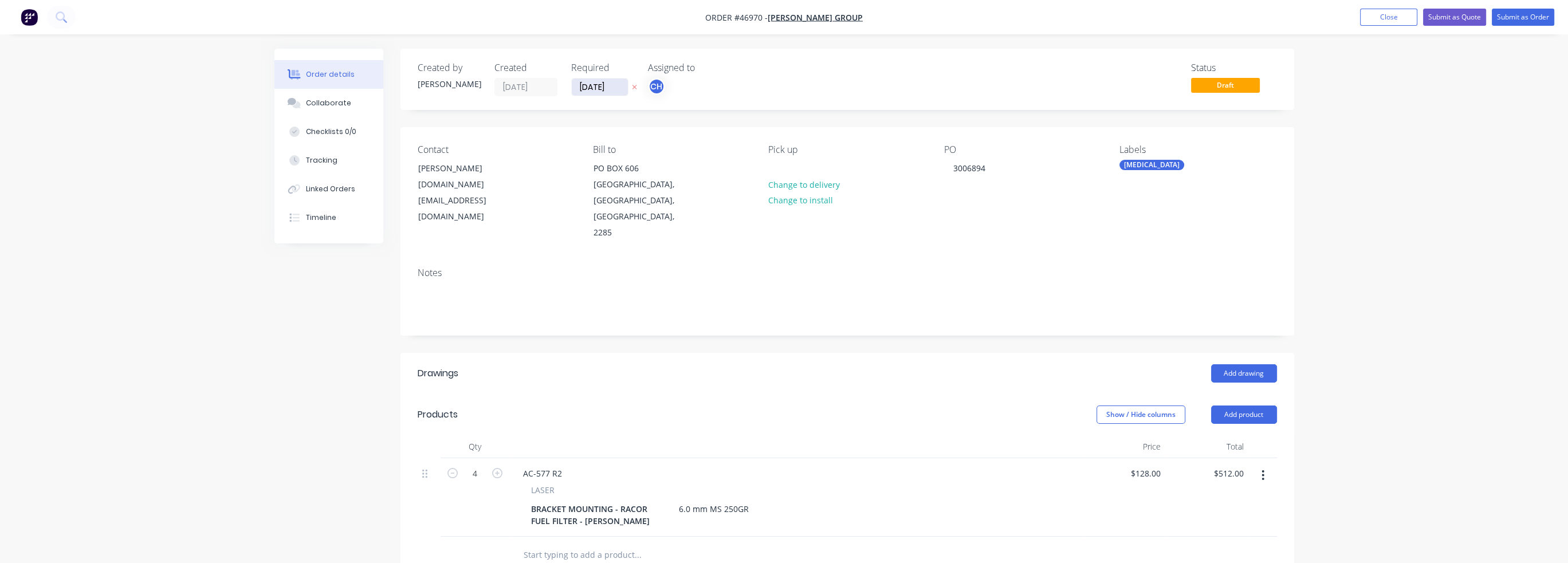
click at [580, 88] on input "[DATE]" at bounding box center [600, 87] width 56 height 17
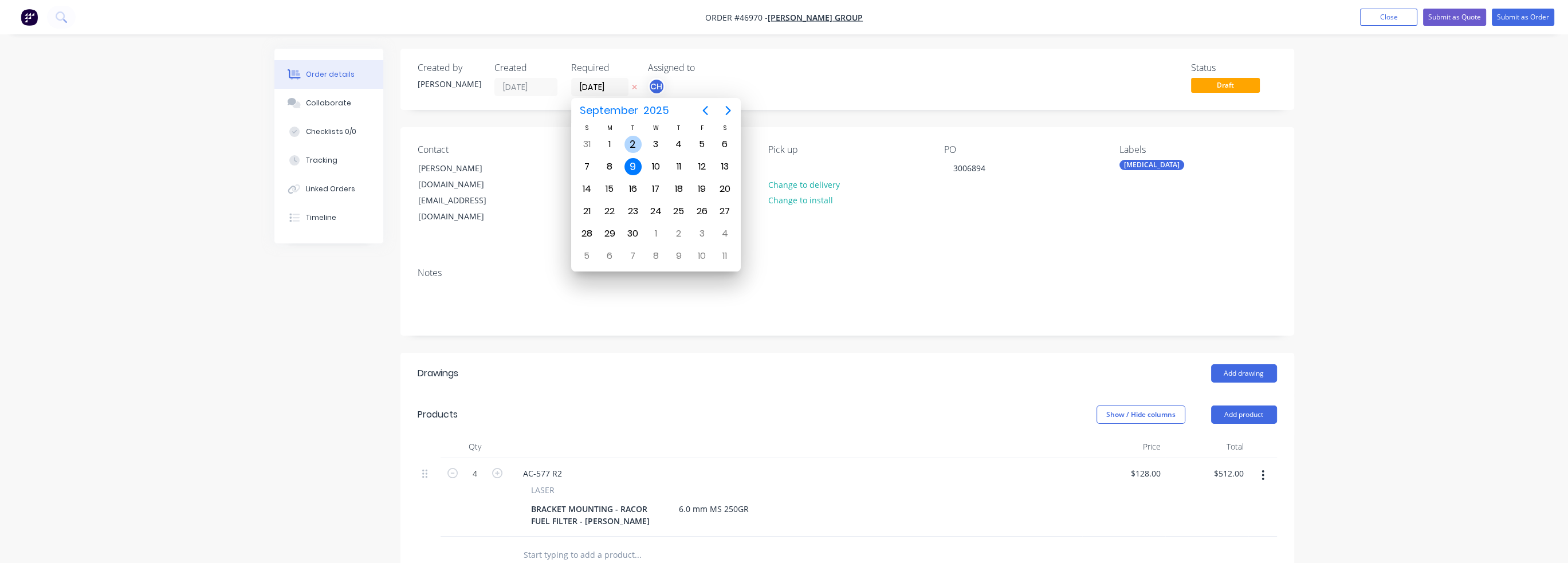
click at [630, 146] on div "2" at bounding box center [633, 144] width 17 height 17
type input "[DATE]"
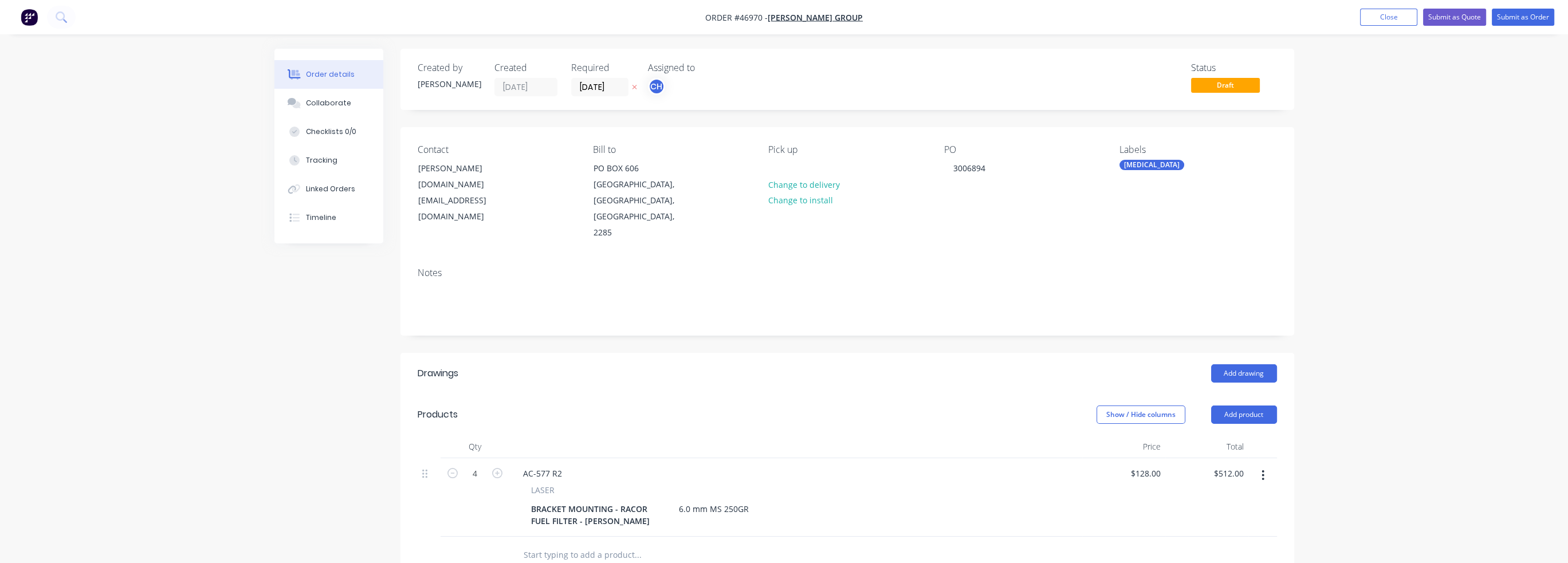
click at [819, 119] on div "Order details Collaborate Checklists 0/0 Tracking Linked Orders Timeline Order …" at bounding box center [784, 420] width 1568 height 840
click at [819, 20] on button "Submit as Order" at bounding box center [1523, 17] width 63 height 17
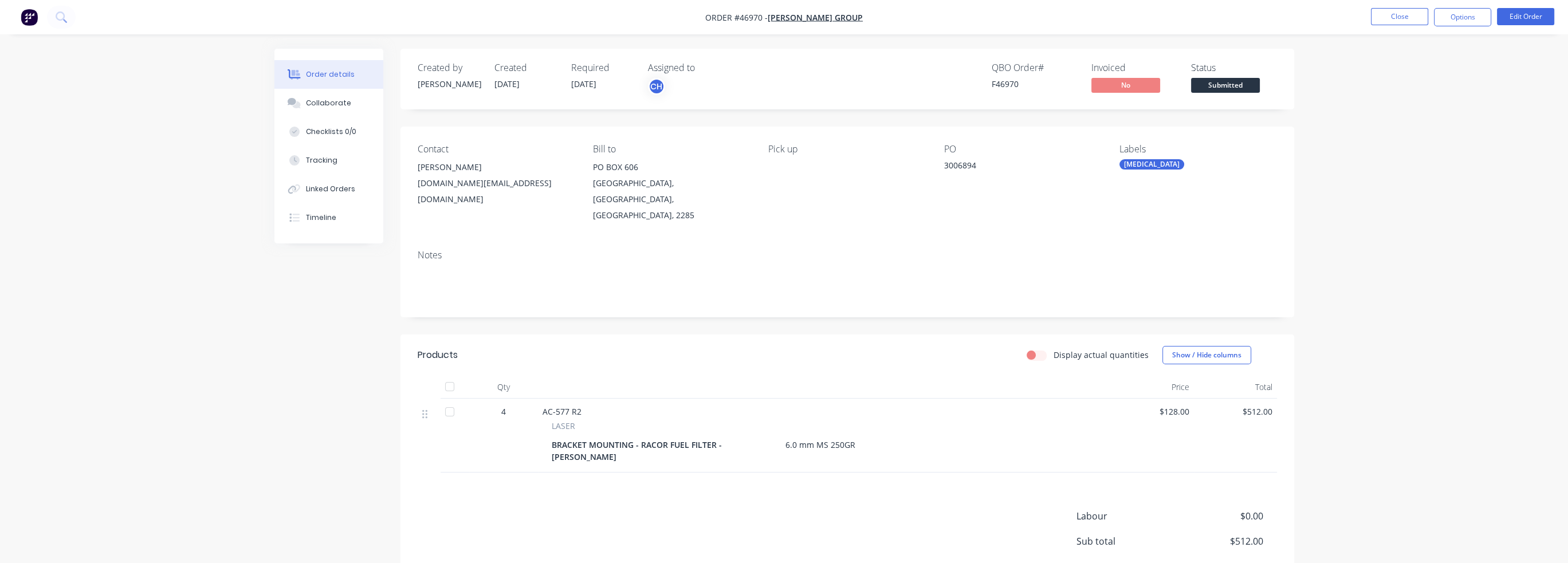
click at [819, 237] on div "Order details Collaborate Checklists 0/0 Tracking Linked Orders Timeline Order …" at bounding box center [784, 325] width 1568 height 651
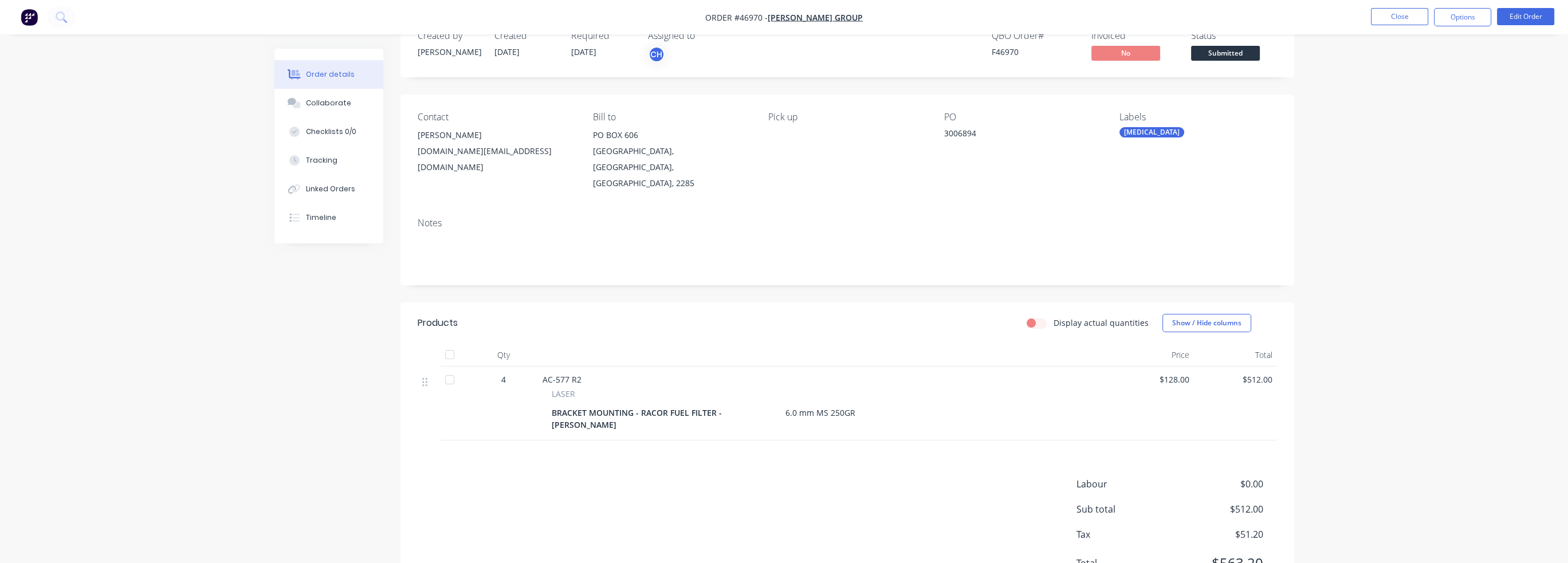
scroll to position [59, 0]
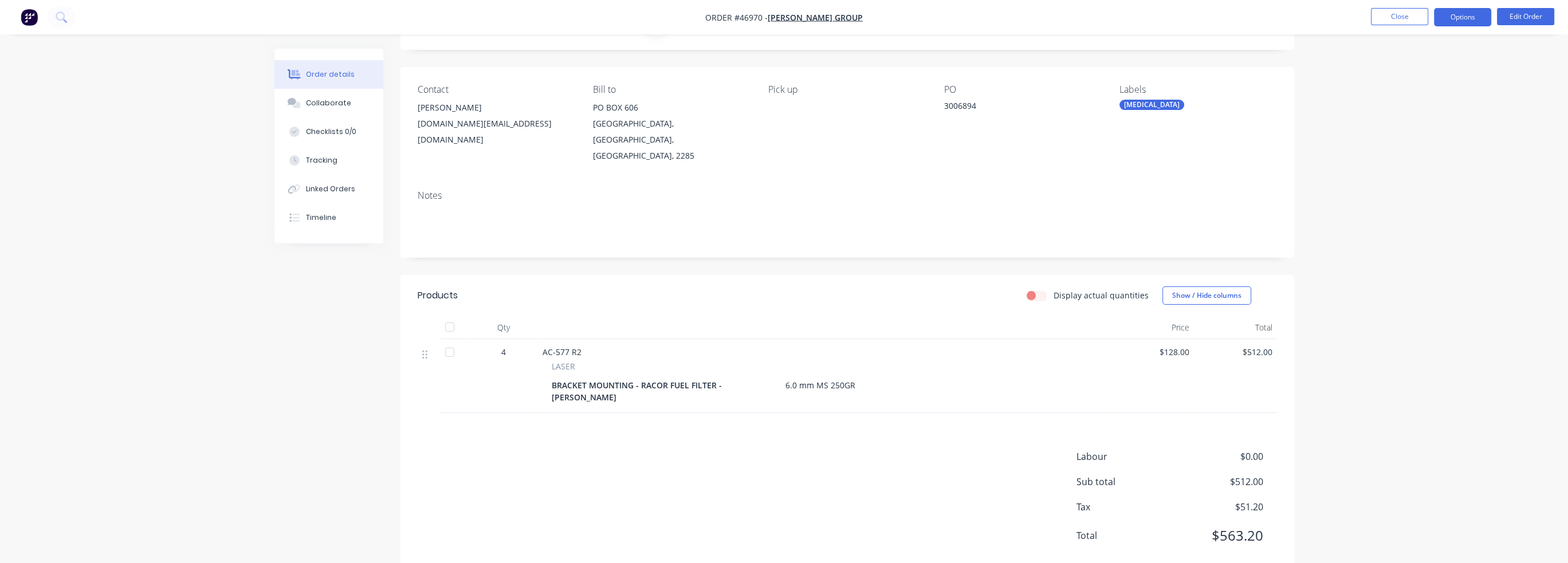
click at [819, 20] on button "Options" at bounding box center [1462, 17] width 57 height 18
click at [819, 48] on div "EMAIL / PRINT" at bounding box center [1428, 46] width 106 height 15
click at [819, 132] on div "Work Order" at bounding box center [1428, 138] width 106 height 17
click at [819, 91] on div "With pricing" at bounding box center [1428, 92] width 106 height 17
click at [819, 119] on div "Without pricing" at bounding box center [1428, 116] width 106 height 17
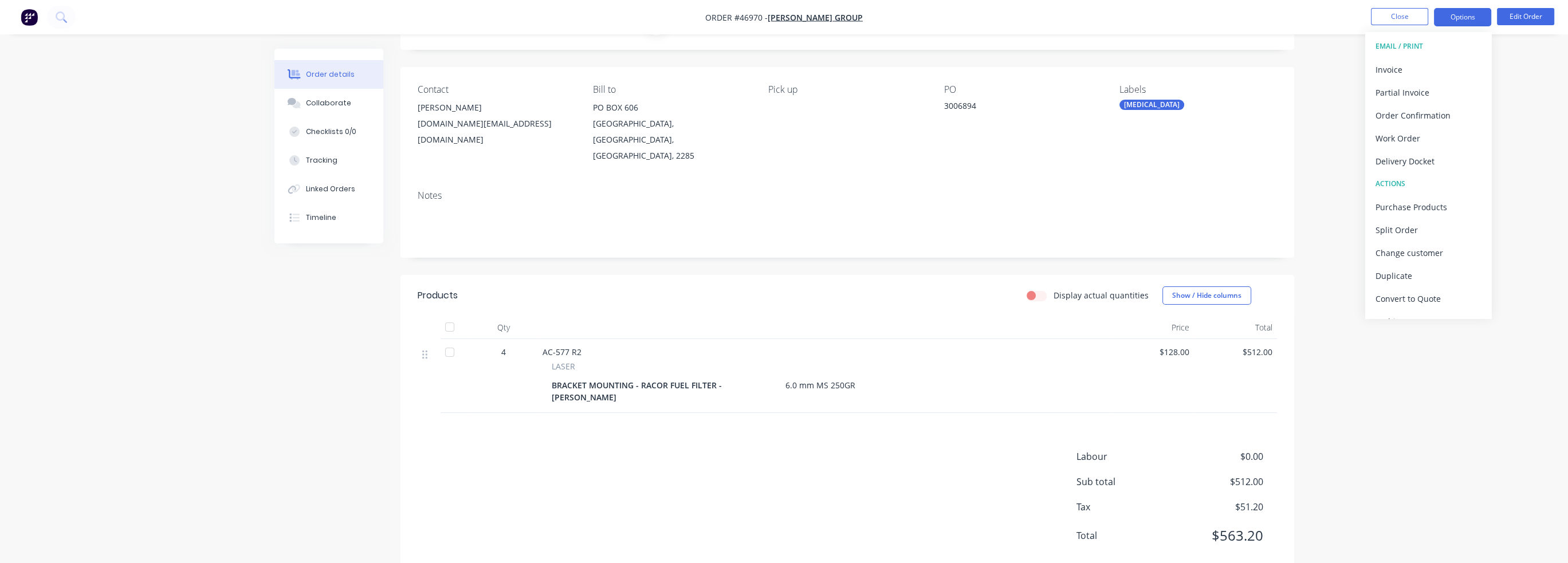
click at [819, 17] on button "Options" at bounding box center [1462, 17] width 57 height 18
click at [819, 18] on button "Options" at bounding box center [1462, 17] width 57 height 18
click at [819, 130] on div "Work Order" at bounding box center [1428, 138] width 106 height 17
click at [819, 121] on div "Without pricing" at bounding box center [1428, 116] width 106 height 17
